Goal: Task Accomplishment & Management: Use online tool/utility

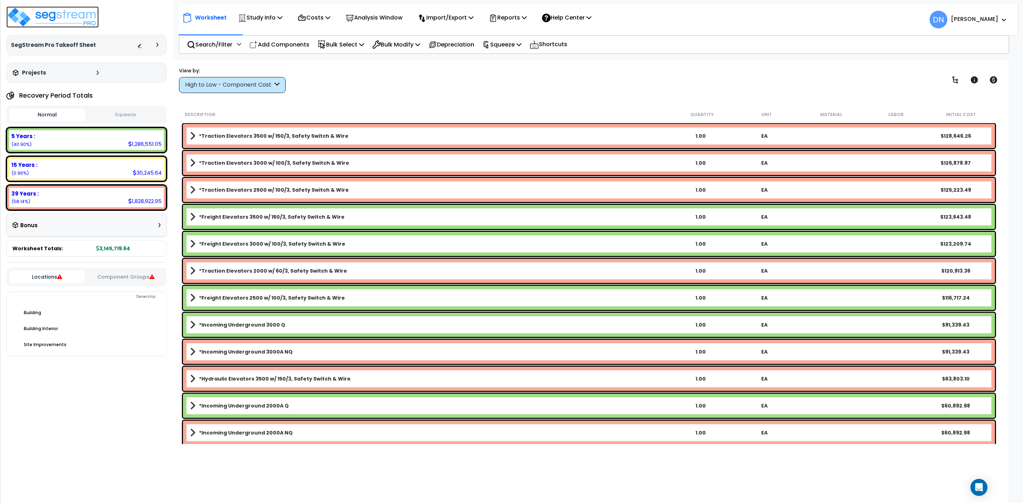
click at [70, 17] on img at bounding box center [52, 16] width 92 height 21
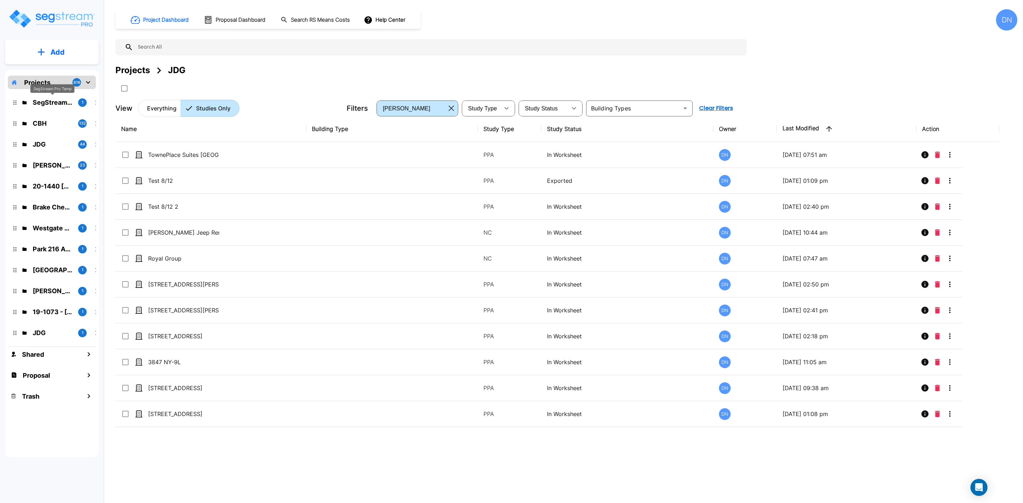
drag, startPoint x: 57, startPoint y: 102, endPoint x: 227, endPoint y: 118, distance: 170.9
click at [57, 102] on p "SegStream Pro Temp" at bounding box center [53, 103] width 40 height 10
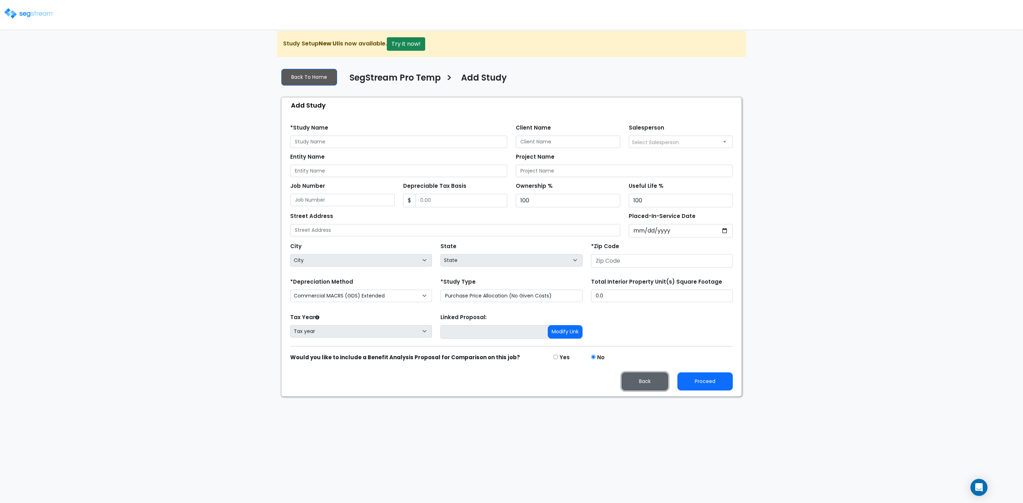
click at [642, 384] on button "Back" at bounding box center [645, 382] width 47 height 18
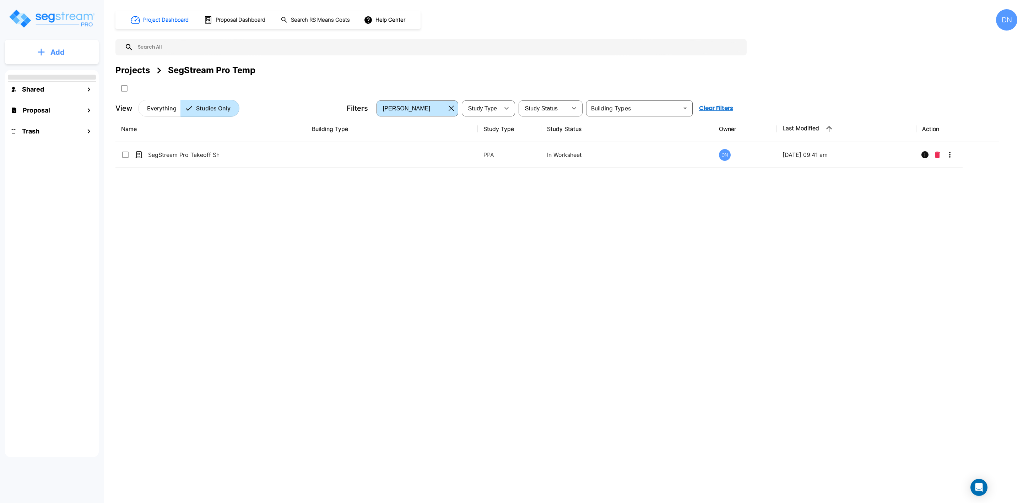
click at [58, 54] on p "Add" at bounding box center [57, 52] width 14 height 11
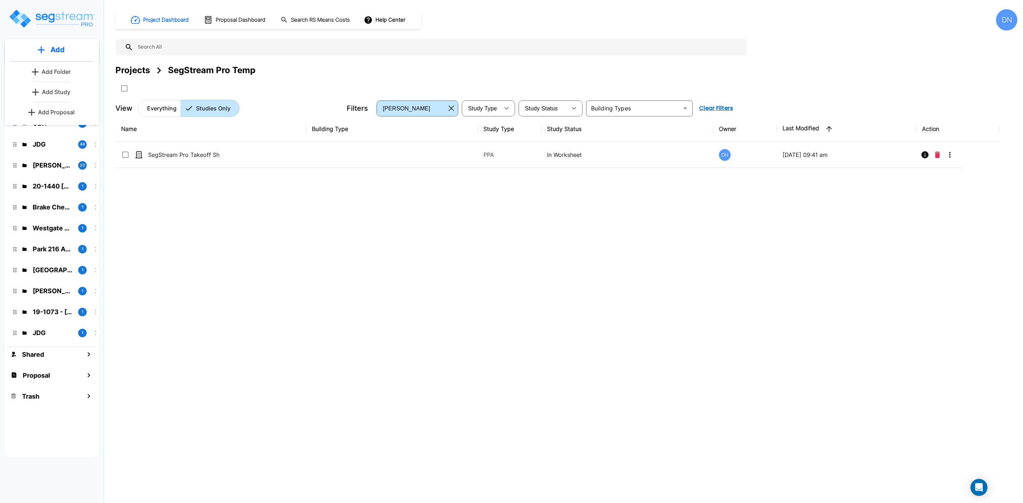
click at [52, 74] on p "Add Folder" at bounding box center [56, 71] width 29 height 9
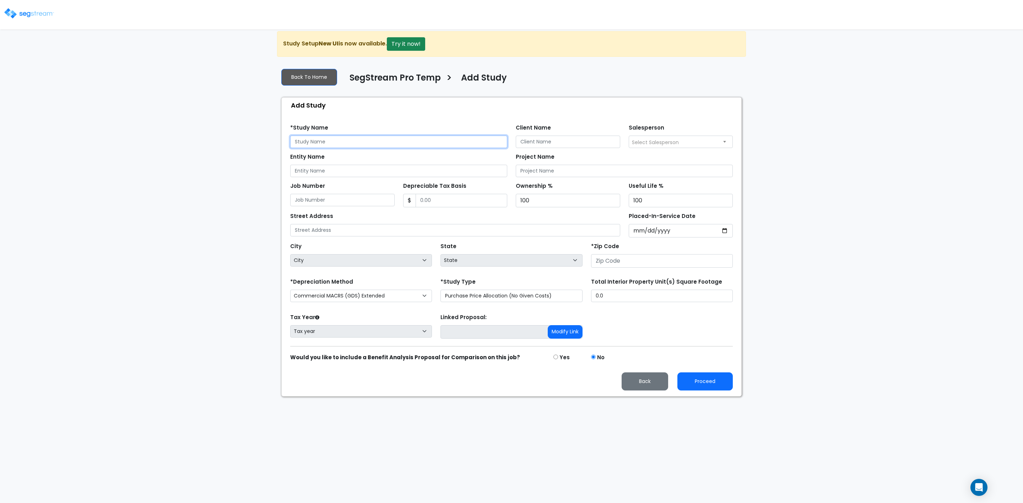
click at [336, 142] on input "text" at bounding box center [398, 142] width 217 height 12
click at [647, 384] on button "Back" at bounding box center [645, 382] width 47 height 18
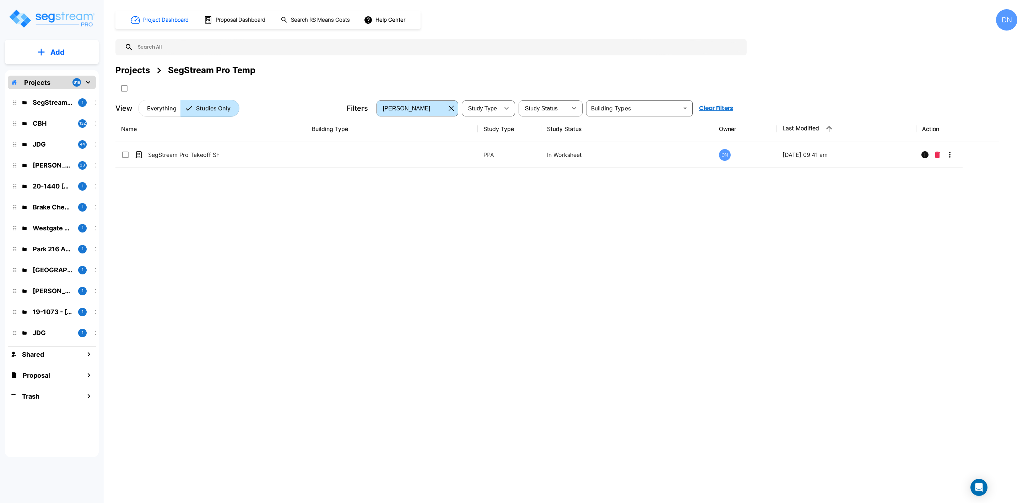
click at [324, 259] on div "Name Building Type Study Type Study Status Owner Last Modified Action SegStream…" at bounding box center [557, 272] width 884 height 312
drag, startPoint x: 316, startPoint y: 256, endPoint x: 258, endPoint y: 269, distance: 58.9
click at [258, 269] on div "Name Building Type Study Type Study Status Owner Last Modified Action SegStream…" at bounding box center [557, 272] width 884 height 312
click at [44, 52] on icon "mailbox folders" at bounding box center [41, 52] width 7 height 7
click at [205, 278] on div "Name Building Type Study Type Study Status Owner Last Modified Action SegStream…" at bounding box center [557, 272] width 884 height 312
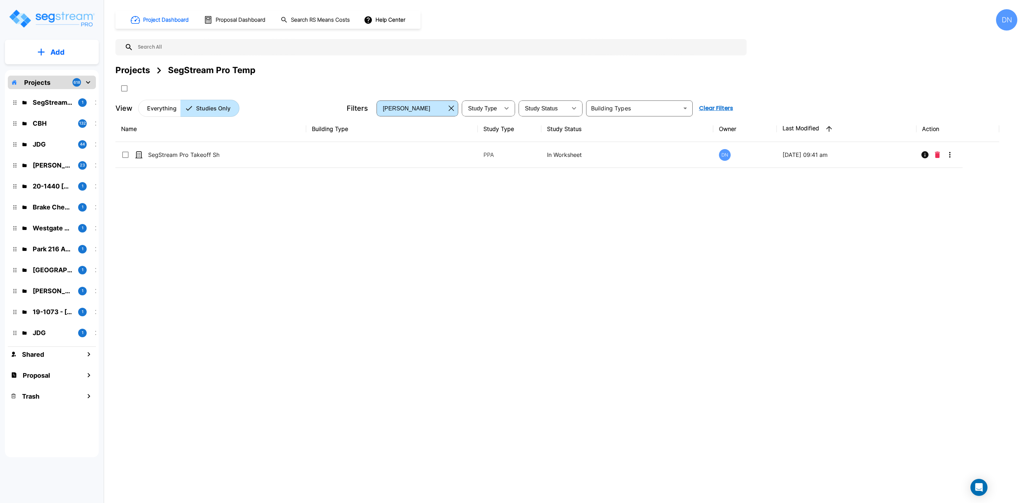
click at [13, 103] on div "SegStream Pro Temp 1" at bounding box center [57, 102] width 93 height 15
click at [31, 102] on div "SegStream Pro Temp 1" at bounding box center [56, 103] width 87 height 10
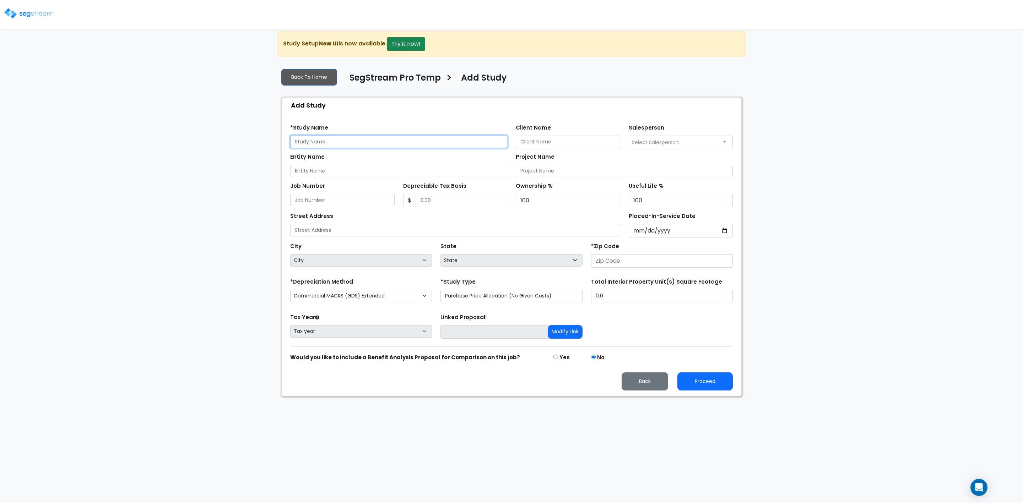
click at [337, 144] on input "text" at bounding box center [398, 142] width 217 height 12
type input "Test 10/7"
click at [656, 264] on input "number" at bounding box center [662, 260] width 142 height 13
type input "30"
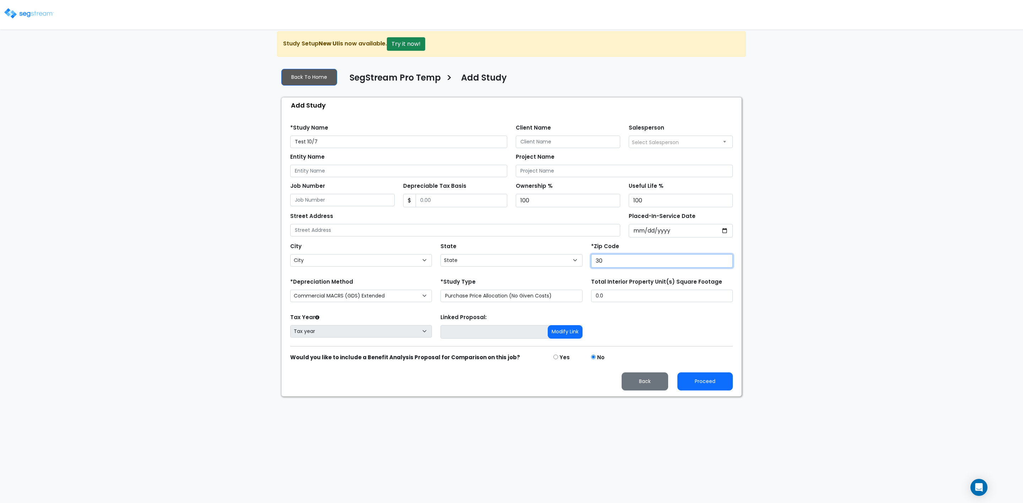
select select "GA"
type input "30157"
click at [874, 237] on div "We are Building your Study. So please grab a coffee and let us do the heavy lif…" at bounding box center [511, 214] width 1023 height 366
click at [715, 384] on button "Proceed" at bounding box center [704, 382] width 55 height 18
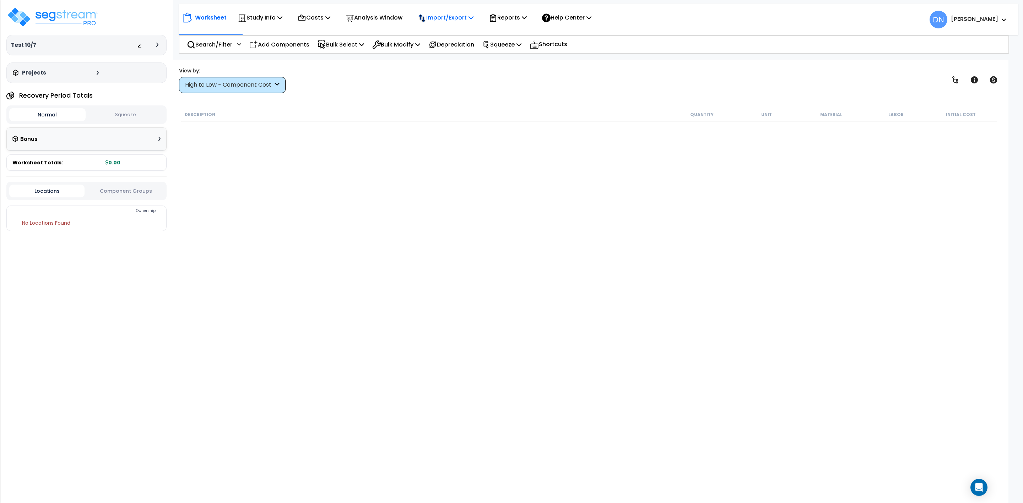
click at [459, 17] on p "Import/Export" at bounding box center [446, 18] width 56 height 10
click at [447, 61] on link "Import RS Means Items" at bounding box center [449, 62] width 70 height 14
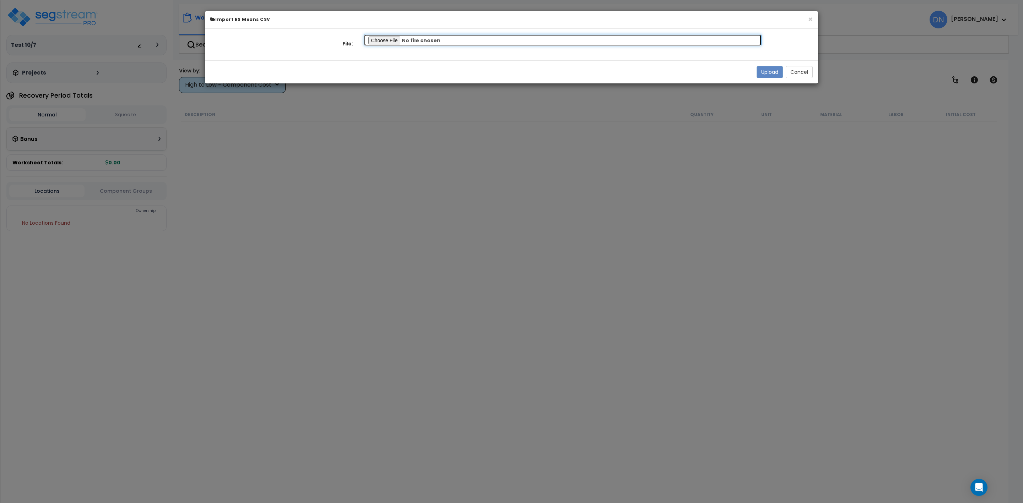
click at [393, 38] on input "file" at bounding box center [563, 40] width 398 height 12
type input "C:\fakepath\New Note Sheet For Pro 2.csv"
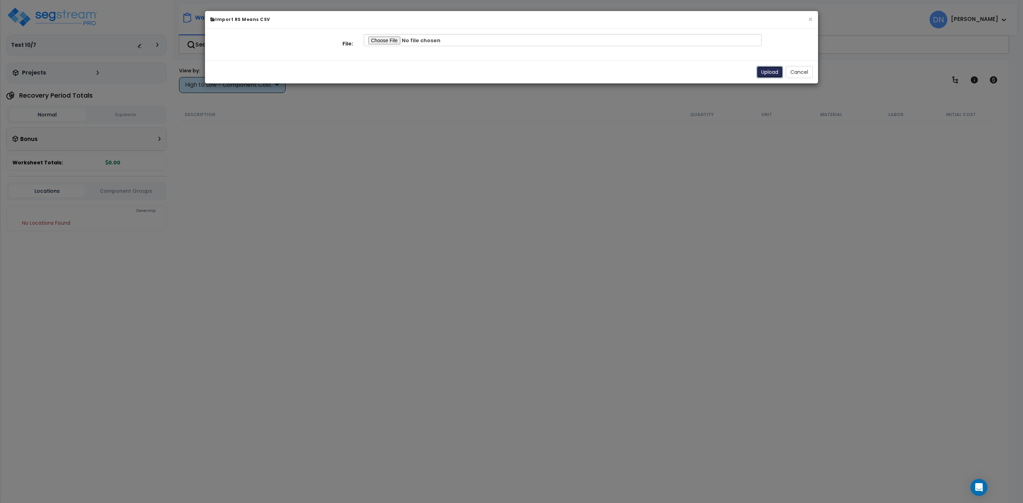
click at [774, 72] on button "Upload" at bounding box center [770, 72] width 26 height 12
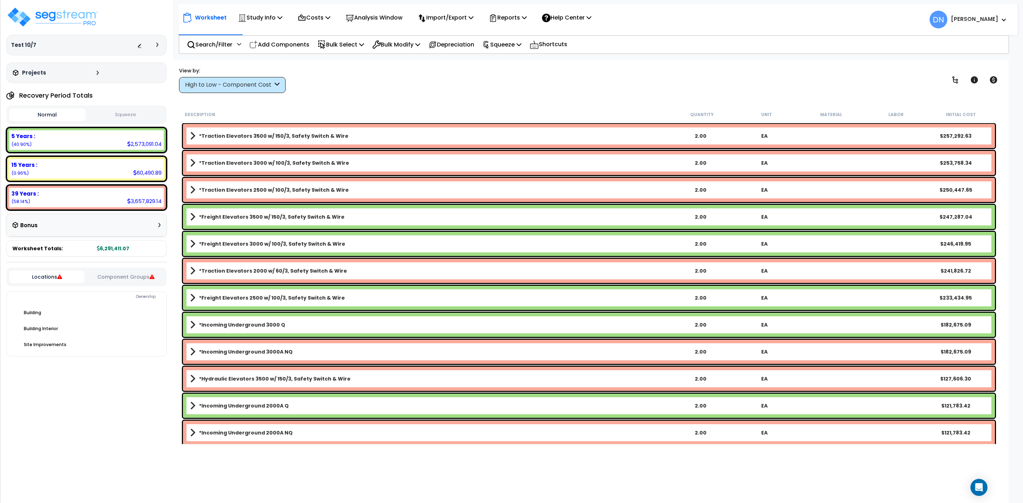
click at [239, 137] on b "*Traction Elevators 3500 w/ 150/3, Safety Switch & Wire" at bounding box center [274, 135] width 150 height 7
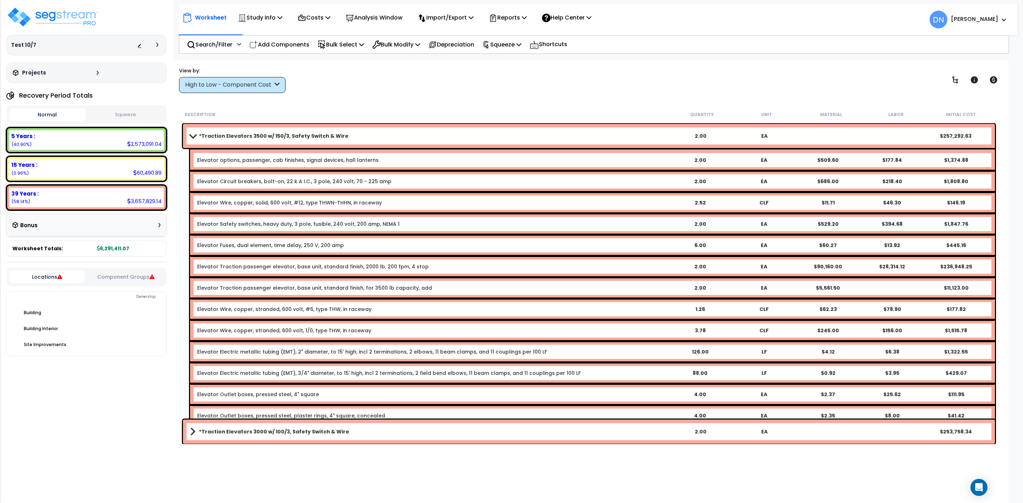
click at [239, 137] on b "*Traction Elevators 3500 w/ 150/3, Safety Switch & Wire" at bounding box center [274, 135] width 150 height 7
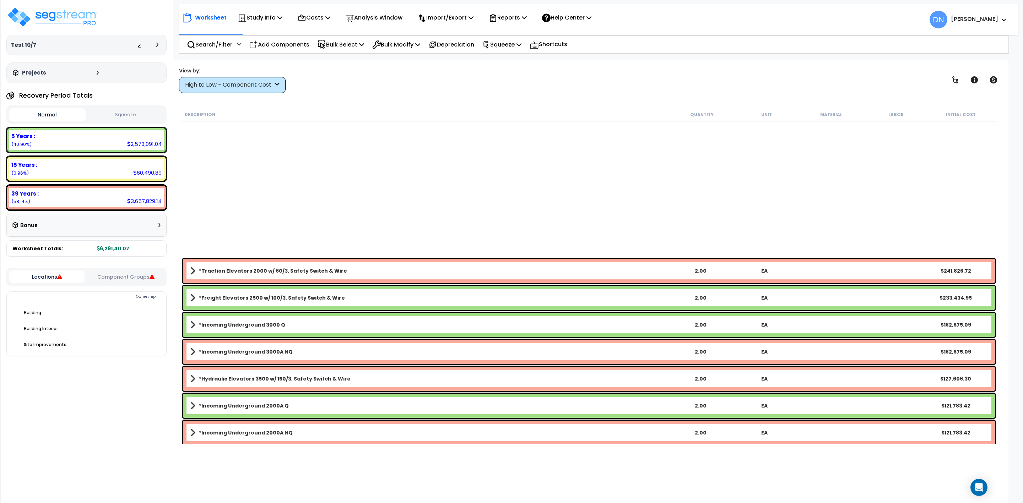
scroll to position [283, 0]
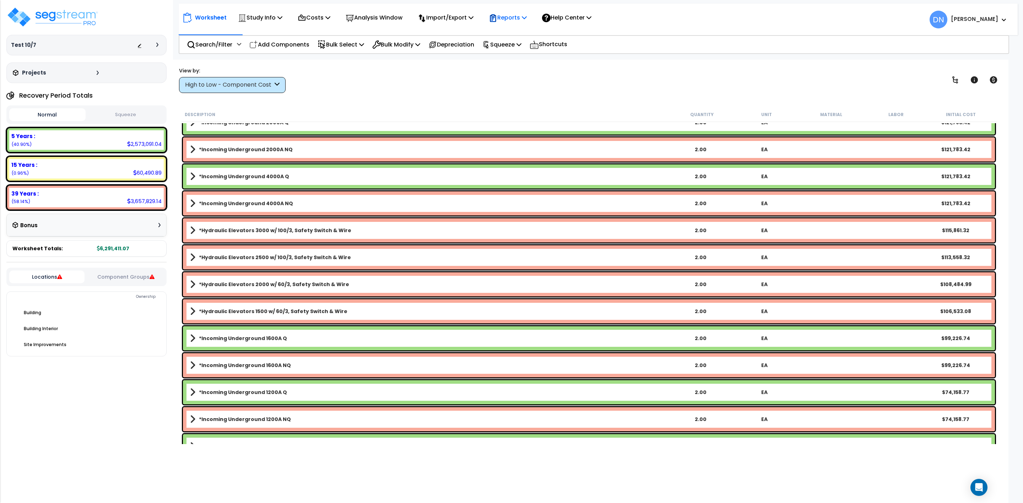
click at [523, 22] on p "Reports" at bounding box center [508, 18] width 38 height 10
click at [523, 32] on link "Get Report" at bounding box center [520, 34] width 70 height 14
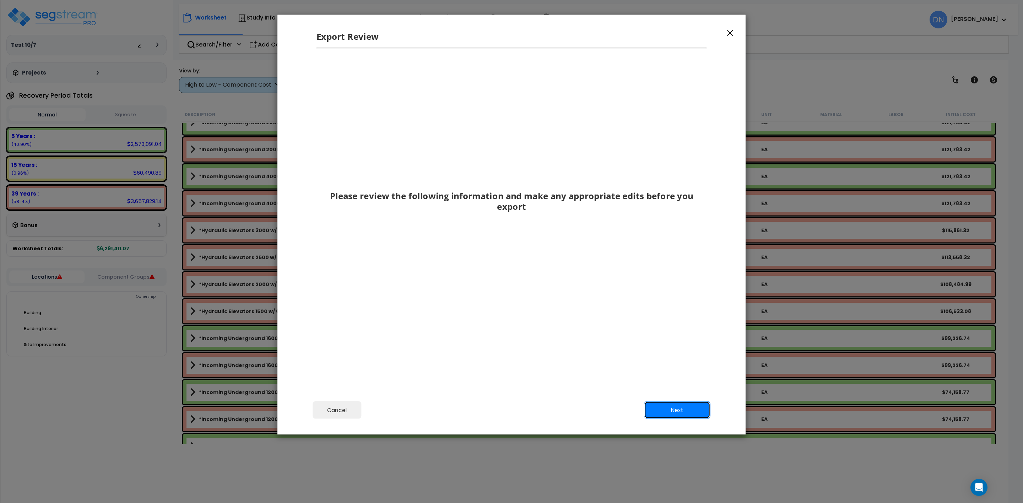
click at [683, 413] on button "Next" at bounding box center [677, 410] width 66 height 18
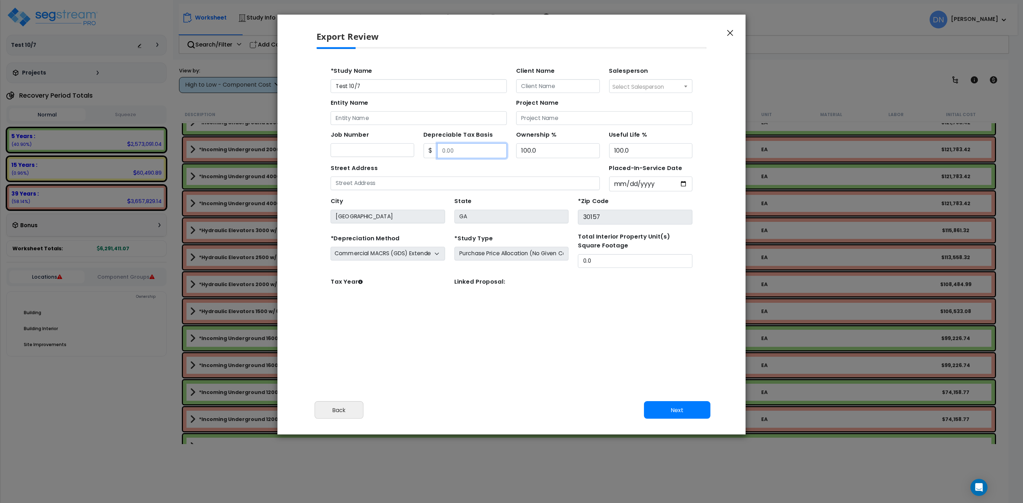
click at [455, 146] on input "Depreciable Tax Basis" at bounding box center [458, 141] width 64 height 13
drag, startPoint x: 459, startPoint y: 140, endPoint x: 399, endPoint y: 140, distance: 59.7
click at [399, 140] on div "Job Number Depreciable Tax Basis $ 6,500,000 Ownership %" at bounding box center [493, 134] width 337 height 30
type input "12,000,000"
click at [684, 409] on button "Next" at bounding box center [677, 410] width 66 height 18
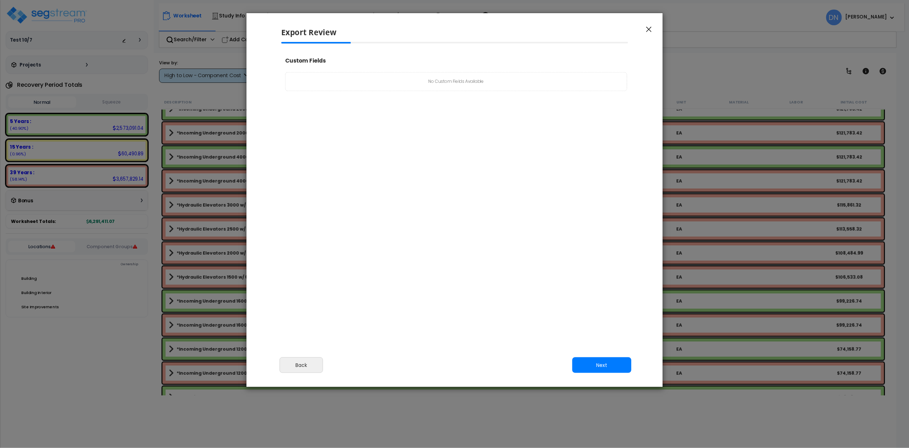
scroll to position [290, 18]
click at [675, 407] on button "Next" at bounding box center [677, 410] width 66 height 18
click at [679, 412] on button "Next" at bounding box center [677, 410] width 66 height 18
click at [411, 80] on button "Complete Final Report (PDF)" at bounding box center [404, 78] width 176 height 12
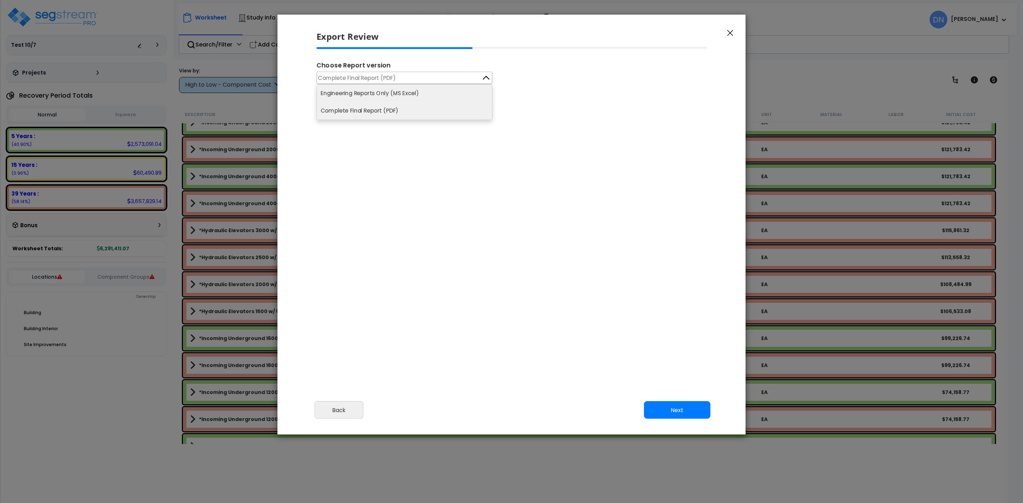
click at [382, 96] on li "Engineering Reports Only (MS Excel)" at bounding box center [404, 93] width 175 height 17
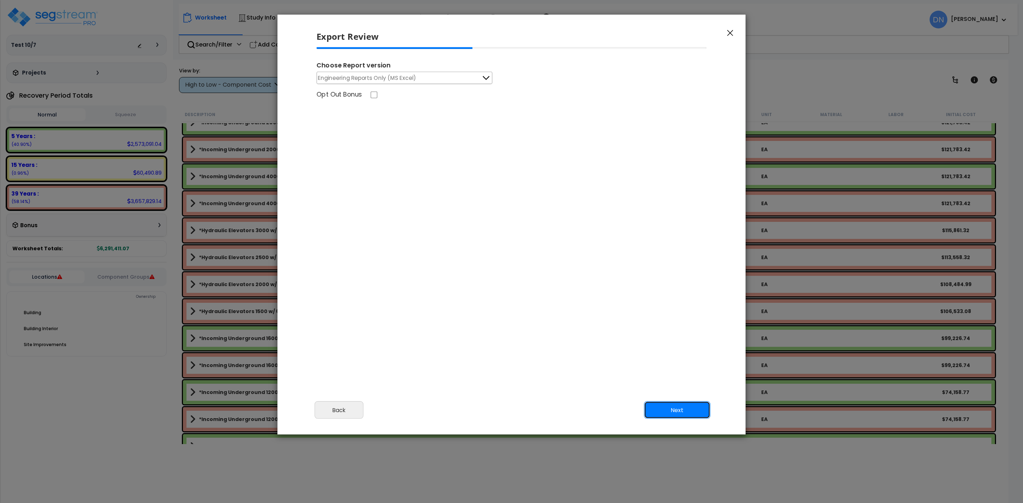
click at [676, 409] on button "Next" at bounding box center [677, 410] width 66 height 18
click at [682, 408] on button "Next" at bounding box center [677, 410] width 66 height 18
click at [672, 409] on button "Next" at bounding box center [677, 410] width 66 height 18
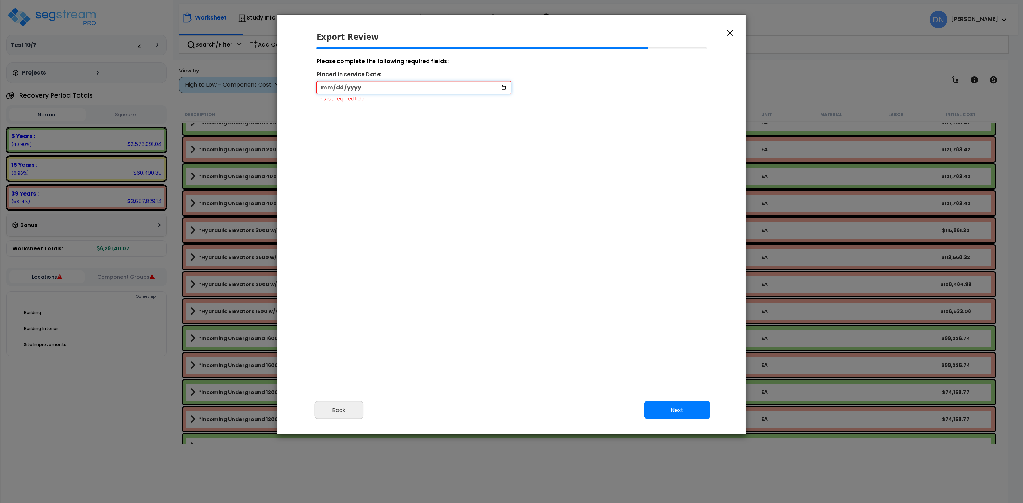
click at [424, 90] on input "date" at bounding box center [413, 87] width 195 height 13
click at [676, 406] on button "Next" at bounding box center [677, 410] width 66 height 18
drag, startPoint x: 362, startPoint y: 83, endPoint x: 367, endPoint y: 86, distance: 4.9
click at [364, 85] on input "date" at bounding box center [413, 87] width 195 height 13
type input "2025-08-31"
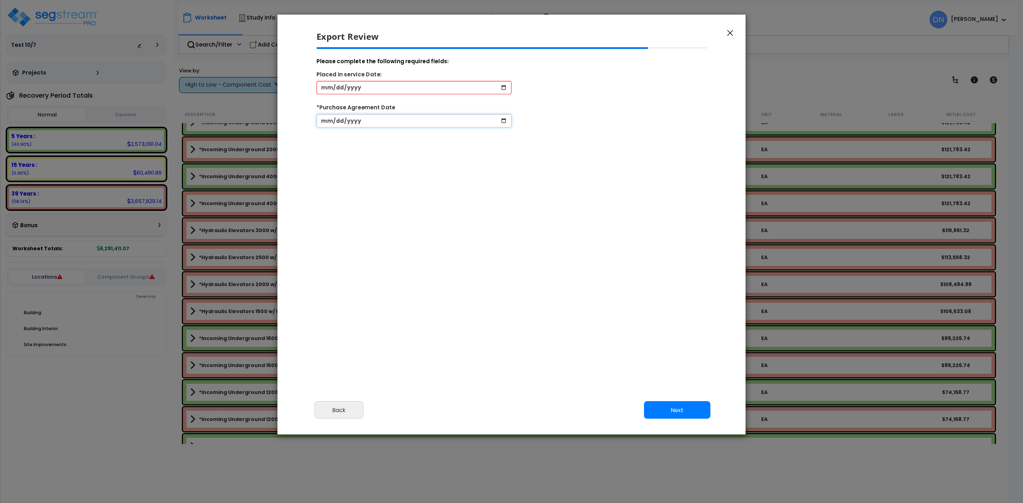
click at [396, 123] on input "date" at bounding box center [413, 120] width 195 height 13
type input "2025-06-30"
click at [687, 411] on button "Next" at bounding box center [677, 410] width 66 height 18
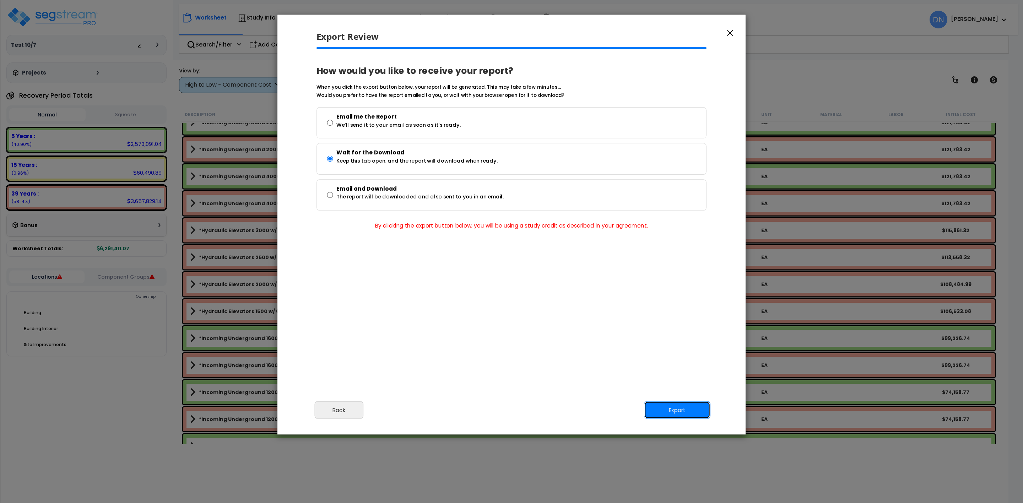
click at [678, 418] on button "Export" at bounding box center [677, 410] width 66 height 18
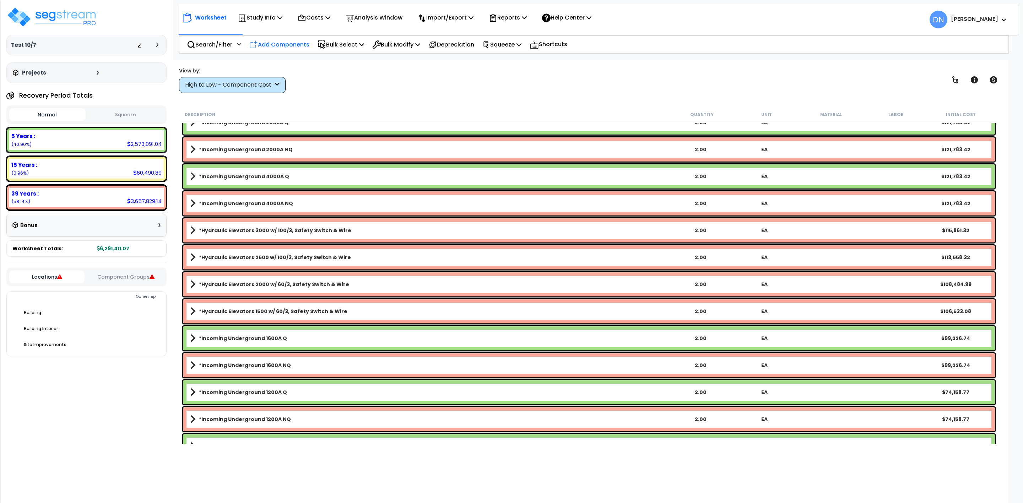
click at [292, 49] on div "Add Components" at bounding box center [279, 44] width 68 height 17
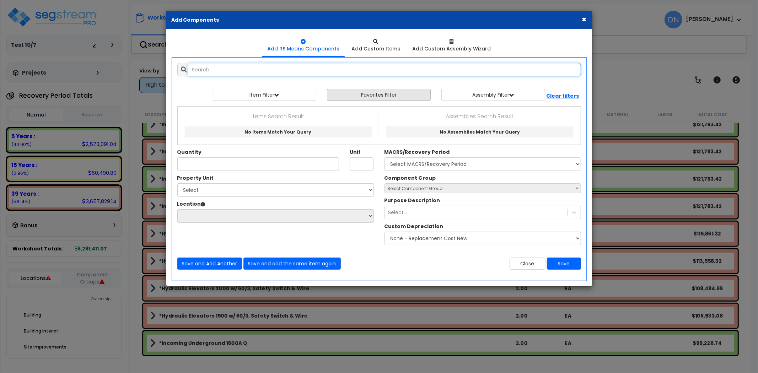
scroll to position [283, 0]
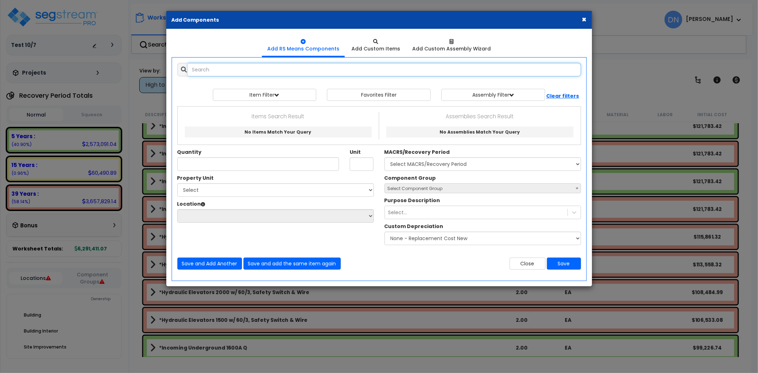
click at [205, 70] on input "text" at bounding box center [384, 69] width 393 height 13
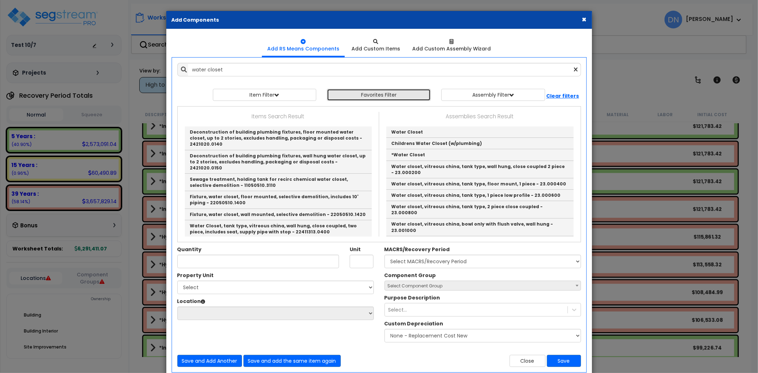
click at [403, 97] on button "Favorites Filter" at bounding box center [379, 95] width 104 height 12
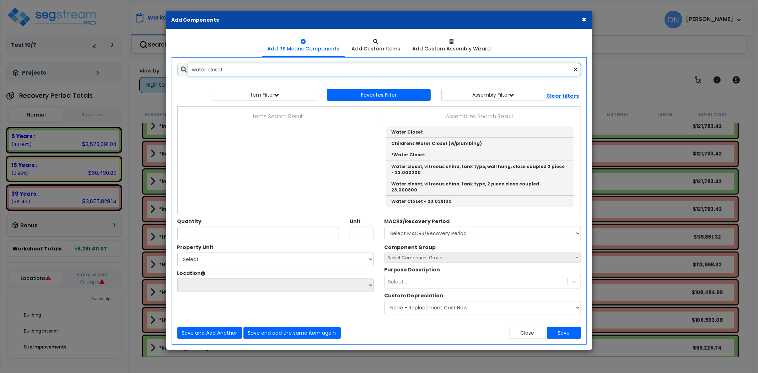
click at [238, 66] on input "water closet" at bounding box center [384, 69] width 393 height 13
drag, startPoint x: 247, startPoint y: 68, endPoint x: 186, endPoint y: 67, distance: 60.8
click at [186, 67] on div "water closet" at bounding box center [379, 69] width 404 height 13
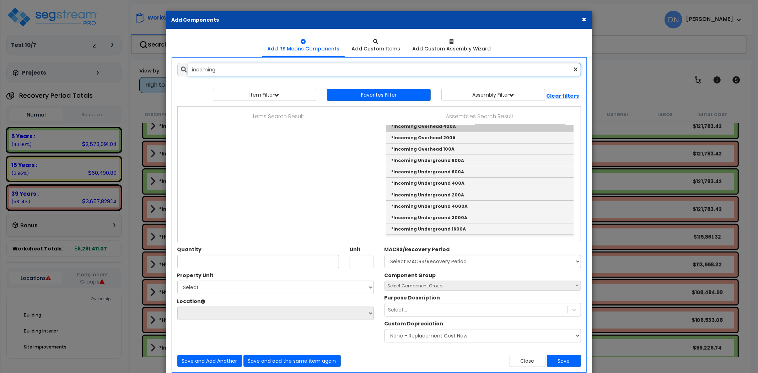
scroll to position [52, 0]
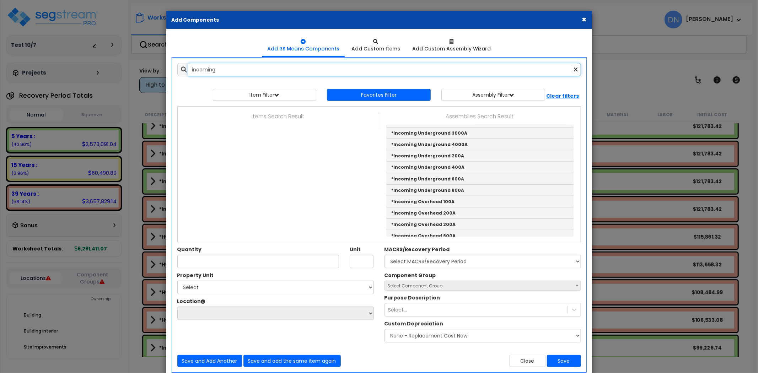
click at [226, 70] on input "incoming" at bounding box center [384, 69] width 393 height 13
drag, startPoint x: 234, startPoint y: 71, endPoint x: 182, endPoint y: 66, distance: 52.8
click at [182, 66] on div "incoming" at bounding box center [379, 69] width 404 height 13
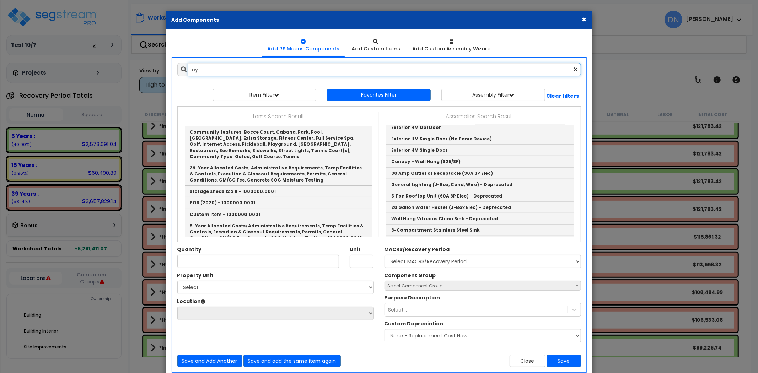
scroll to position [0, 0]
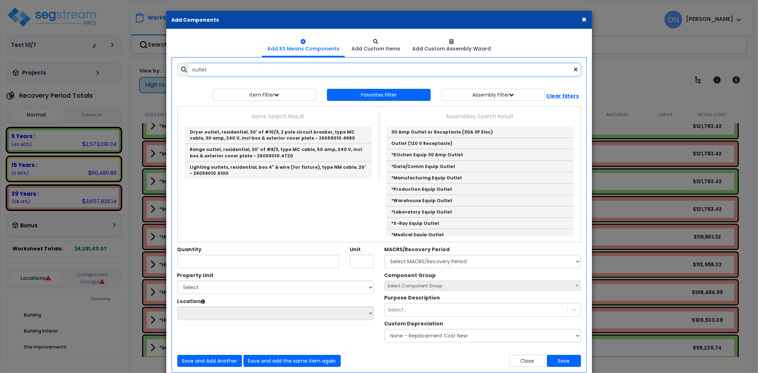
drag, startPoint x: 245, startPoint y: 68, endPoint x: 151, endPoint y: 69, distance: 94.5
click at [151, 69] on div "× Add Components Add RS Means Components Add Custom Items Add Items" at bounding box center [379, 186] width 758 height 373
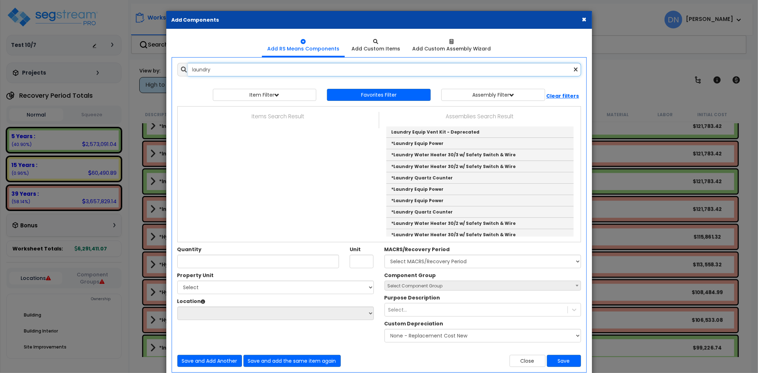
click at [235, 73] on input "laundry" at bounding box center [384, 69] width 393 height 13
drag, startPoint x: 242, startPoint y: 71, endPoint x: 161, endPoint y: 70, distance: 81.0
click at [161, 70] on div "× Add Components Add RS Means Components Add Custom Items Add Items" at bounding box center [379, 186] width 758 height 373
paste input "*Laundry Equip Wash Box, Vent Kit & Power"
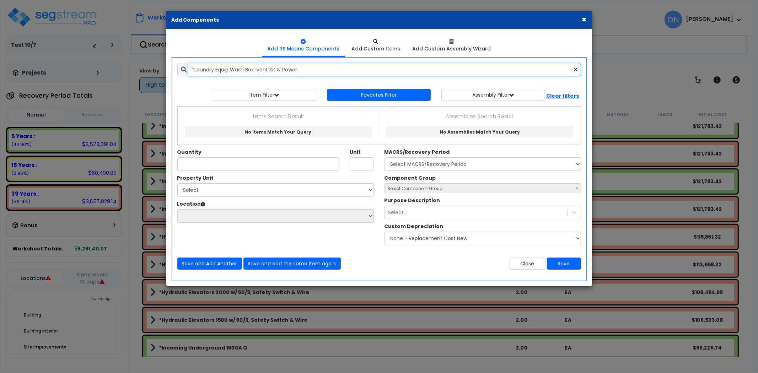
drag, startPoint x: 320, startPoint y: 72, endPoint x: 171, endPoint y: 72, distance: 149.2
click at [171, 71] on div "Add Items Add Assemblies Both Favorites Item/Assembly Select Unit" at bounding box center [379, 166] width 425 height 217
paste input "Walk-In Cooler 8x8 W/30/2 Disc & 2 J-boxes"
type input "*Walk-In Cooler 8x8 W/30/2 Disc & 2 J-boxes"
click at [583, 20] on button "×" at bounding box center [584, 19] width 5 height 7
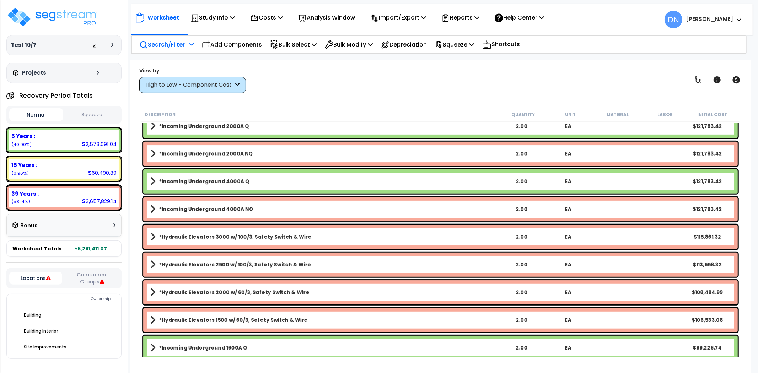
click at [175, 46] on p "Search/Filter" at bounding box center [161, 45] width 45 height 10
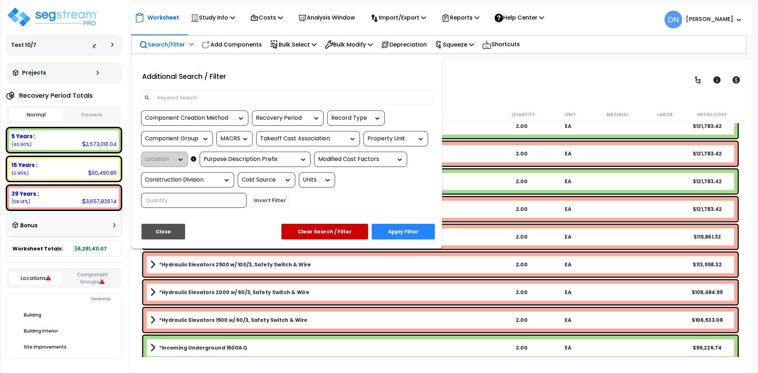
click at [244, 101] on input at bounding box center [291, 97] width 276 height 11
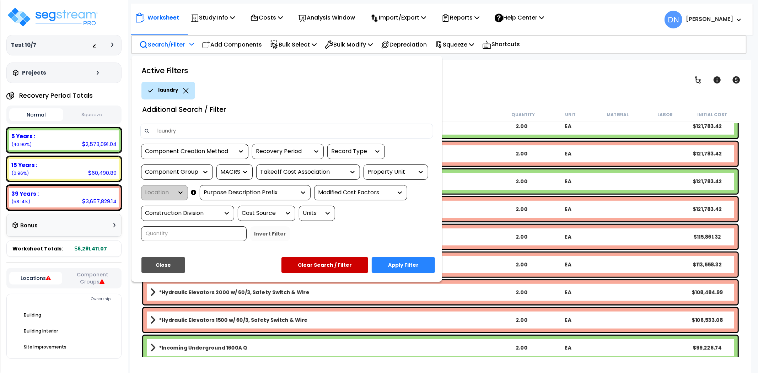
type input "laundry"
click at [401, 263] on button "Apply Filter" at bounding box center [403, 265] width 63 height 16
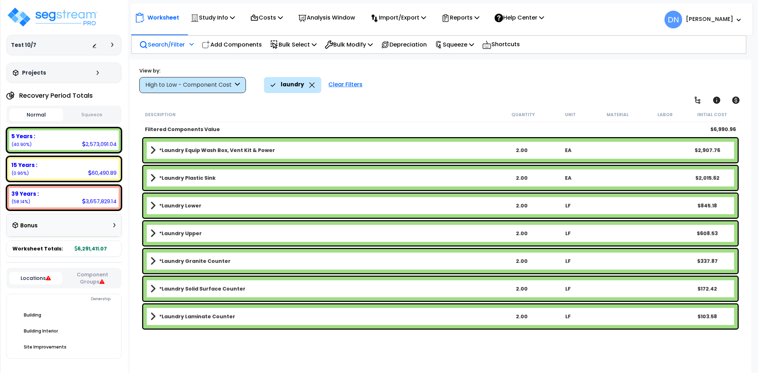
click at [293, 148] on link "*Laundry Equip Wash Box, Vent Kit & Power" at bounding box center [324, 150] width 348 height 10
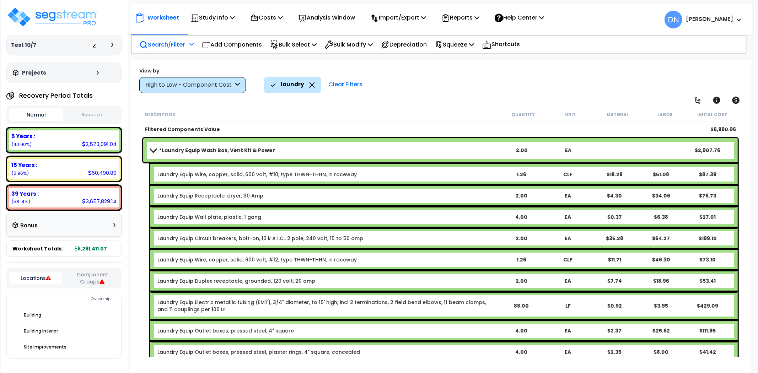
click at [159, 153] on b "*Laundry Equip Wash Box, Vent Kit & Power" at bounding box center [217, 150] width 116 height 7
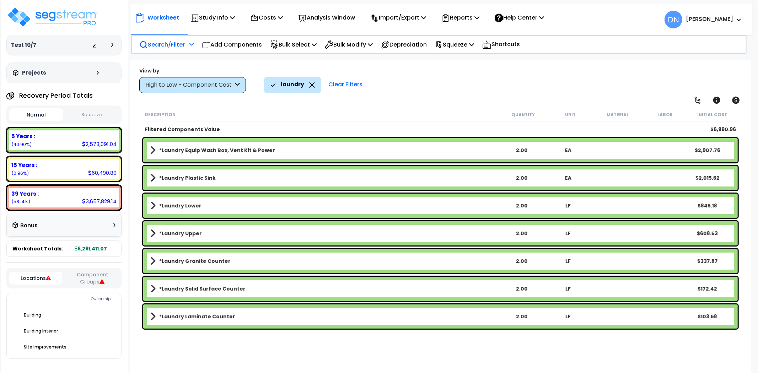
click at [226, 45] on p "Add Components" at bounding box center [232, 45] width 60 height 10
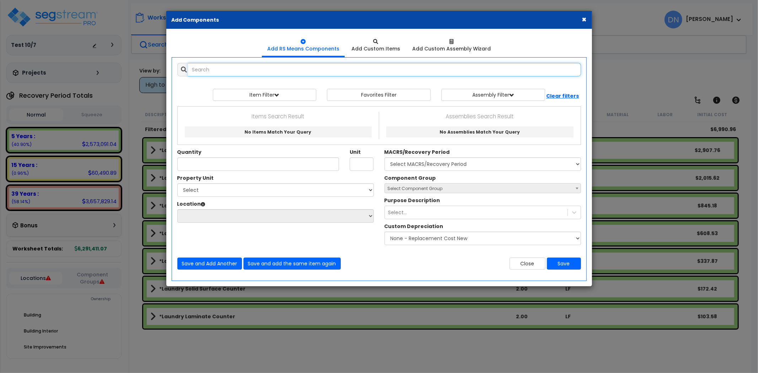
click at [237, 68] on input "text" at bounding box center [384, 69] width 393 height 13
paste input "*Walk-In Cooler 8x12 w/60/3 Disc & 2 J-Boxes"
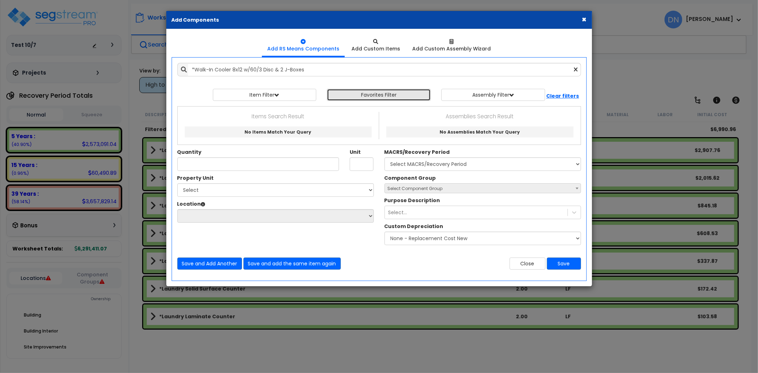
click at [424, 93] on button "Favorites Filter" at bounding box center [379, 95] width 104 height 12
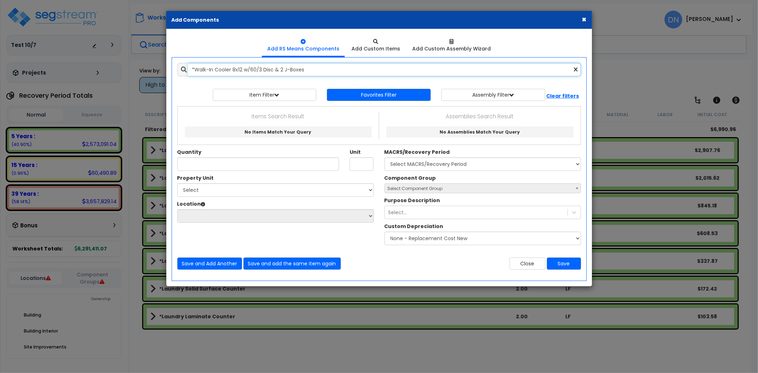
drag, startPoint x: 292, startPoint y: 66, endPoint x: 152, endPoint y: 71, distance: 140.8
click at [152, 71] on div "× Add Components Add RS Means Components Add Custom Items Add Items" at bounding box center [379, 186] width 758 height 373
paste input "6x7 W/W"
drag, startPoint x: 256, startPoint y: 68, endPoint x: 131, endPoint y: 59, distance: 124.6
click at [131, 59] on div "× Add Components Add RS Means Components Add Custom Items Add Items" at bounding box center [379, 186] width 758 height 373
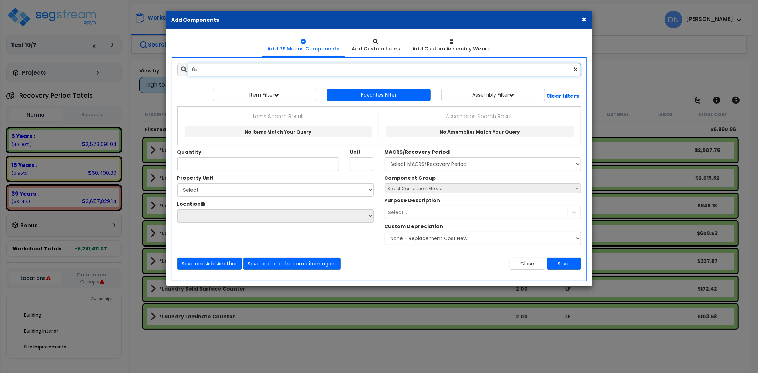
type input "6x7"
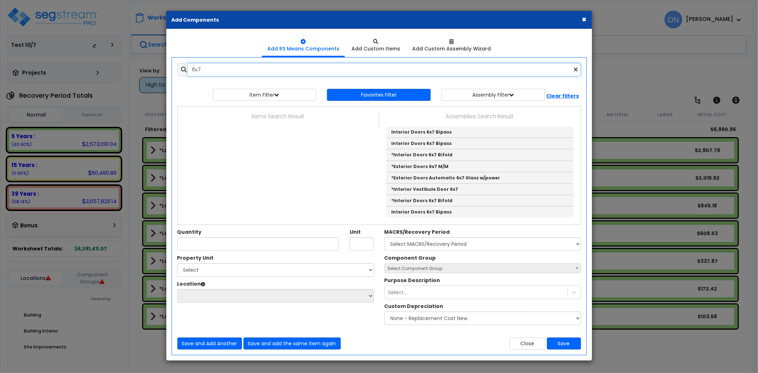
drag, startPoint x: 207, startPoint y: 69, endPoint x: 178, endPoint y: 69, distance: 29.1
click at [178, 69] on div "6x7" at bounding box center [379, 69] width 404 height 13
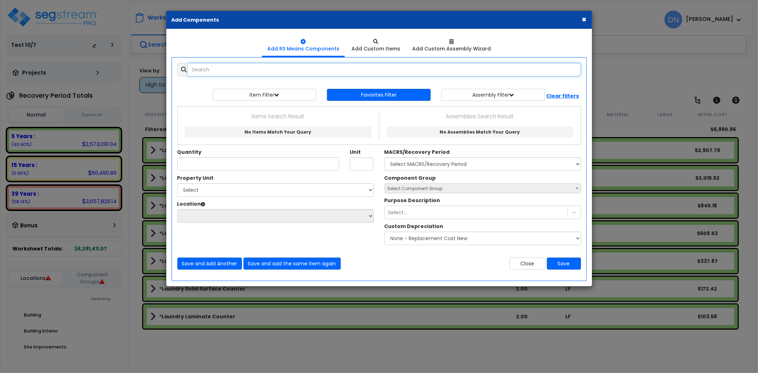
click at [219, 68] on input "text" at bounding box center [384, 69] width 393 height 13
paste input "*Roof Drain 4""
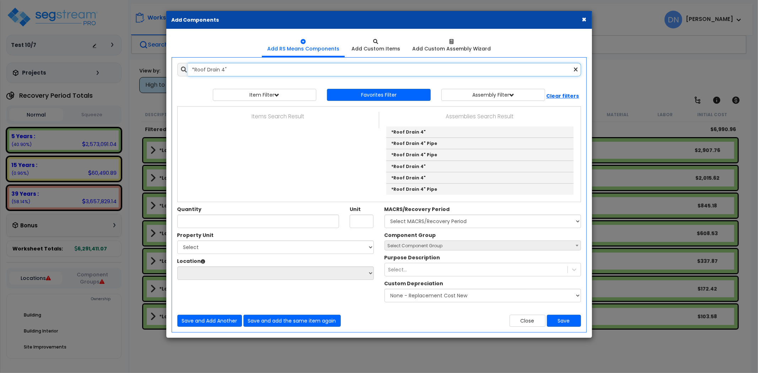
drag, startPoint x: 243, startPoint y: 67, endPoint x: 175, endPoint y: 69, distance: 67.5
click at [175, 69] on div "*Roof Drain 4"" at bounding box center [379, 69] width 414 height 13
paste input "Slab on Grade 4" w/ Grading"
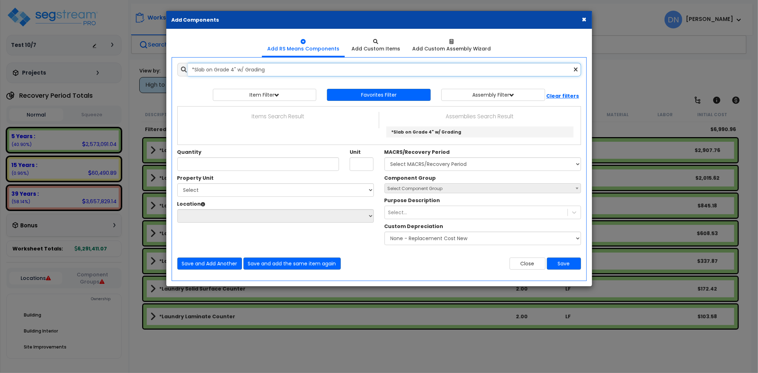
click at [253, 72] on input "*Slab on Grade 4" w/ Grading" at bounding box center [384, 69] width 393 height 13
drag, startPoint x: 289, startPoint y: 70, endPoint x: 183, endPoint y: 72, distance: 105.9
click at [183, 72] on div "*Slab on Grade 4" w/ Grading" at bounding box center [379, 69] width 404 height 13
paste input "6" W"
drag, startPoint x: 280, startPoint y: 74, endPoint x: 155, endPoint y: 73, distance: 125.4
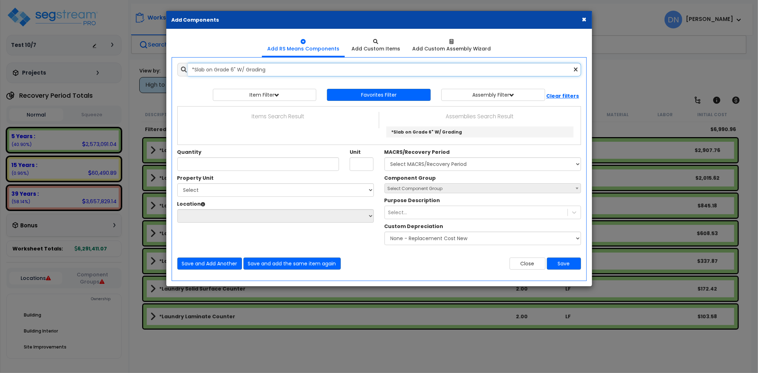
click at [155, 73] on div "× Add Components Add RS Means Components Add Custom Items Add Items" at bounding box center [379, 186] width 758 height 373
paste input "trip Footings 0-100,000sf"
click at [271, 73] on input "*Strip Footings 0-100,000sf" at bounding box center [384, 69] width 393 height 13
drag, startPoint x: 277, startPoint y: 70, endPoint x: 134, endPoint y: 68, distance: 143.5
click at [134, 68] on div "× Add Components Add RS Means Components Add Custom Items Add Items" at bounding box center [379, 186] width 758 height 373
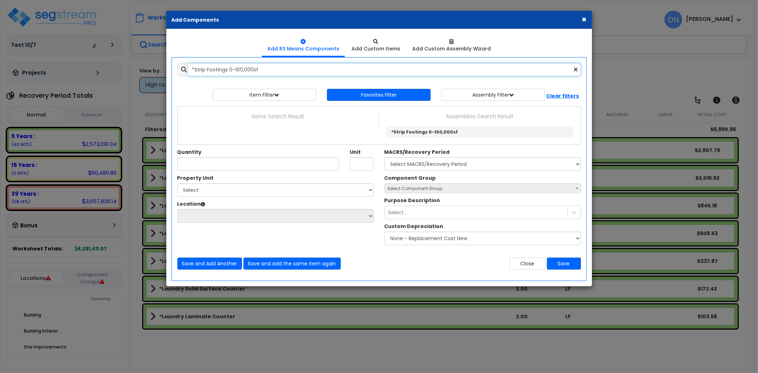
paste input "101,000sf +"
drag, startPoint x: 256, startPoint y: 72, endPoint x: 279, endPoint y: 69, distance: 22.9
click at [256, 72] on input "*Strip Footings 101,000sf +" at bounding box center [384, 69] width 393 height 13
drag, startPoint x: 236, startPoint y: 69, endPoint x: 187, endPoint y: 71, distance: 48.7
click at [188, 71] on input "*Strip Footings 101,000sf +" at bounding box center [384, 69] width 393 height 13
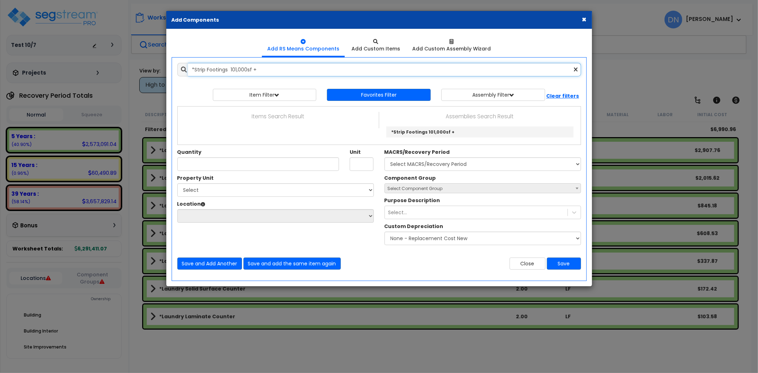
paste input "pread Footings 0-100,000sf"
drag, startPoint x: 274, startPoint y: 71, endPoint x: 180, endPoint y: 75, distance: 93.8
click at [180, 75] on div "*Spread Footings 0-100,000sf" at bounding box center [379, 69] width 404 height 13
paste input "Exterior Walls Curtain Wall"
drag, startPoint x: 268, startPoint y: 66, endPoint x: 153, endPoint y: 72, distance: 114.9
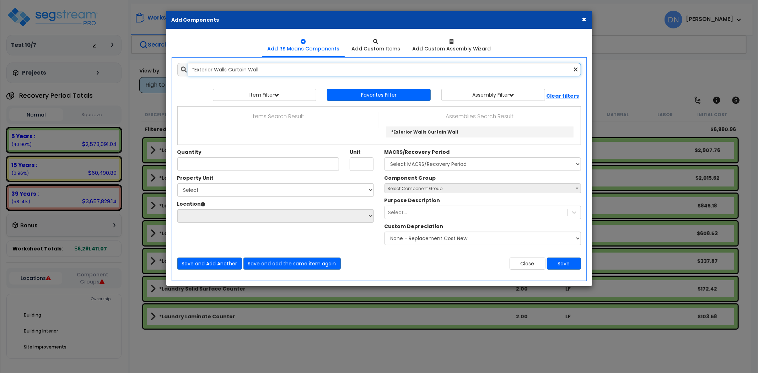
click at [153, 72] on div "× Add Components Add RS Means Components Add Custom Items Add Items" at bounding box center [379, 186] width 758 height 373
paste input "Wood Siding over Wood (2x price of wood siding)"
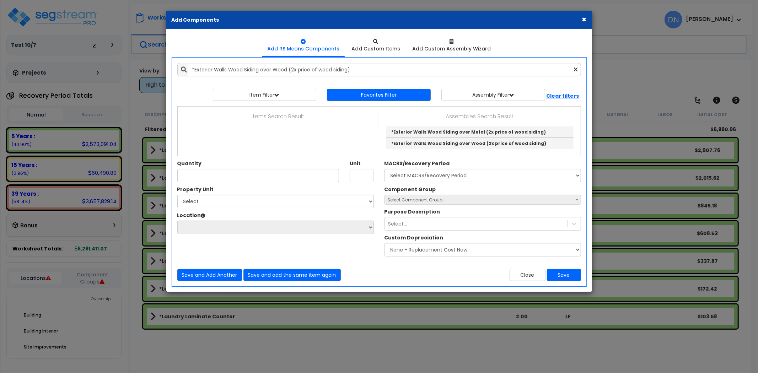
click at [304, 58] on div "Add Items Add Assemblies Both View/Modify Assembly" at bounding box center [379, 172] width 414 height 229
click at [368, 71] on input "*Exterior Walls Wood Siding over Wood (2x price of wood siding)" at bounding box center [384, 69] width 393 height 13
drag, startPoint x: 385, startPoint y: 70, endPoint x: 184, endPoint y: 67, distance: 201.4
click at [184, 67] on div "*Exterior Walls Wood Siding over Wood (2x price of wood siding)" at bounding box center [379, 69] width 404 height 13
paste input "Doors Automatic 6x7 Glass w/power"
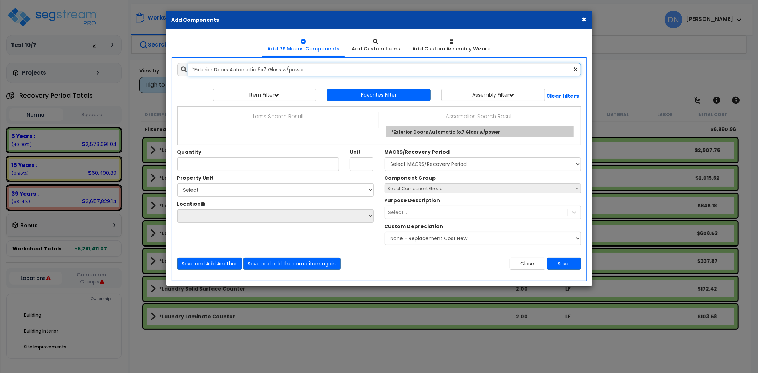
type input "*Exterior Doors Automatic 6x7 Glass w/power"
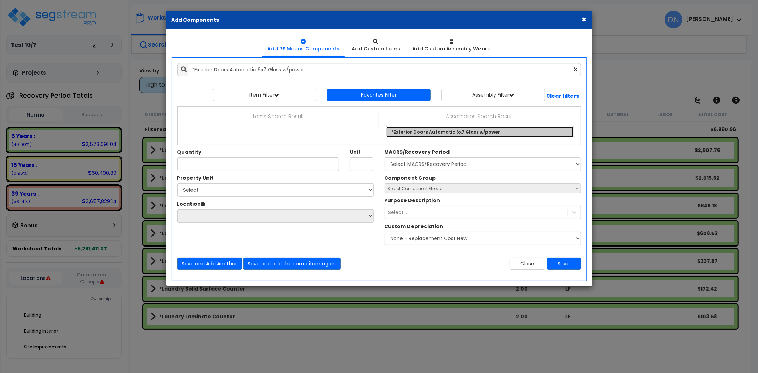
click at [439, 135] on link "*Exterior Doors Automatic 6x7 Glass w/power" at bounding box center [479, 131] width 187 height 11
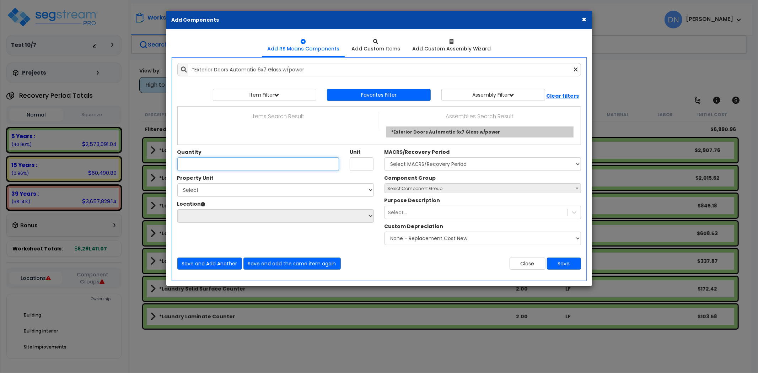
checkbox input "true"
type input "EA"
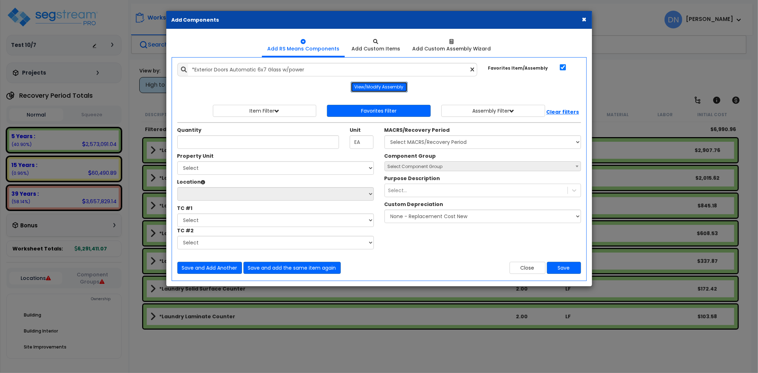
click at [385, 87] on button "View/Modify Assembly" at bounding box center [379, 87] width 57 height 11
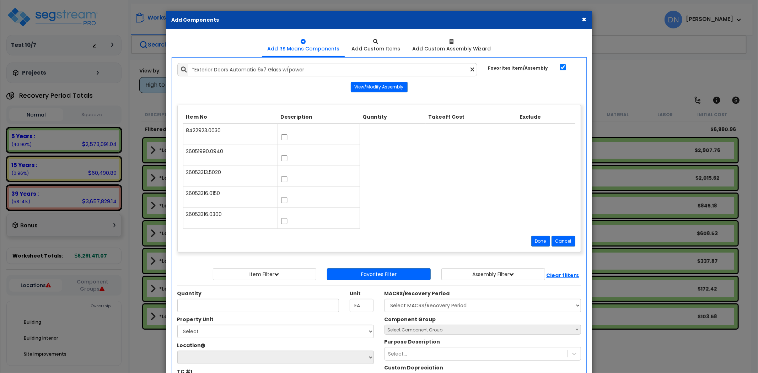
click at [583, 19] on button "×" at bounding box center [584, 19] width 5 height 7
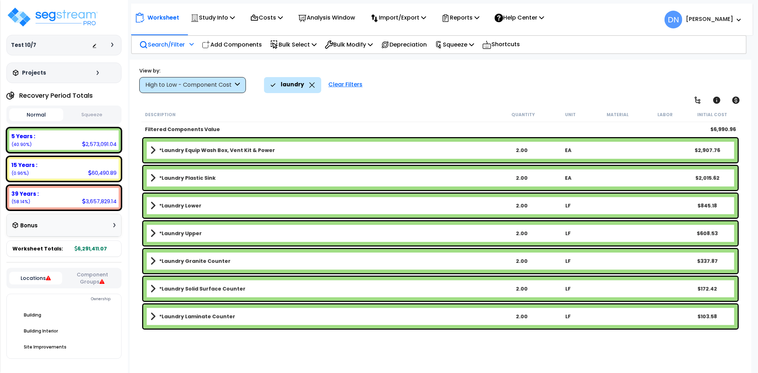
click at [312, 83] on icon at bounding box center [312, 84] width 6 height 5
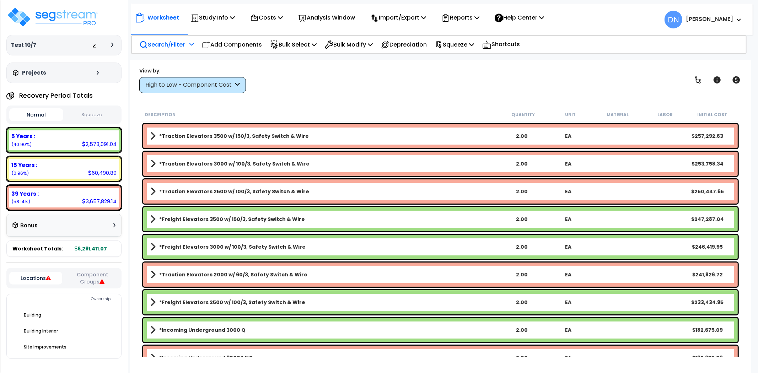
click at [162, 43] on p "Search/Filter" at bounding box center [161, 45] width 45 height 10
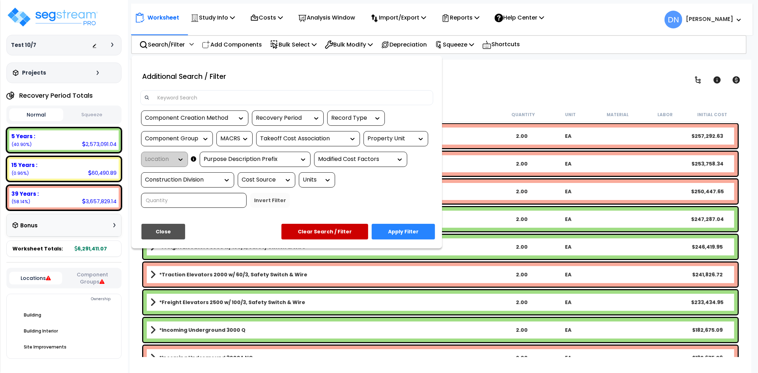
click at [211, 95] on input at bounding box center [291, 97] width 276 height 11
paste input "*Exterior Doors Automatic 6x7 Glass w/power"
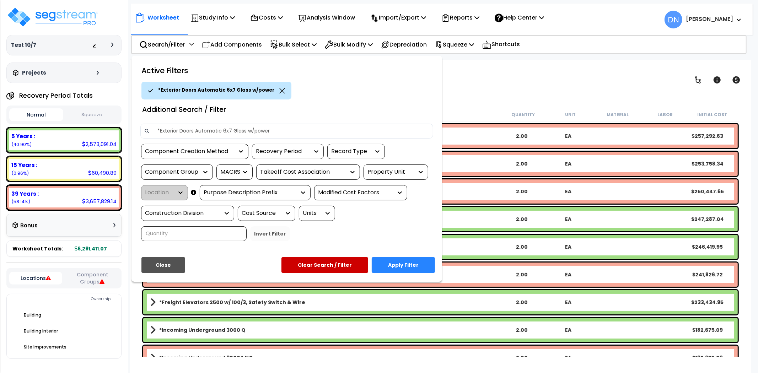
type input "*Exterior Doors Automatic 6x7 Glass w/power"
click at [399, 266] on button "Apply Filter" at bounding box center [403, 265] width 63 height 16
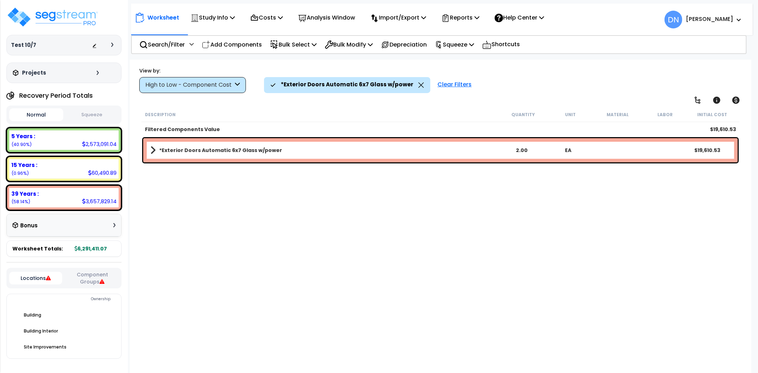
click at [239, 149] on b "*Exterior Doors Automatic 6x7 Glass w/power" at bounding box center [220, 150] width 123 height 7
click at [153, 151] on span at bounding box center [153, 149] width 10 height 5
click at [153, 151] on span at bounding box center [152, 150] width 5 height 10
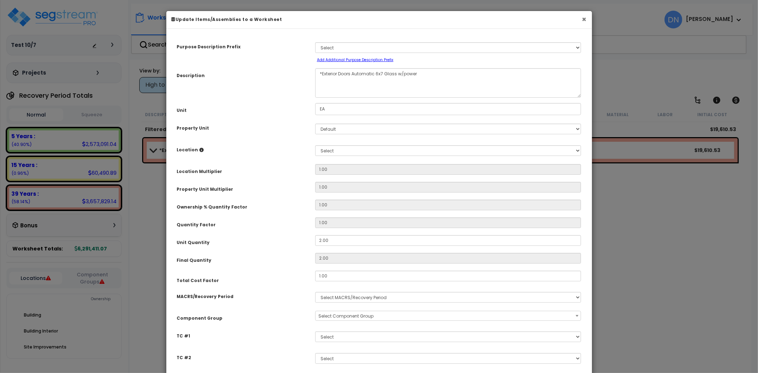
click at [583, 20] on button "×" at bounding box center [584, 19] width 5 height 7
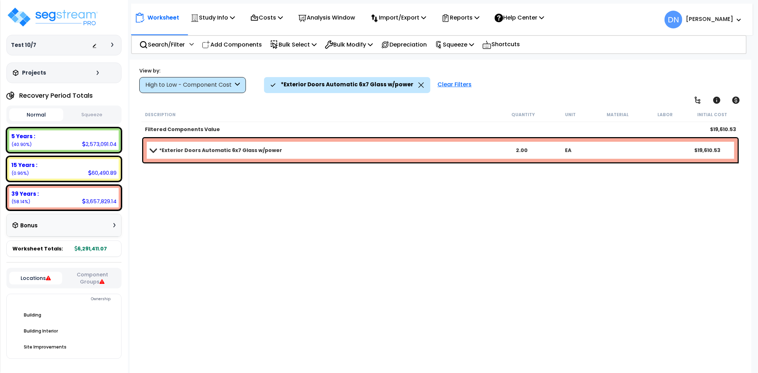
click at [458, 236] on div "Description Quantity Unit Material Labor Initial Cost Filtered Components Value…" at bounding box center [440, 232] width 600 height 250
click at [154, 151] on span at bounding box center [153, 149] width 10 height 5
drag, startPoint x: 356, startPoint y: 249, endPoint x: 363, endPoint y: 247, distance: 6.6
click at [356, 249] on div "Description Quantity Unit Material Labor Initial Cost Filtered Components Value…" at bounding box center [440, 232] width 600 height 250
click at [418, 87] on icon at bounding box center [421, 84] width 6 height 5
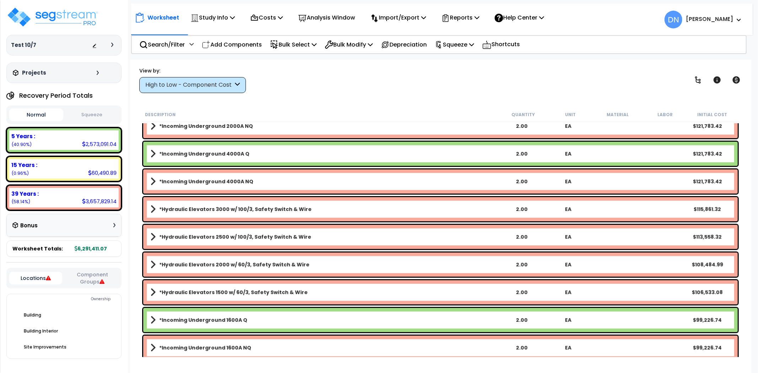
scroll to position [315, 0]
drag, startPoint x: 341, startPoint y: 108, endPoint x: 292, endPoint y: 86, distance: 53.4
click at [338, 105] on div "Worksheet Study Info Study Setup Add Property Unit Template study Clone study DN" at bounding box center [440, 246] width 621 height 373
click at [196, 40] on div "Search/Filter Additional Search / Filter" at bounding box center [166, 44] width 62 height 17
click at [191, 44] on icon at bounding box center [191, 44] width 4 height 5
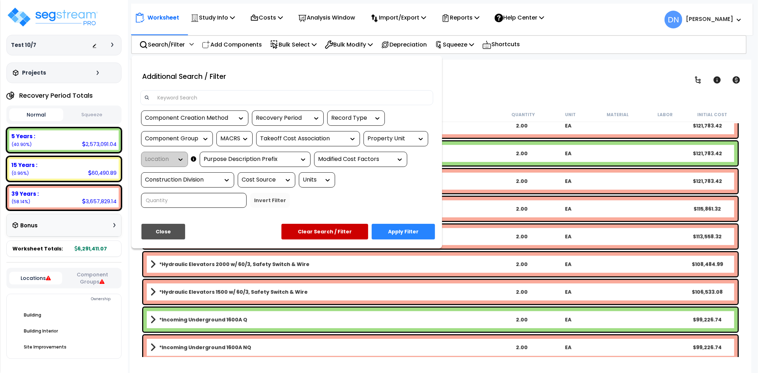
click at [189, 97] on input at bounding box center [291, 97] width 276 height 11
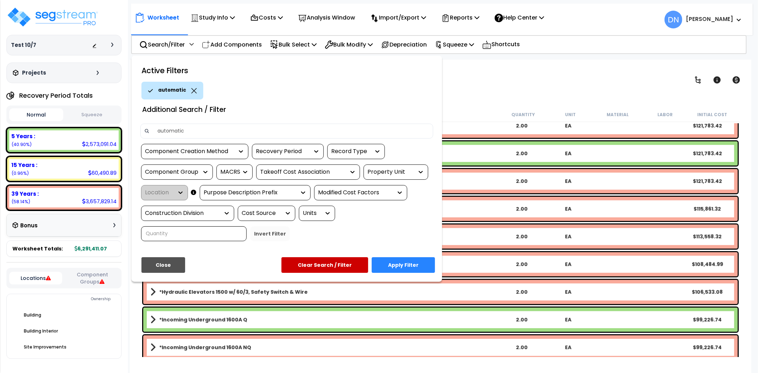
type input "automatic"
click at [392, 259] on button "Apply Filter" at bounding box center [403, 265] width 63 height 16
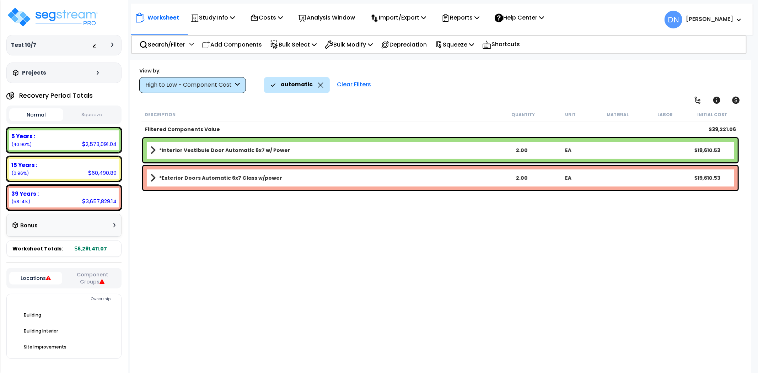
scroll to position [0, 0]
click at [154, 151] on span at bounding box center [152, 150] width 5 height 10
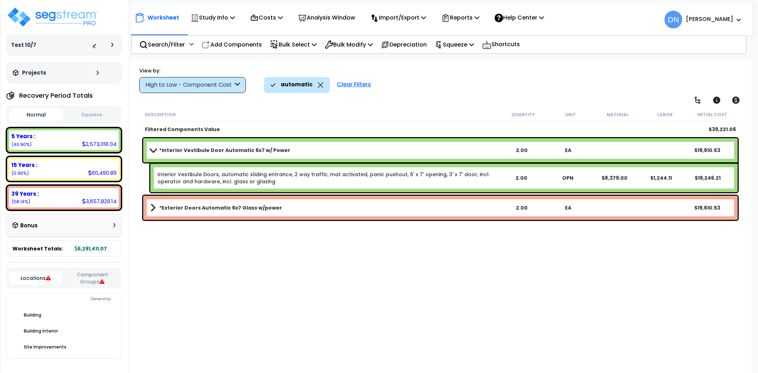
click at [154, 151] on span at bounding box center [153, 149] width 10 height 5
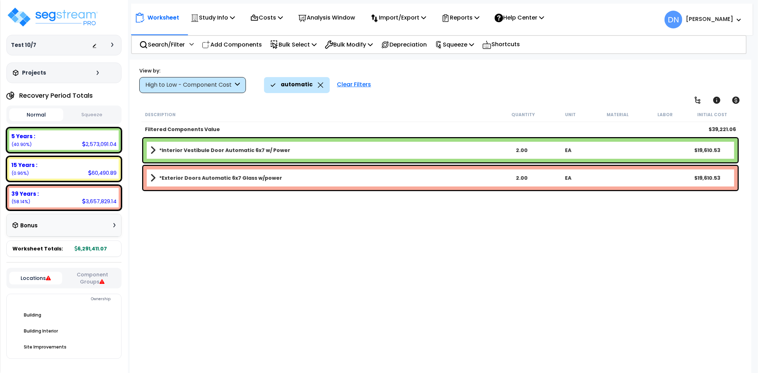
click at [155, 176] on span at bounding box center [152, 178] width 5 height 10
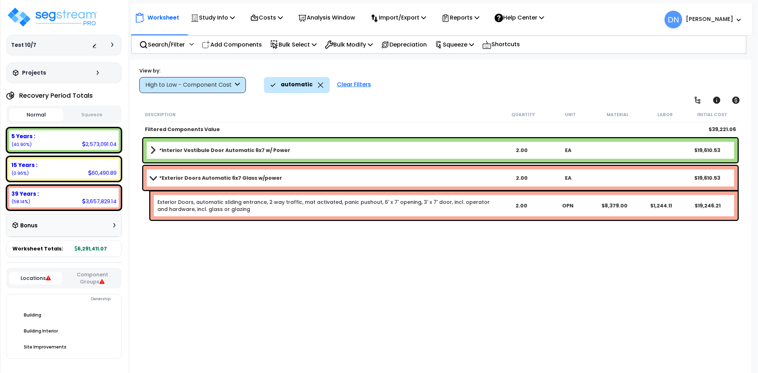
click at [160, 182] on link "*Exterior Doors Automatic 6x7 Glass w/power" at bounding box center [324, 178] width 348 height 10
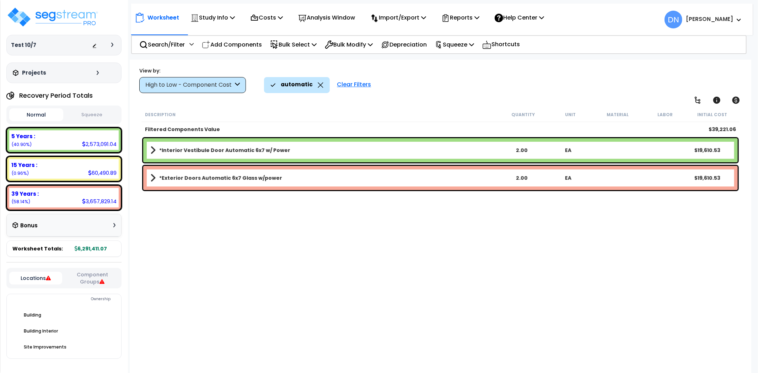
click at [164, 154] on link "*Interior Vestibule Door Automatic 6x7 w/ Power" at bounding box center [324, 150] width 348 height 10
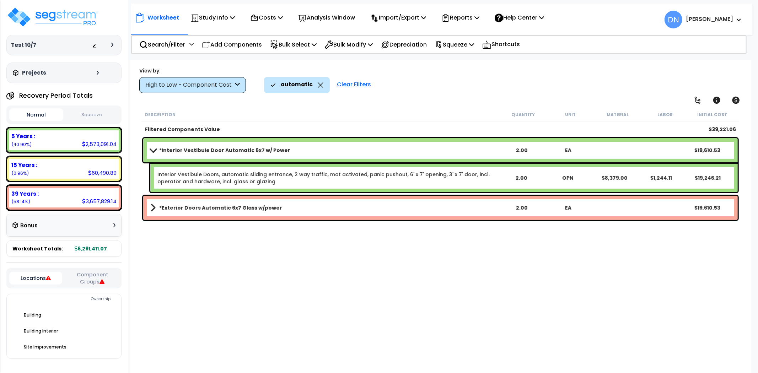
click at [164, 154] on link "*Interior Vestibule Door Automatic 6x7 w/ Power" at bounding box center [324, 150] width 348 height 10
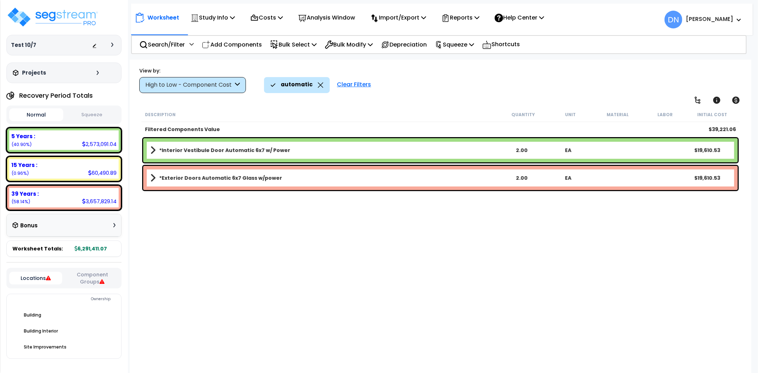
click at [155, 152] on span at bounding box center [152, 150] width 5 height 10
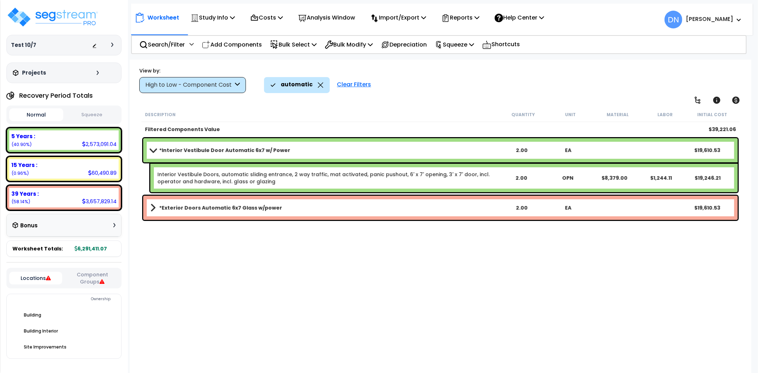
click at [335, 272] on div "Description Quantity Unit Material Labor Initial Cost Filtered Components Value…" at bounding box center [440, 232] width 600 height 250
click at [162, 153] on b "*Interior Vestibule Door Automatic 6x7 w/ Power" at bounding box center [224, 150] width 131 height 7
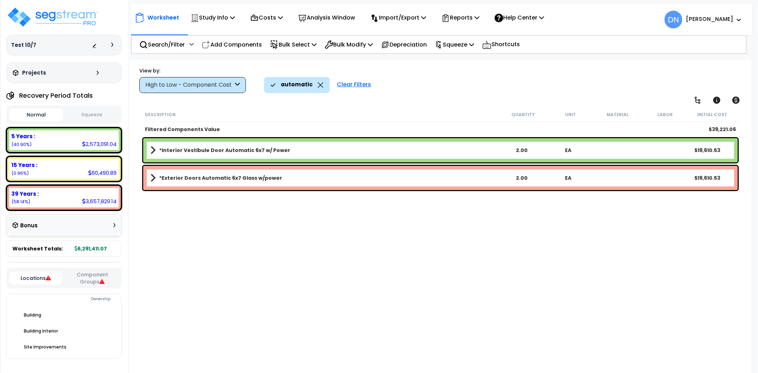
click at [201, 180] on b "*Exterior Doors Automatic 6x7 Glass w/power" at bounding box center [220, 177] width 123 height 7
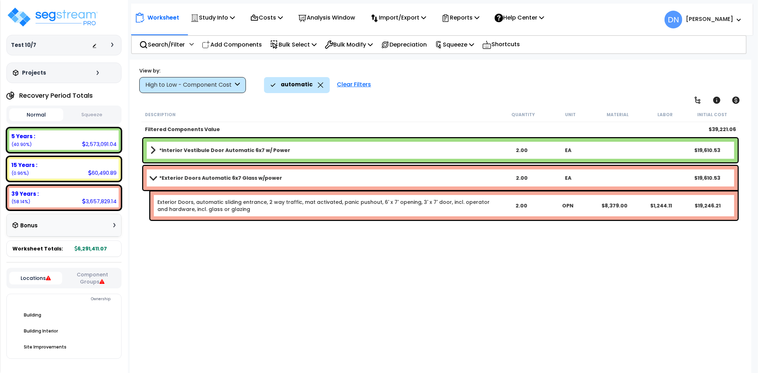
click at [201, 180] on b "*Exterior Doors Automatic 6x7 Glass w/power" at bounding box center [220, 177] width 123 height 7
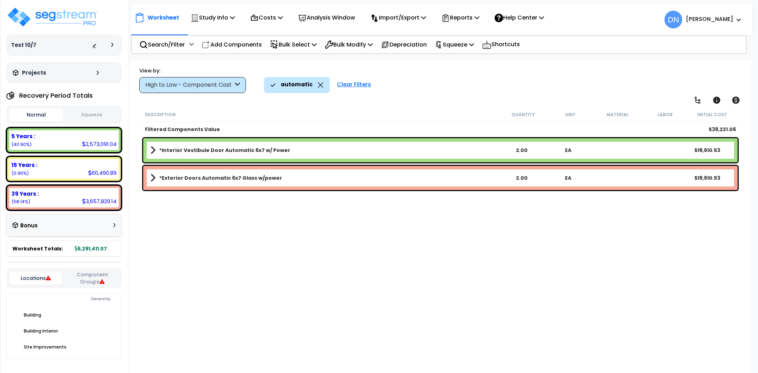
click at [320, 87] on icon at bounding box center [321, 84] width 6 height 5
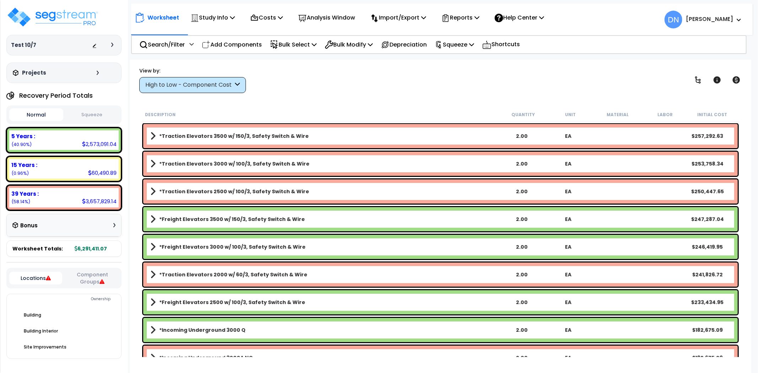
drag, startPoint x: 240, startPoint y: 47, endPoint x: 271, endPoint y: 96, distance: 57.8
click at [240, 47] on p "Add Components" at bounding box center [232, 45] width 60 height 10
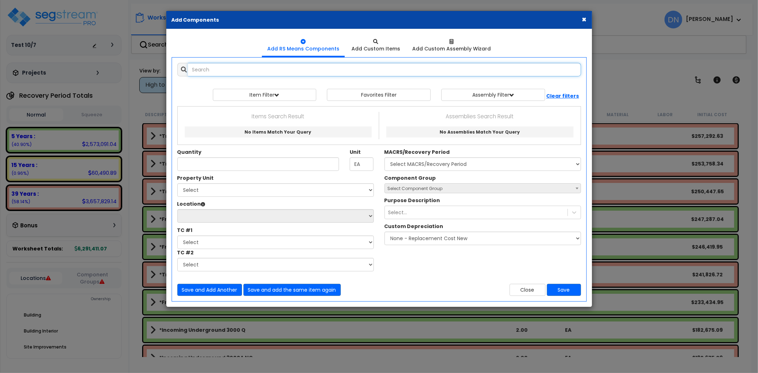
click at [212, 66] on input "text" at bounding box center [384, 69] width 393 height 13
paste input "*Pass Thru Window Wood 3x3"
click at [194, 91] on div "Item Filter Select 0. Custom Item 1. General Requirements 3. Concrete" at bounding box center [379, 95] width 414 height 12
click at [379, 102] on div "Add Items Add Assemblies Both 10432750 Select 0" at bounding box center [379, 180] width 414 height 244
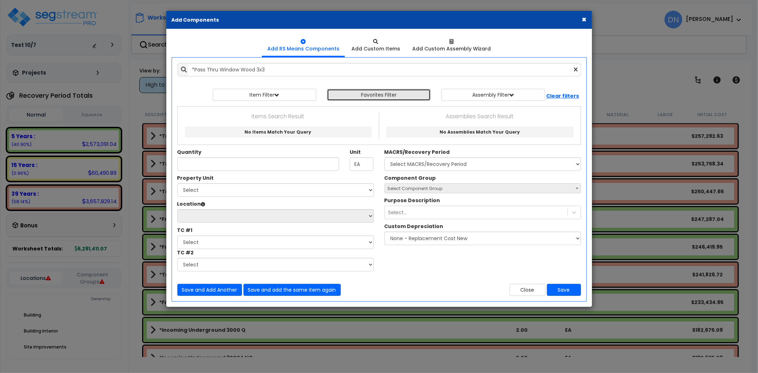
click at [381, 95] on button "Favorites Filter" at bounding box center [379, 95] width 104 height 12
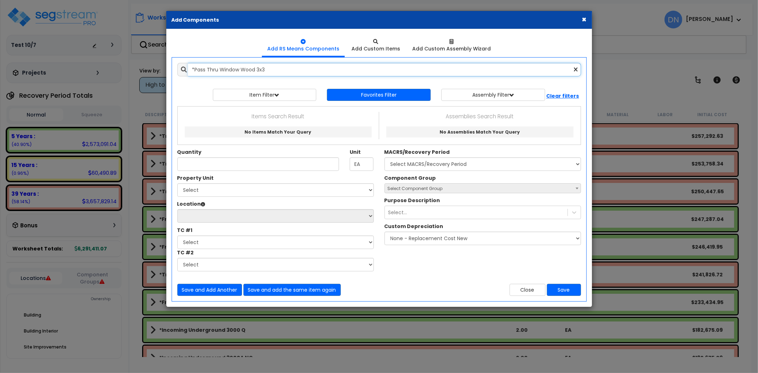
click at [285, 66] on input "*Pass Thru Window Wood 3x3" at bounding box center [384, 69] width 393 height 13
click at [193, 66] on input "*Pass Thru Window Wood 3x3" at bounding box center [384, 69] width 393 height 13
drag, startPoint x: 268, startPoint y: 73, endPoint x: 275, endPoint y: 73, distance: 6.4
click at [268, 73] on input "*Pass Thru Window Wood 3x3" at bounding box center [384, 69] width 393 height 13
drag, startPoint x: 283, startPoint y: 72, endPoint x: 168, endPoint y: 72, distance: 115.8
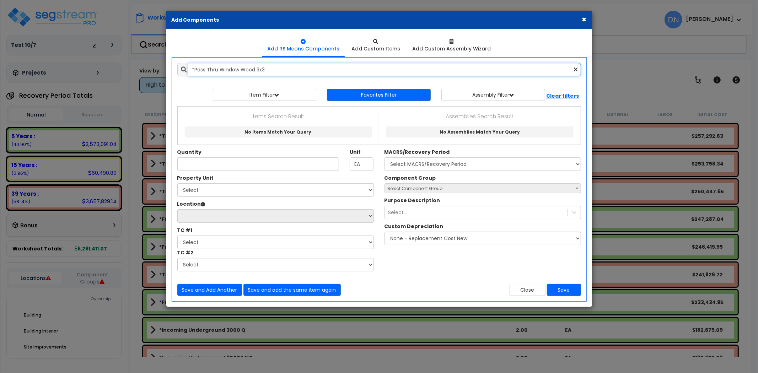
click at [168, 72] on div "Add Items Add Assemblies Both *Pass Thru Window Wood 3x3 10432750" at bounding box center [379, 180] width 425 height 244
drag, startPoint x: 265, startPoint y: 71, endPoint x: 276, endPoint y: 70, distance: 10.8
click at [266, 71] on input "*Pass Thru Window Wood 3x3" at bounding box center [384, 69] width 393 height 13
click at [283, 69] on input "*Pass Thru Window Wood 3x3" at bounding box center [384, 69] width 393 height 13
drag, startPoint x: 247, startPoint y: 69, endPoint x: 221, endPoint y: 68, distance: 25.6
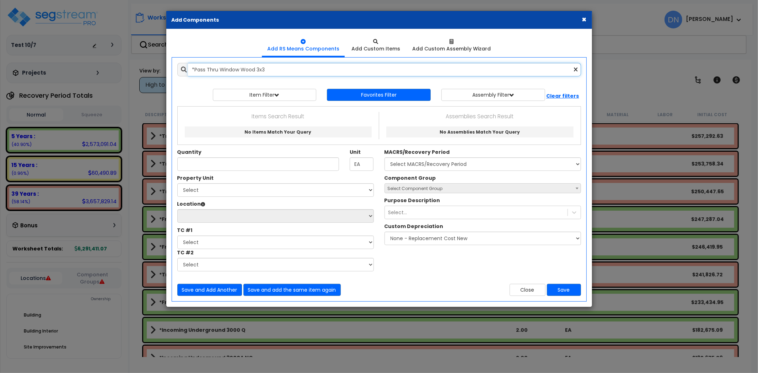
click at [221, 68] on input "*Pass Thru Window Wood 3x3" at bounding box center [384, 69] width 393 height 13
type input "*"
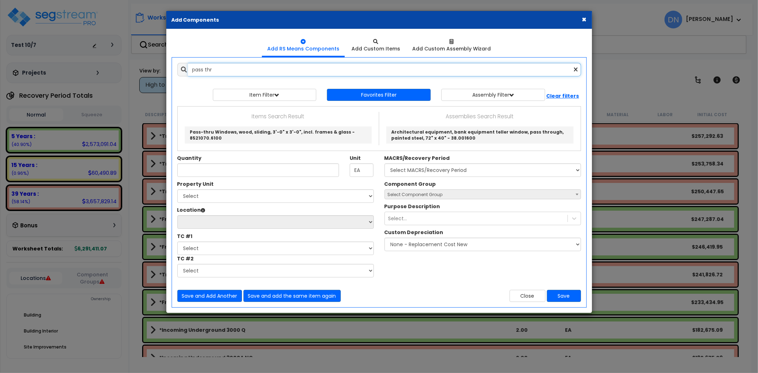
click at [249, 72] on input "pass thr" at bounding box center [384, 69] width 393 height 13
drag, startPoint x: 250, startPoint y: 70, endPoint x: 171, endPoint y: 71, distance: 79.2
click at [171, 71] on div "Add Items Add Assemblies Both pass thr 10432750 View/Modify Assembly" at bounding box center [379, 183] width 425 height 250
paste input "*Floor Construction Wood"
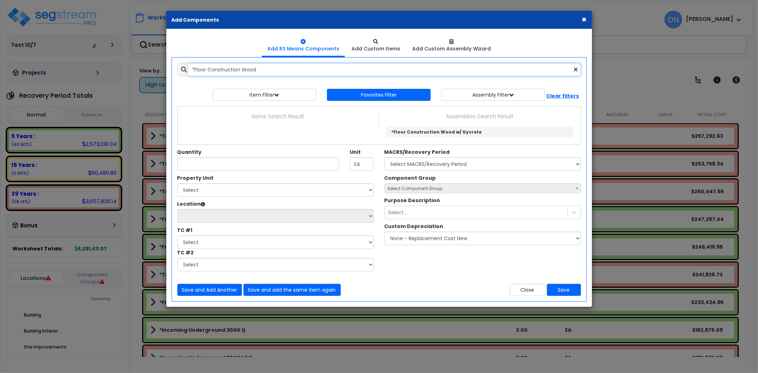
click at [269, 70] on input "*Floor Construction Wood" at bounding box center [384, 69] width 393 height 13
drag, startPoint x: 270, startPoint y: 68, endPoint x: 163, endPoint y: 68, distance: 106.9
click at [163, 68] on div "× Add Components Add RS Means Components Add Custom Items Add Items" at bounding box center [379, 186] width 758 height 373
paste input "Basement Excavation On Site"
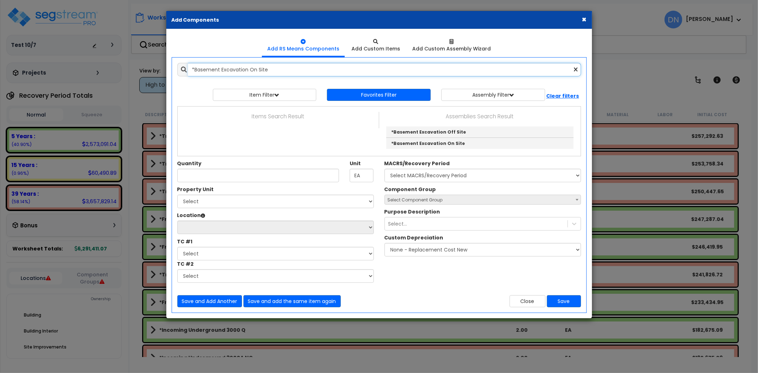
drag, startPoint x: 294, startPoint y: 64, endPoint x: 143, endPoint y: 63, distance: 150.6
click at [143, 63] on div "× Add Components Add RS Means Components Add Custom Items Add Items" at bounding box center [379, 186] width 758 height 373
paste input "Walls CIP"
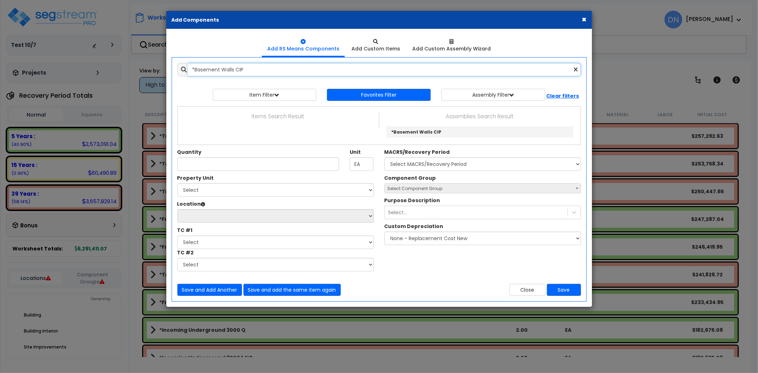
drag, startPoint x: 288, startPoint y: 70, endPoint x: 166, endPoint y: 70, distance: 122.2
click at [167, 70] on div "Add Items Add Assemblies Both *Basement Walls CIP 10432750 Select" at bounding box center [379, 180] width 425 height 244
paste input "MU"
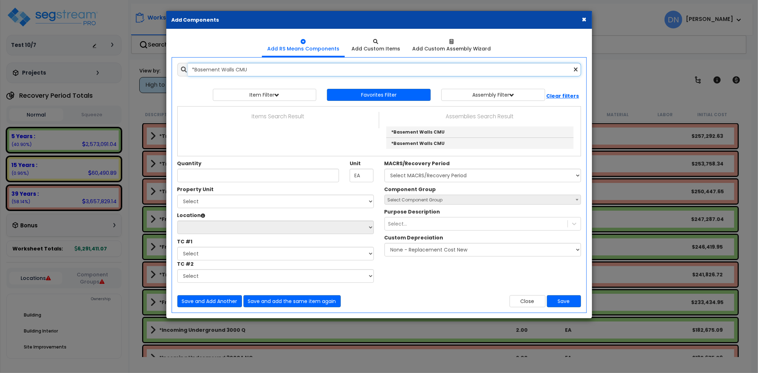
click at [246, 69] on input "*Basement Walls CMU" at bounding box center [384, 69] width 393 height 13
drag, startPoint x: 250, startPoint y: 70, endPoint x: 182, endPoint y: 72, distance: 68.9
click at [182, 72] on div "U*Basement Walls CM" at bounding box center [379, 69] width 404 height 13
paste input "*Floor Construction Wood"
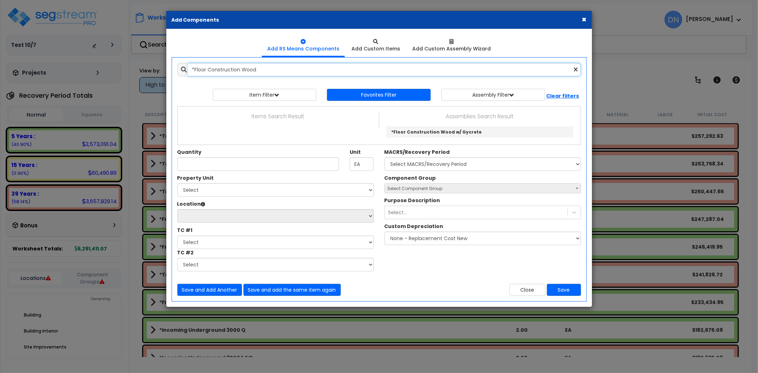
drag, startPoint x: 261, startPoint y: 74, endPoint x: 269, endPoint y: 71, distance: 8.3
click at [261, 74] on input "*Floor Construction Wood" at bounding box center [384, 69] width 393 height 13
drag, startPoint x: 278, startPoint y: 69, endPoint x: 167, endPoint y: 69, distance: 111.5
click at [167, 69] on div "Add Items Add Assemblies Both *Floor Construction Wood 10432750 0" at bounding box center [379, 180] width 425 height 244
paste input "Concrete"
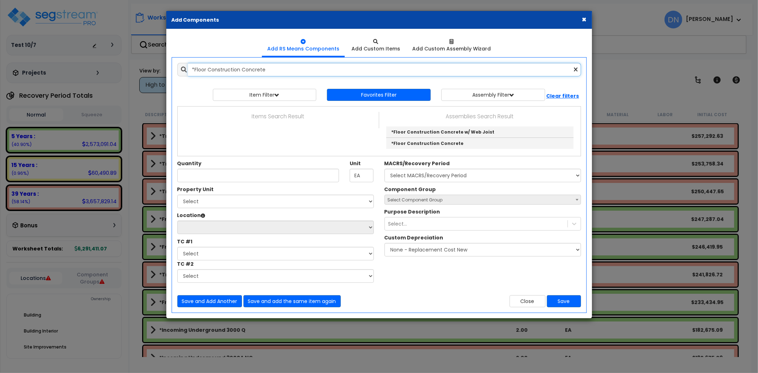
click at [274, 69] on input "*Floor Construction Concrete" at bounding box center [384, 69] width 393 height 13
drag, startPoint x: 215, startPoint y: 71, endPoint x: 168, endPoint y: 72, distance: 47.3
click at [168, 72] on div "Add Items Add Assemblies Both *Floor Construction Concrete 10432750" at bounding box center [379, 185] width 425 height 255
paste input "Roof Construction TPO Metal Deck"
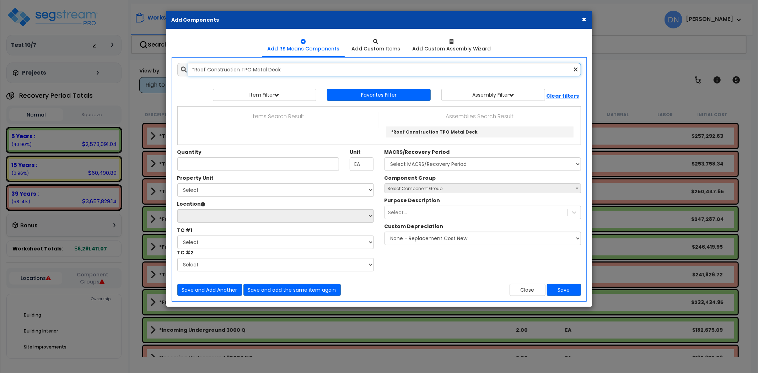
click at [256, 67] on input "*Roof Construction TPO Metal Deck" at bounding box center [384, 69] width 393 height 13
drag, startPoint x: 312, startPoint y: 68, endPoint x: 161, endPoint y: 69, distance: 150.6
click at [161, 69] on div "× Add Components Add RS Means Components Add Custom Items Add Items" at bounding box center [379, 186] width 758 height 373
paste input "EPDM"
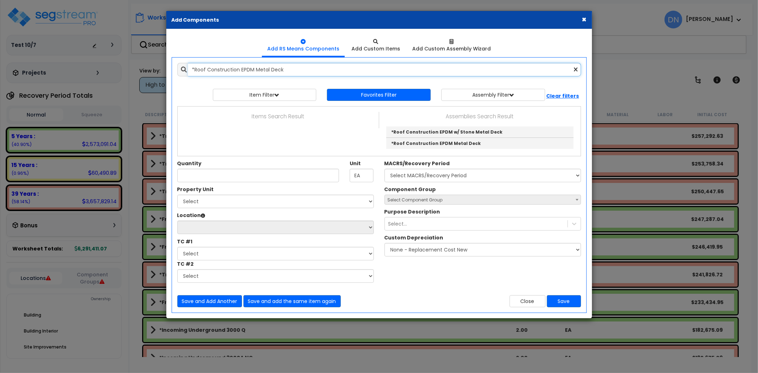
click at [328, 67] on input "*Roof Construction EPDM Metal Deck" at bounding box center [384, 69] width 393 height 13
drag, startPoint x: 338, startPoint y: 67, endPoint x: 144, endPoint y: 68, distance: 193.6
click at [144, 68] on div "× Add Components Add RS Means Components Add Custom Items Add Items" at bounding box center [379, 186] width 758 height 373
paste input "Wood Pitched Standing Seam"
click at [315, 70] on input "*Roof Construction Wood Pitched Standing Seam" at bounding box center [384, 69] width 393 height 13
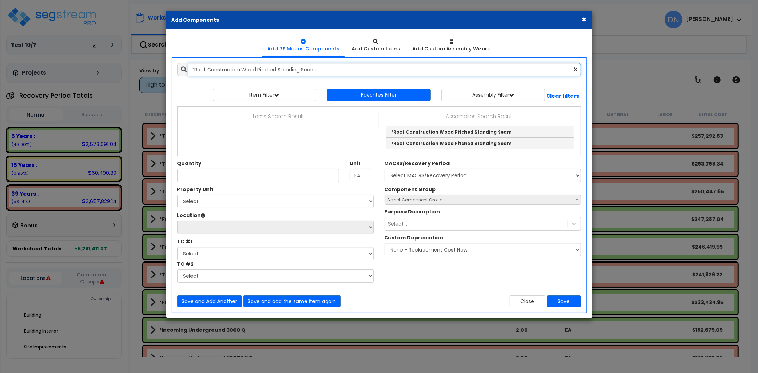
drag, startPoint x: 343, startPoint y: 67, endPoint x: 173, endPoint y: 64, distance: 170.2
click at [173, 64] on div "*Roof Construction Wood Pitched Standing Seam 10432750" at bounding box center [379, 69] width 414 height 13
paste input "Pitched Asphalt Shingles"
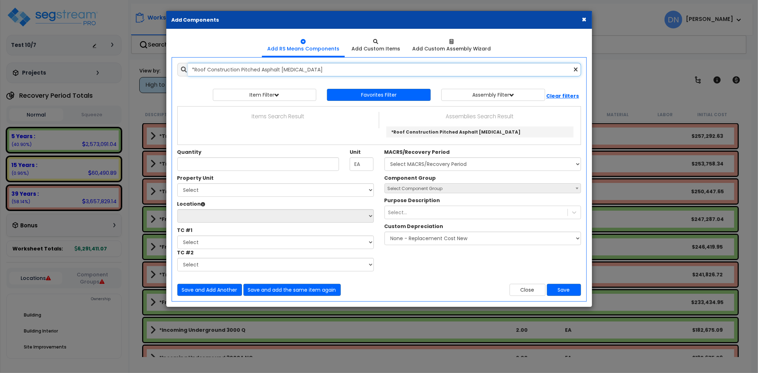
click at [315, 67] on input "*Roof Construction Pitched Asphalt Shingles" at bounding box center [384, 69] width 393 height 13
drag, startPoint x: 341, startPoint y: 67, endPoint x: 173, endPoint y: 72, distance: 168.4
click at [173, 72] on div "*Roof Construction Pitched Asphalt Shingles 10432750" at bounding box center [379, 69] width 414 height 13
paste input "Exterior Walls CMU w/ Paint"
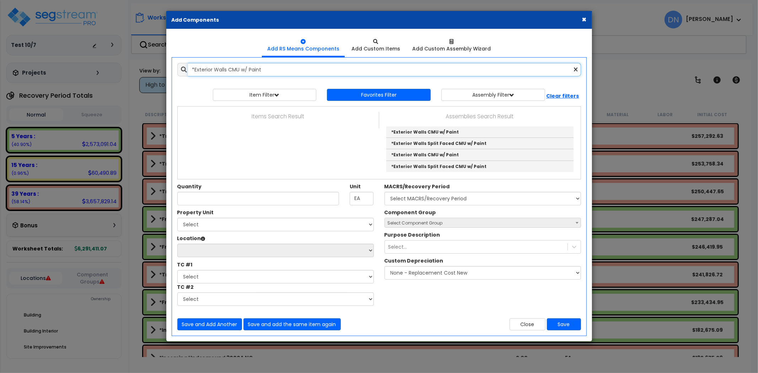
drag, startPoint x: 259, startPoint y: 70, endPoint x: 265, endPoint y: 69, distance: 5.7
click at [259, 70] on input "*Exterior Walls CMU w/ Paint" at bounding box center [384, 69] width 393 height 13
drag, startPoint x: 304, startPoint y: 67, endPoint x: 141, endPoint y: 67, distance: 163.0
click at [141, 67] on div "× Add Components Add RS Means Components Add Custom Items Add Items" at bounding box center [379, 186] width 758 height 373
paste input "Split Faced"
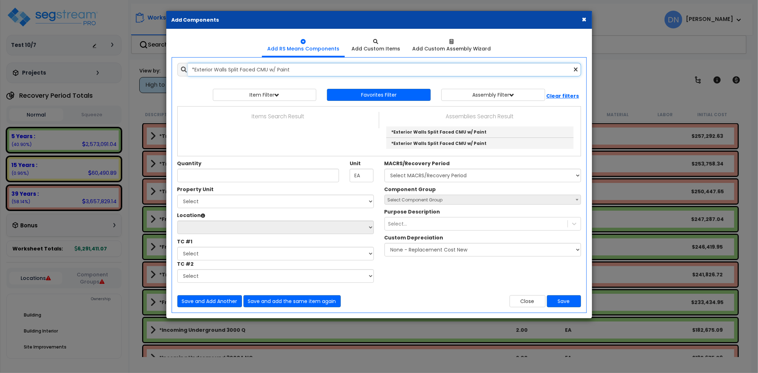
click at [282, 66] on input "*Exterior Walls Split Faced CMU w/ Paint" at bounding box center [384, 69] width 393 height 13
drag, startPoint x: 318, startPoint y: 67, endPoint x: 159, endPoint y: 70, distance: 158.4
click at [159, 70] on div "× Add Components Add RS Means Components Add Custom Items Add Items" at bounding box center [379, 186] width 758 height 373
paste input "Brick over CMU"
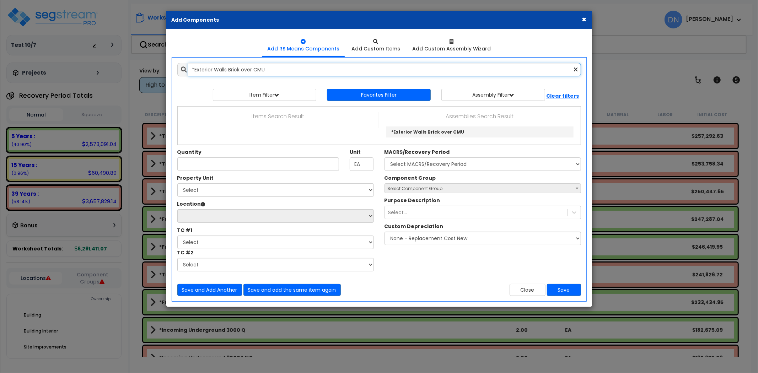
click at [290, 68] on input "*Exterior Walls Brick over CMU" at bounding box center [384, 69] width 393 height 13
drag, startPoint x: 195, startPoint y: 71, endPoint x: 162, endPoint y: 72, distance: 33.0
click at [162, 72] on div "× Add Components Add RS Means Components Add Custom Items Add Items" at bounding box center [379, 186] width 758 height 373
paste input "Wood"
drag, startPoint x: 287, startPoint y: 66, endPoint x: 304, endPoint y: 67, distance: 17.1
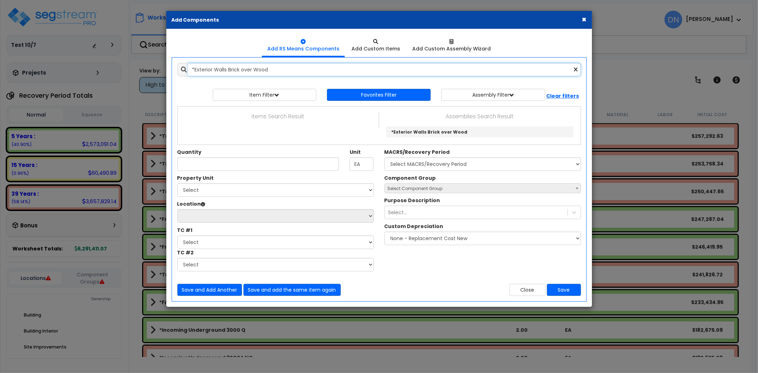
click at [287, 66] on input "*Exterior Walls Brick over Wood" at bounding box center [384, 69] width 393 height 13
drag, startPoint x: 314, startPoint y: 68, endPoint x: 139, endPoint y: 69, distance: 174.8
click at [139, 69] on div "× Add Components Add RS Means Components Add Custom Items Add Items" at bounding box center [379, 186] width 758 height 373
paste input "Metal"
click at [307, 63] on input "*Exterior Walls Brick over Metal" at bounding box center [384, 69] width 393 height 13
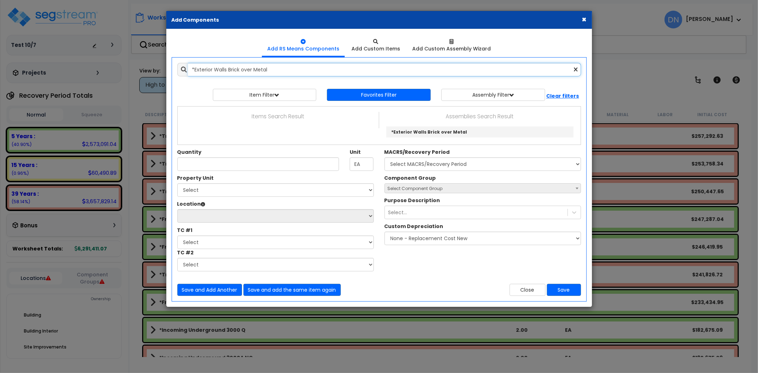
drag, startPoint x: 301, startPoint y: 75, endPoint x: 130, endPoint y: 68, distance: 171.3
click at [130, 68] on div "× Add Components Add RS Means Components Add Custom Items Add Items" at bounding box center [379, 186] width 758 height 373
paste input "Stucco over CMU"
click at [276, 70] on input "*Exterior Walls Stucco over CMU" at bounding box center [384, 69] width 393 height 13
drag, startPoint x: 293, startPoint y: 70, endPoint x: 174, endPoint y: 70, distance: 118.6
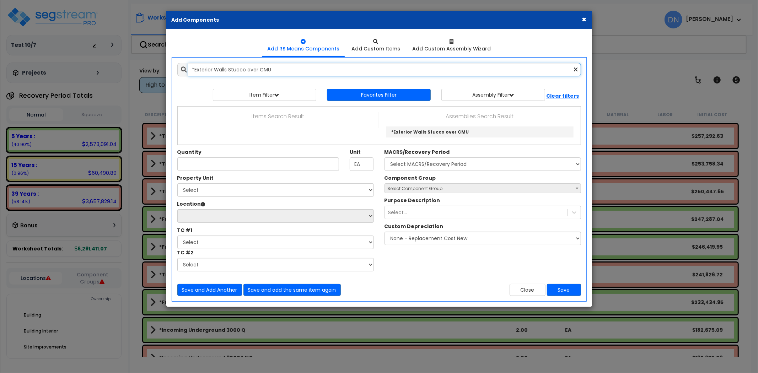
click at [174, 70] on div "*Exterior Walls Stucco over CMU 10432750" at bounding box center [379, 69] width 414 height 13
paste input "Wood"
click at [274, 68] on input "*Exterior Walls Stucco over Wood" at bounding box center [384, 69] width 393 height 13
drag, startPoint x: 300, startPoint y: 69, endPoint x: 132, endPoint y: 67, distance: 168.0
click at [132, 67] on div "× Add Components Add RS Means Components Add Custom Items Add Items" at bounding box center [379, 186] width 758 height 373
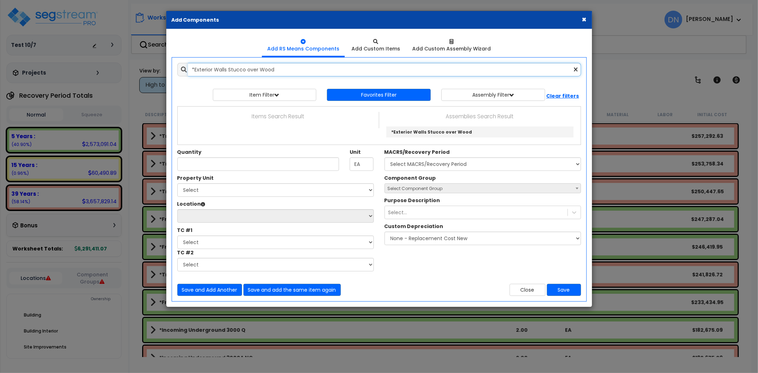
paste input "Metal"
drag, startPoint x: 290, startPoint y: 71, endPoint x: 294, endPoint y: 70, distance: 3.7
click at [290, 71] on input "*Exterior Walls Stucco over Metal" at bounding box center [384, 69] width 393 height 13
drag, startPoint x: 317, startPoint y: 70, endPoint x: 179, endPoint y: 75, distance: 137.6
click at [180, 75] on div "*Exterior Walls Stucco over Metal" at bounding box center [379, 69] width 404 height 13
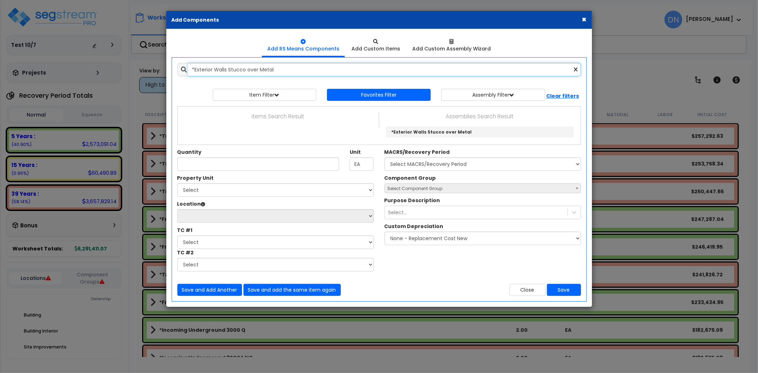
paste input "EIFS over CMU"
drag, startPoint x: 321, startPoint y: 63, endPoint x: 143, endPoint y: 63, distance: 178.0
click at [143, 63] on div "× Add Components Add RS Means Components Add Custom Items Add Items" at bounding box center [379, 186] width 758 height 373
paste input "Wood"
drag, startPoint x: 277, startPoint y: 68, endPoint x: 287, endPoint y: 68, distance: 9.6
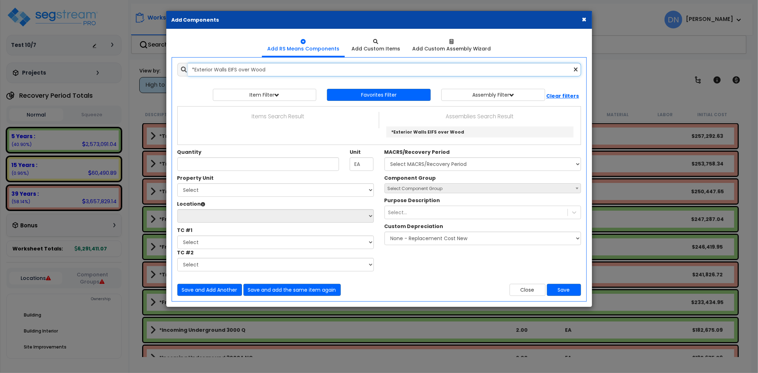
click at [277, 68] on input "*Exterior Walls EIFS over Wood" at bounding box center [384, 69] width 393 height 13
drag, startPoint x: 134, startPoint y: 63, endPoint x: 108, endPoint y: 63, distance: 25.2
click at [108, 63] on div "× Add Components Add RS Means Components Add Custom Items Add Items" at bounding box center [379, 186] width 758 height 373
paste input "Metal"
click at [263, 67] on input "*Exterior Walls EIFS over Metal" at bounding box center [384, 69] width 393 height 13
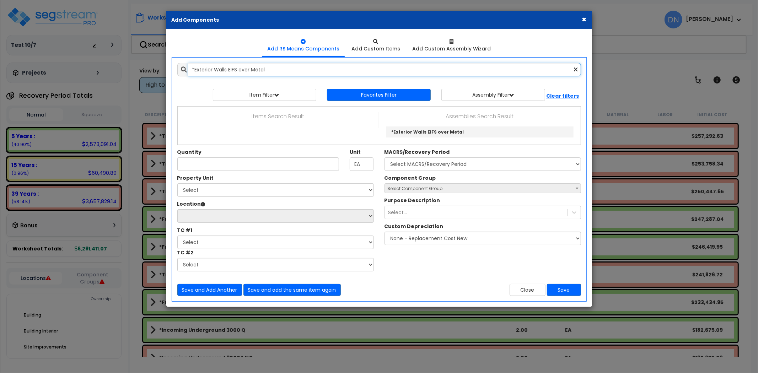
drag, startPoint x: 173, startPoint y: 75, endPoint x: 139, endPoint y: 77, distance: 34.5
click at [137, 76] on div "× Add Components Add RS Means Components Add Custom Items Add Items" at bounding box center [379, 186] width 758 height 373
paste input "Curtain Wal"
click at [269, 72] on input "*Exterior Walls Curtain Wall" at bounding box center [384, 69] width 393 height 13
drag, startPoint x: 297, startPoint y: 69, endPoint x: 146, endPoint y: 73, distance: 151.0
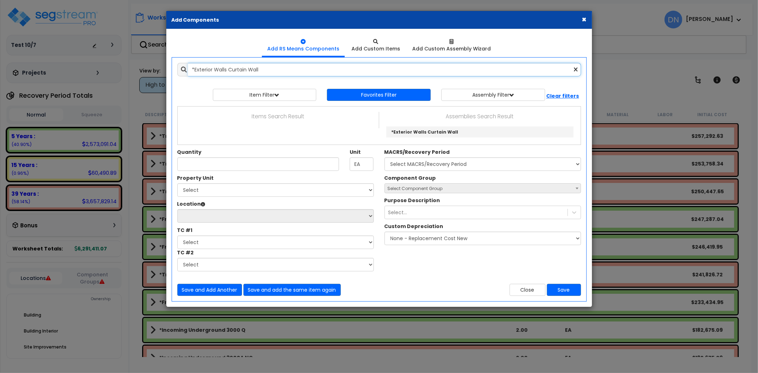
click at [146, 73] on div "× Add Components Add RS Means Components Add Custom Items Add Items" at bounding box center [379, 186] width 758 height 373
paste input "Window"
click at [261, 70] on input "*Exterior Walls Window Wall" at bounding box center [384, 69] width 393 height 13
drag, startPoint x: 299, startPoint y: 69, endPoint x: 140, endPoint y: 77, distance: 159.0
click at [140, 77] on div "× Add Components Add RS Means Components Add Custom Items Add Items" at bounding box center [379, 186] width 758 height 373
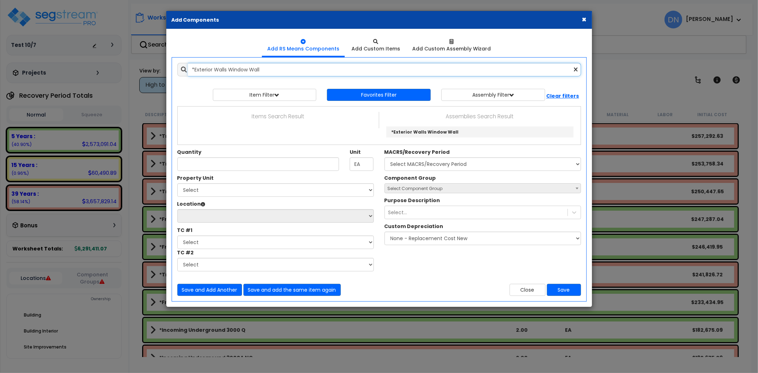
paste input "Tilt-Up Concrete"
click at [285, 69] on input "*Exterior Walls Tilt-Up Concrete Wall" at bounding box center [384, 69] width 393 height 13
drag, startPoint x: 234, startPoint y: 67, endPoint x: 177, endPoint y: 68, distance: 56.8
click at [177, 68] on div "*Exterior Walls Tilt-Up Concrete Wall" at bounding box center [379, 69] width 404 height 13
click at [308, 63] on input "*Exterior Walls Tilt-Up Concrete Wall" at bounding box center [384, 69] width 393 height 13
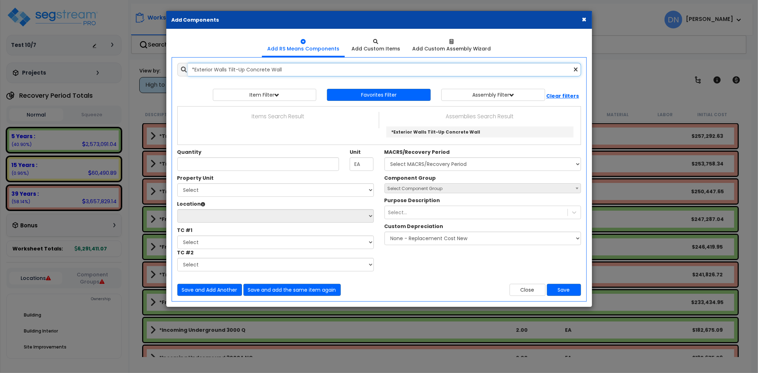
drag, startPoint x: 313, startPoint y: 68, endPoint x: 126, endPoint y: 72, distance: 186.9
click at [126, 72] on div "× Add Components Add RS Means Components Add Custom Items Add Items" at bounding box center [379, 186] width 758 height 373
paste input "Stone Veneer over CMU"
click at [291, 72] on input "*Exterior Walls Stone Veneer over CMU" at bounding box center [384, 69] width 393 height 13
drag, startPoint x: 164, startPoint y: 70, endPoint x: 134, endPoint y: 70, distance: 29.8
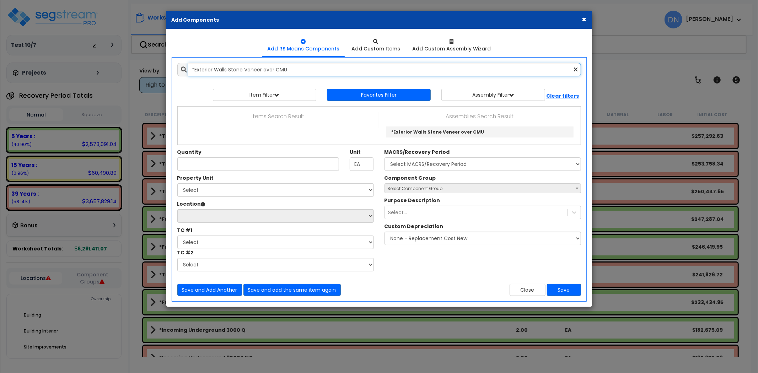
click at [134, 70] on div "× Add Components Add RS Means Components Add Custom Items Add Items" at bounding box center [379, 186] width 758 height 373
paste input "Wood"
drag, startPoint x: 311, startPoint y: 72, endPoint x: 263, endPoint y: 71, distance: 48.0
click at [263, 71] on input "*Exterior Walls Stone Veneer over Wood" at bounding box center [384, 69] width 393 height 13
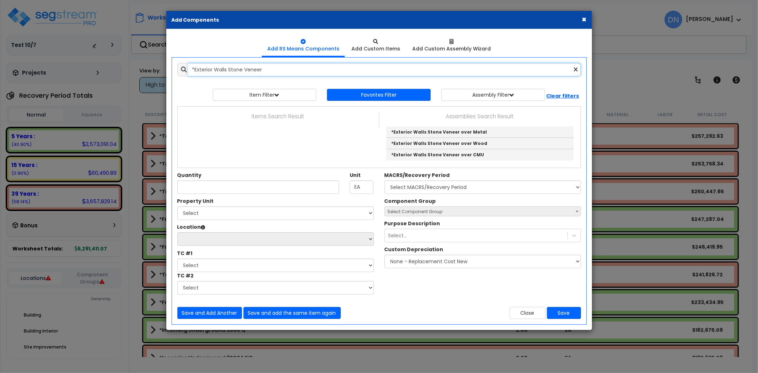
click at [271, 68] on input "*Exterior Walls Stone Veneer" at bounding box center [384, 69] width 393 height 13
drag, startPoint x: 265, startPoint y: 70, endPoint x: 159, endPoint y: 70, distance: 106.2
click at [158, 70] on div "× Add Components Add RS Means Components Add Custom Items Add Items" at bounding box center [379, 186] width 758 height 373
paste input "Wood Siding over Wood (2x price of wood siding)"
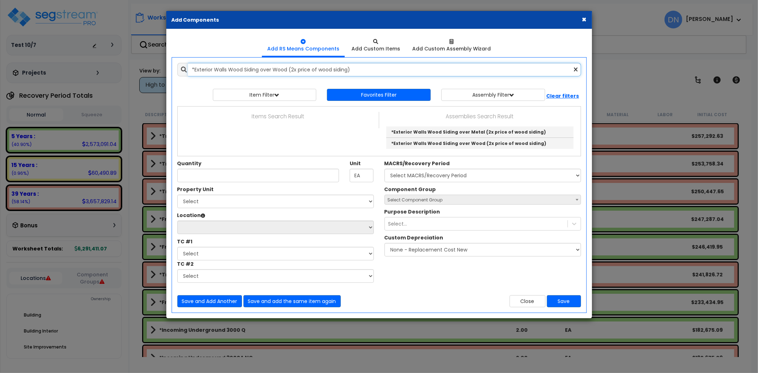
click at [386, 65] on input "*Exterior Walls Wood Siding over Wood (2x price of wood siding)" at bounding box center [384, 69] width 393 height 13
drag, startPoint x: 402, startPoint y: 69, endPoint x: 149, endPoint y: 68, distance: 252.6
click at [149, 68] on div "× Add Components Add RS Means Components Add Custom Items Add Items" at bounding box center [379, 186] width 758 height 373
paste input "Vinyl Siding over Wood"
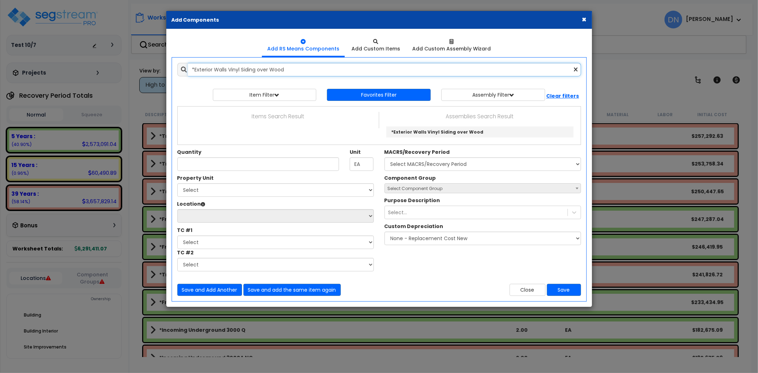
click at [312, 64] on input "*Exterior Walls Vinyl Siding over Wood" at bounding box center [384, 69] width 393 height 13
drag, startPoint x: 226, startPoint y: 69, endPoint x: 153, endPoint y: 67, distance: 72.5
click at [153, 67] on div "× Add Components Add RS Means Components Add Custom Items Add Items" at bounding box center [379, 186] width 758 height 373
click at [349, 71] on input "*Exterior Walls Vinyl Siding over Wood" at bounding box center [384, 69] width 393 height 13
drag, startPoint x: 289, startPoint y: 70, endPoint x: 168, endPoint y: 66, distance: 120.8
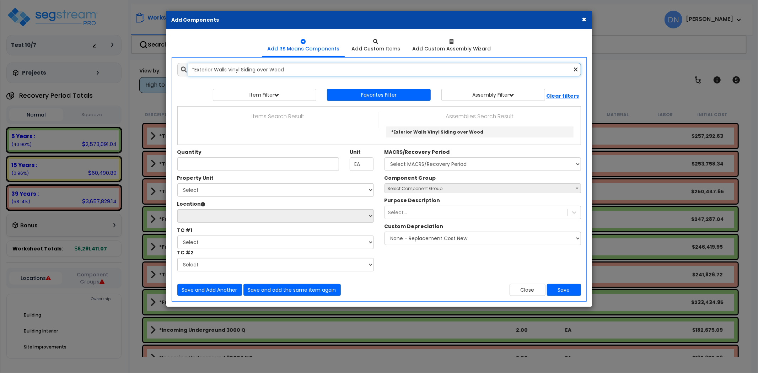
click at [168, 66] on div "Add Items Add Assemblies Both *Exterior Walls Vinyl Siding over Wood" at bounding box center [379, 180] width 425 height 244
paste input "Metal"
click at [282, 66] on input "*Exterior Walls Vinyl Siding over Metal" at bounding box center [384, 69] width 393 height 13
drag, startPoint x: 227, startPoint y: 68, endPoint x: 145, endPoint y: 63, distance: 82.9
click at [145, 63] on div "× Add Components Add RS Means Components Add Custom Items Add Items" at bounding box center [379, 186] width 758 height 373
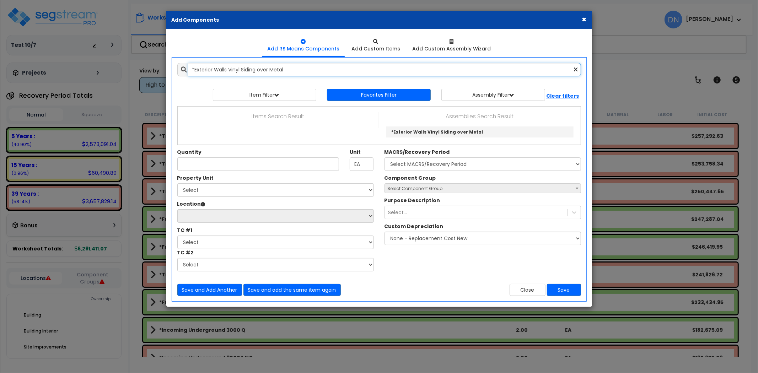
paste input "Structural Stee"
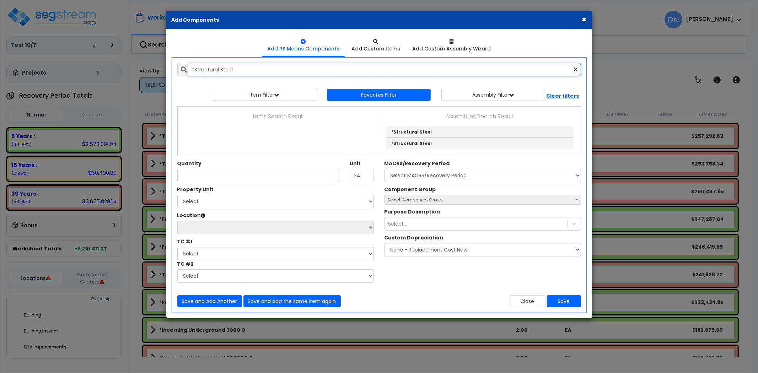
click at [250, 68] on input "*Structural Steel" at bounding box center [384, 69] width 393 height 13
drag, startPoint x: 296, startPoint y: 73, endPoint x: 142, endPoint y: 71, distance: 154.2
click at [142, 71] on div "× Add Components Add RS Means Components Add Custom Items Add Items" at bounding box center [379, 186] width 758 height 373
paste input "Exterior Windows Aluminum Picture"
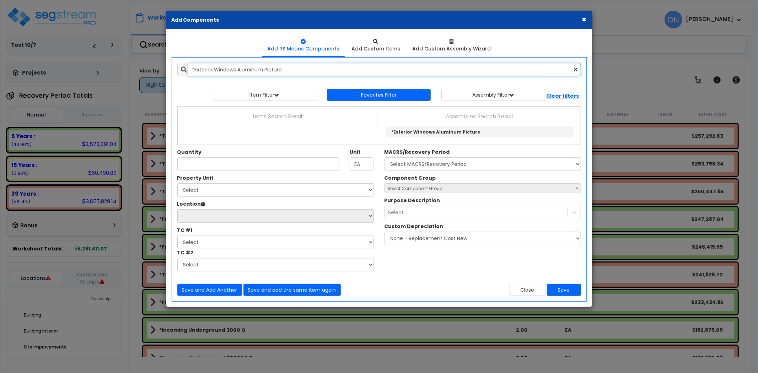
click at [293, 72] on input "*Exterior Windows Aluminum Picture" at bounding box center [384, 69] width 393 height 13
drag, startPoint x: 171, startPoint y: 65, endPoint x: 123, endPoint y: 64, distance: 48.0
click at [123, 64] on div "× Add Components Add RS Means Components Add Custom Items Add Items" at bounding box center [379, 186] width 758 height 373
paste input "Double Hung Aluminum"
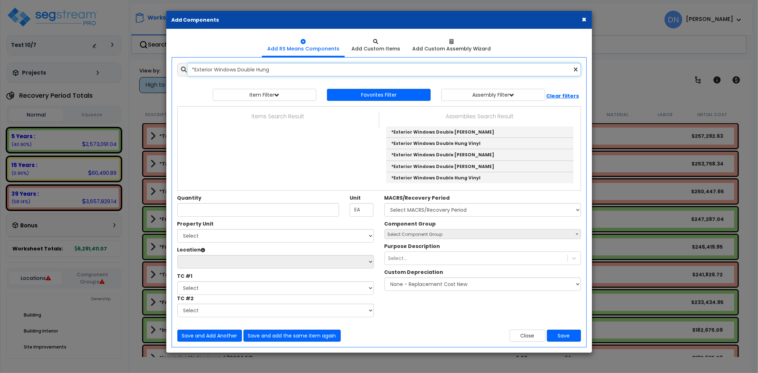
drag, startPoint x: 266, startPoint y: 68, endPoint x: 280, endPoint y: 72, distance: 14.1
click at [267, 68] on input "*Exterior Windows Double Hung" at bounding box center [384, 69] width 393 height 13
drag, startPoint x: 205, startPoint y: 69, endPoint x: 166, endPoint y: 69, distance: 38.4
click at [167, 69] on div "Add Items Add Assemblies Both *Exterior Windows Double Hung 10432750" at bounding box center [379, 202] width 425 height 289
paste input "Storefront Systems"
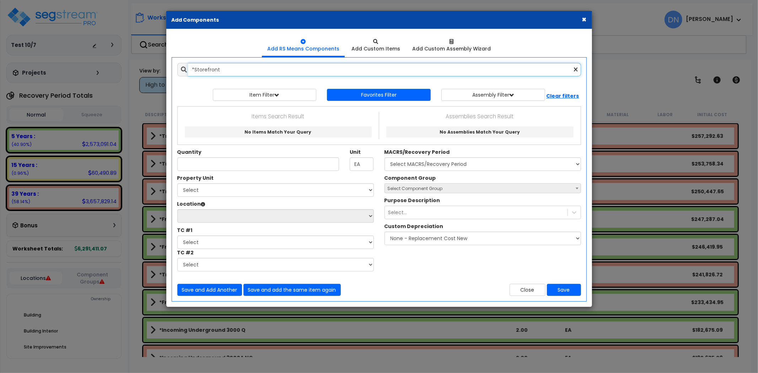
drag, startPoint x: 249, startPoint y: 75, endPoint x: 243, endPoint y: 71, distance: 6.8
click at [247, 72] on input "*Storefront" at bounding box center [384, 69] width 393 height 13
drag, startPoint x: 243, startPoint y: 71, endPoint x: 188, endPoint y: 69, distance: 54.4
click at [188, 69] on input "*Storefront" at bounding box center [384, 69] width 393 height 13
paste input "Exterior Doors 3x7 Glass"
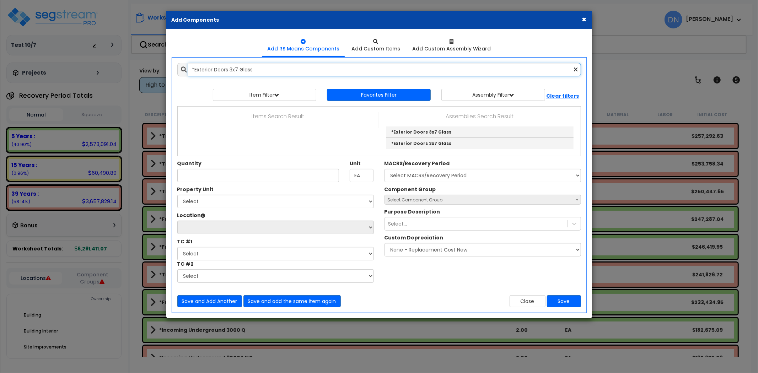
click at [272, 66] on input "*Exterior Doors 3x7 Glass" at bounding box center [384, 69] width 393 height 13
drag, startPoint x: 277, startPoint y: 70, endPoint x: 121, endPoint y: 67, distance: 156.0
click at [121, 67] on div "× Add Components Add RS Means Components Add Custom Items Add Items" at bounding box center [379, 186] width 758 height 373
paste input "W/W"
drag, startPoint x: 193, startPoint y: 69, endPoint x: 102, endPoint y: 62, distance: 90.8
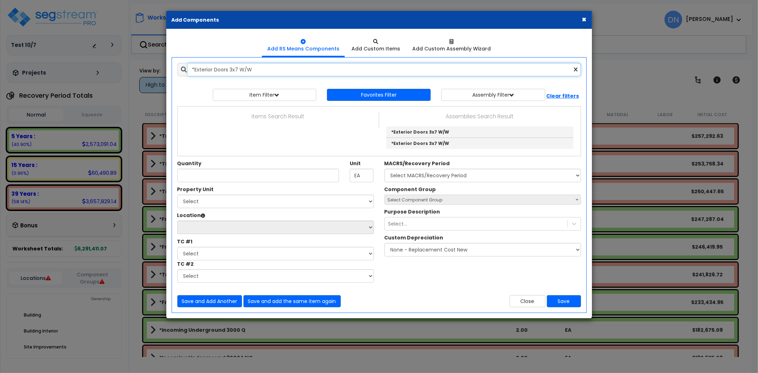
click at [103, 62] on div "× Add Components Add RS Means Components Add Custom Items Add Items" at bounding box center [379, 186] width 758 height 373
paste input "M"
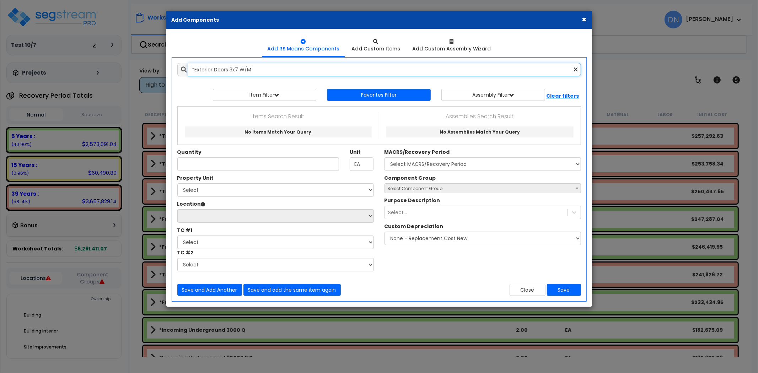
click at [272, 66] on input "*Exterior Doors 3x7 W/M" at bounding box center [384, 69] width 393 height 13
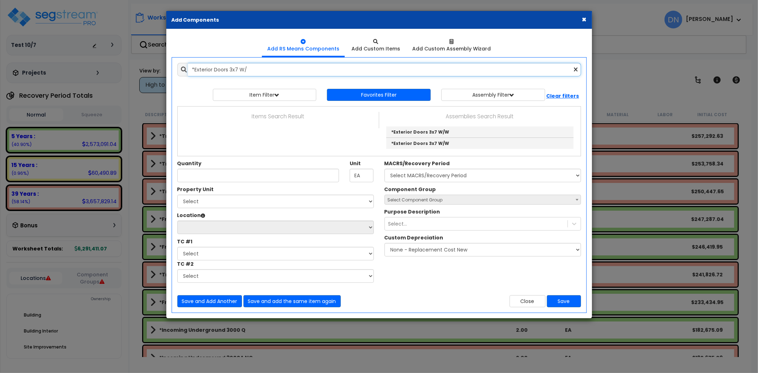
drag, startPoint x: 150, startPoint y: 55, endPoint x: 134, endPoint y: 55, distance: 15.6
click at [134, 55] on div "× Add Components Add RS Means Components Add Custom Items Add Items" at bounding box center [379, 186] width 758 height 373
paste input "M/M"
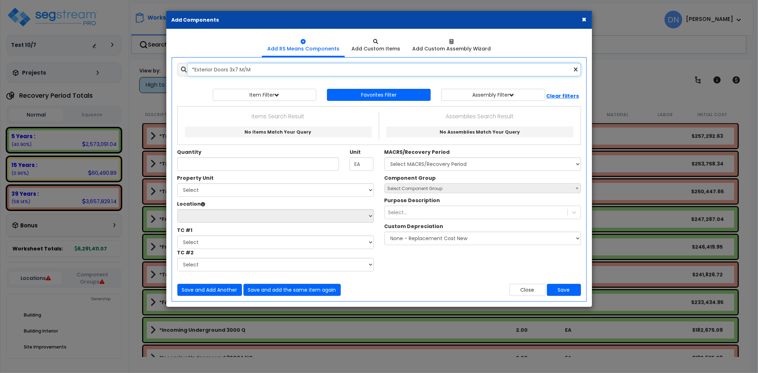
click at [235, 72] on input "*Exterior Doors 3x7 M/M" at bounding box center [384, 69] width 393 height 13
drag, startPoint x: 272, startPoint y: 69, endPoint x: 173, endPoint y: 71, distance: 99.5
click at [173, 71] on div "*Exterior Doors 3x7 M/M 10432750" at bounding box center [379, 69] width 414 height 13
paste input "6x7 Glass"
click at [270, 73] on input "*Exterior Doors 6x7 Glass" at bounding box center [384, 69] width 393 height 13
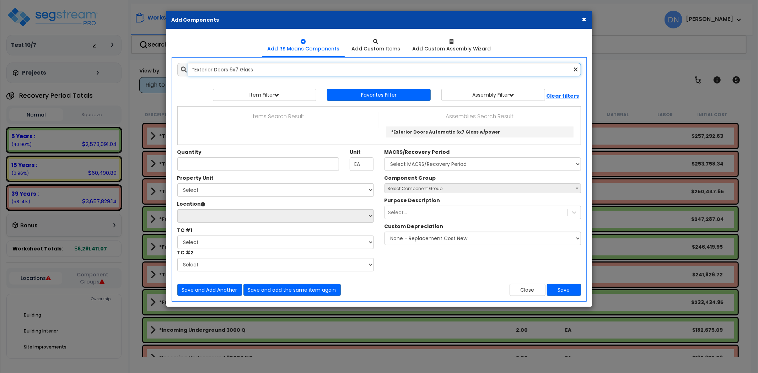
click at [158, 70] on div "× Add Components Add RS Means Components Add Custom Items Add Items" at bounding box center [379, 186] width 758 height 373
paste input "W/M"
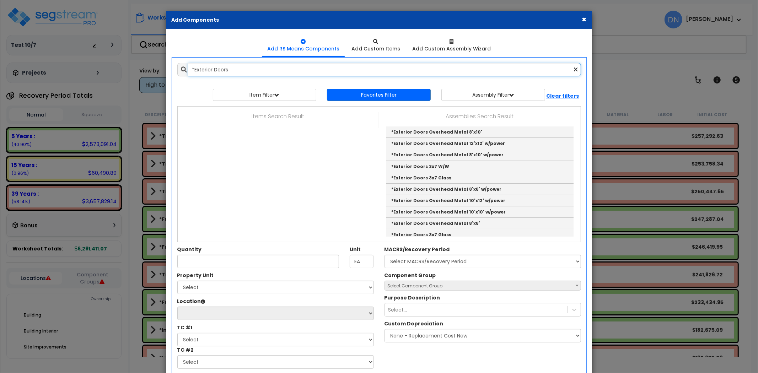
click at [254, 72] on input "*Exterior Doors" at bounding box center [384, 69] width 393 height 13
drag, startPoint x: 260, startPoint y: 72, endPoint x: 140, endPoint y: 72, distance: 120.1
click at [140, 72] on div "× Add Components Add RS Means Components Add Custom Items Add Items" at bounding box center [379, 186] width 758 height 373
paste input "6x7 M/M"
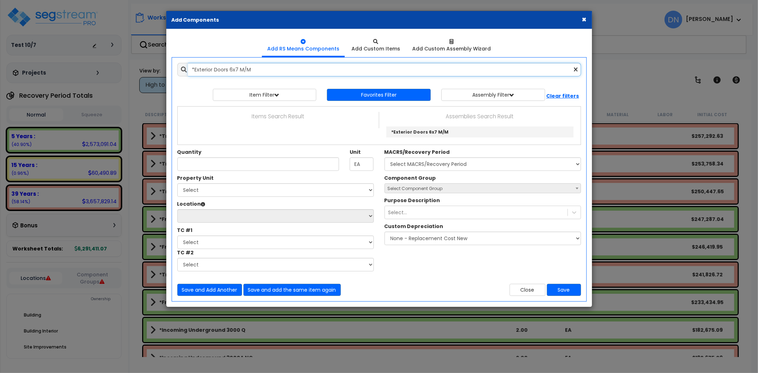
click at [262, 69] on input "*Exterior Doors 6x7 M/M" at bounding box center [384, 69] width 393 height 13
drag, startPoint x: 258, startPoint y: 67, endPoint x: 157, endPoint y: 71, distance: 101.7
click at [157, 71] on div "× Add Components Add RS Means Components Add Custom Items Add Items" at bounding box center [379, 186] width 758 height 373
paste input "W"
click at [265, 69] on input "*Exterior Doors 6x7 W/M" at bounding box center [384, 69] width 393 height 13
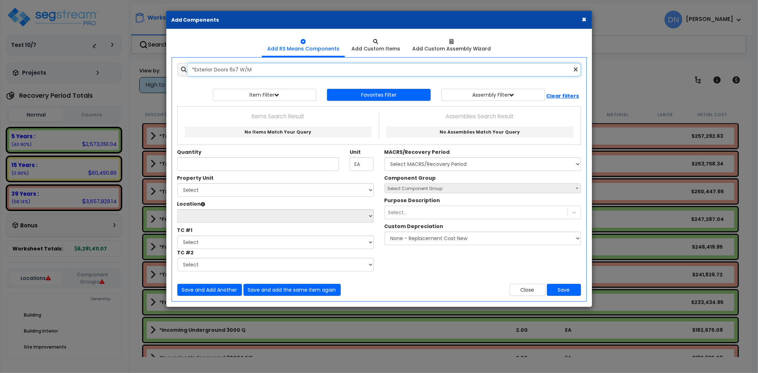
drag, startPoint x: 283, startPoint y: 71, endPoint x: 127, endPoint y: 62, distance: 156.2
click at [127, 62] on div "× Add Components Add RS Means Components Add Custom Items Add Items" at bounding box center [379, 186] width 758 height 373
paste input "Automatic 6x7 Glass w/power"
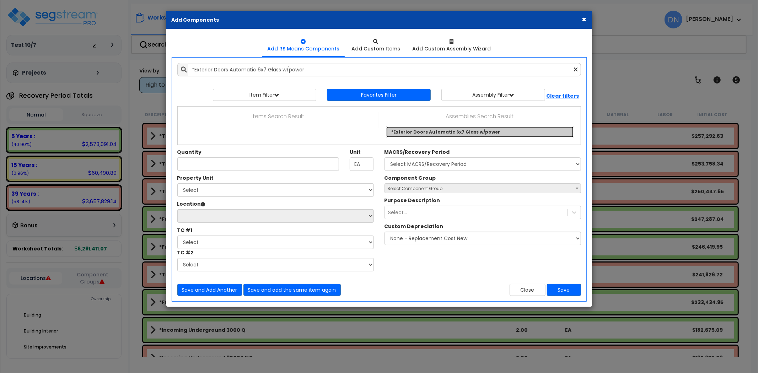
click at [435, 131] on link "*Exterior Doors Automatic 6x7 Glass w/power" at bounding box center [479, 131] width 187 height 11
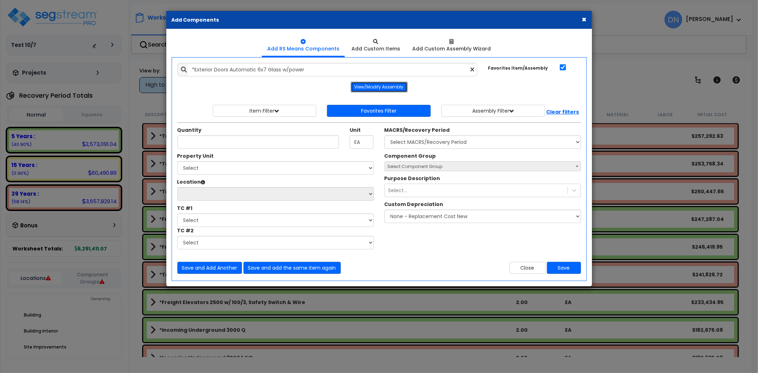
click at [386, 85] on button "View/Modify Assembly" at bounding box center [379, 87] width 57 height 11
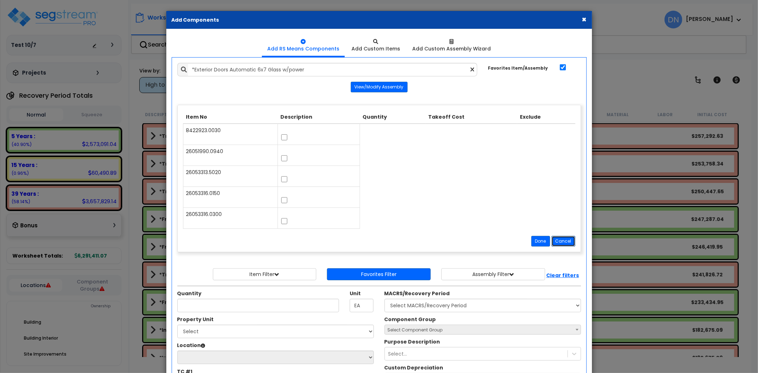
click at [564, 243] on button "Cancel" at bounding box center [563, 241] width 24 height 11
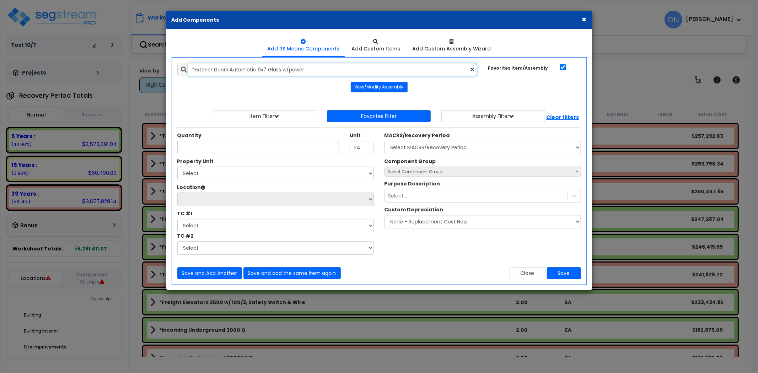
click at [319, 70] on input "*Exterior Doors Automatic 6x7 Glass w/power" at bounding box center [332, 69] width 289 height 13
drag, startPoint x: 200, startPoint y: 77, endPoint x: 172, endPoint y: 77, distance: 28.4
click at [172, 77] on div "Add Items Add Assemblies Both 10432750 Select 0" at bounding box center [379, 171] width 414 height 227
paste input "Overhead Metal 8'x8'"
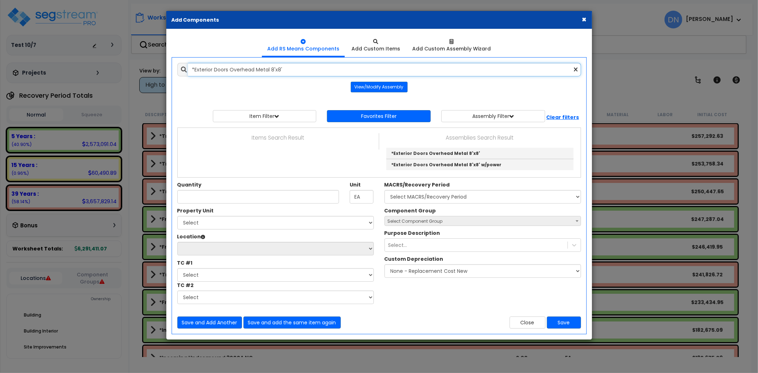
click at [331, 68] on input "*Exterior Doors Overhead Metal 8'x8'" at bounding box center [384, 69] width 393 height 13
drag, startPoint x: 325, startPoint y: 70, endPoint x: 129, endPoint y: 64, distance: 196.2
click at [126, 64] on div "× Add Components Add RS Means Components Add Custom Items Add Items" at bounding box center [379, 186] width 758 height 373
paste input "10"
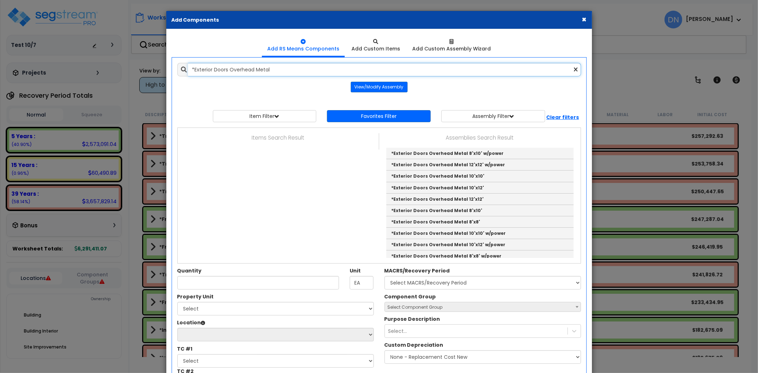
type input "*Exterior Doors Overhead Metal"
click at [622, 62] on div "× Add Components Add RS Means Components Add Custom Items Add Items" at bounding box center [379, 186] width 758 height 373
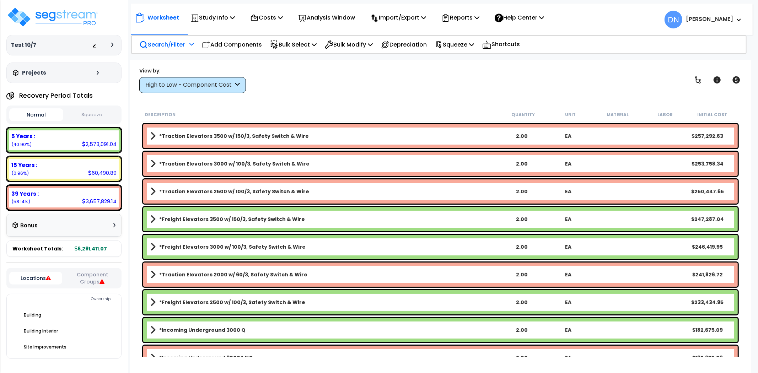
click at [161, 44] on p "Search/Filter" at bounding box center [161, 45] width 45 height 10
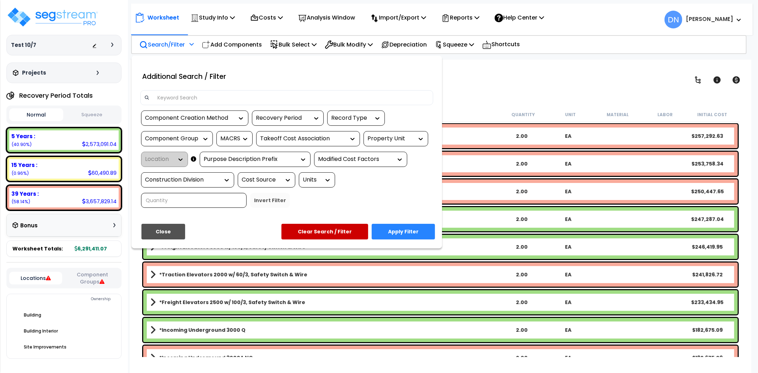
click at [179, 98] on input at bounding box center [291, 97] width 276 height 11
paste input "*Exterior Doors Overhead Metal 8'x10'"
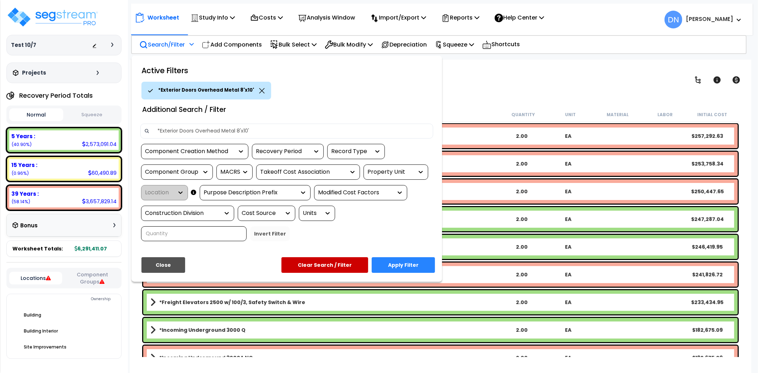
type input "*Exterior Doors Overhead Metal 8'x10'"
click at [259, 88] on icon at bounding box center [262, 90] width 6 height 5
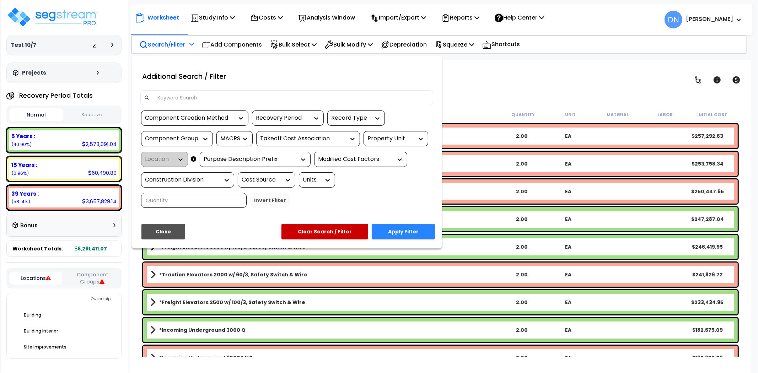
click at [207, 98] on input at bounding box center [291, 97] width 276 height 11
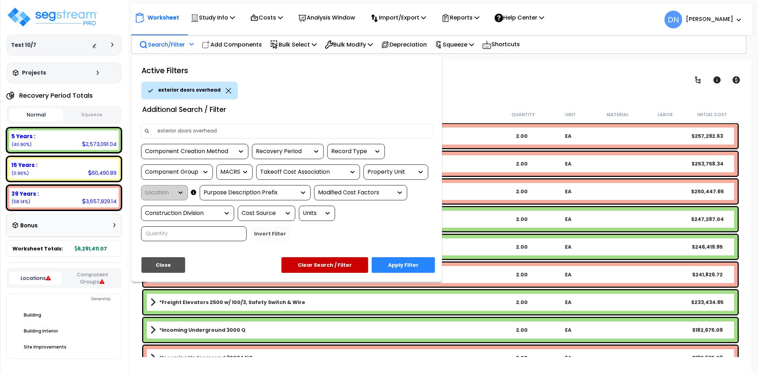
type input "exterior doors overhead"
click at [400, 262] on button "Apply Filter" at bounding box center [403, 265] width 63 height 16
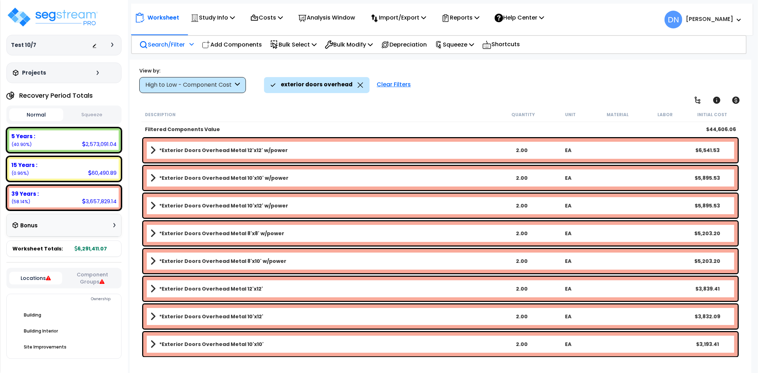
click at [297, 150] on link "*Exterior Doors Overhead Metal 12'x12' w/power" at bounding box center [324, 150] width 348 height 10
click at [158, 148] on link "*Exterior Doors Overhead Metal 12'x12' w/power" at bounding box center [324, 150] width 348 height 10
click at [159, 174] on b "*Exterior Doors Overhead Metal 10'x10' w/power" at bounding box center [223, 177] width 129 height 7
click at [164, 179] on b "*Exterior Doors Overhead Metal 10'x10' w/power" at bounding box center [223, 177] width 129 height 7
click at [165, 153] on b "*Exterior Doors Overhead Metal 12'x12' w/power" at bounding box center [223, 150] width 129 height 7
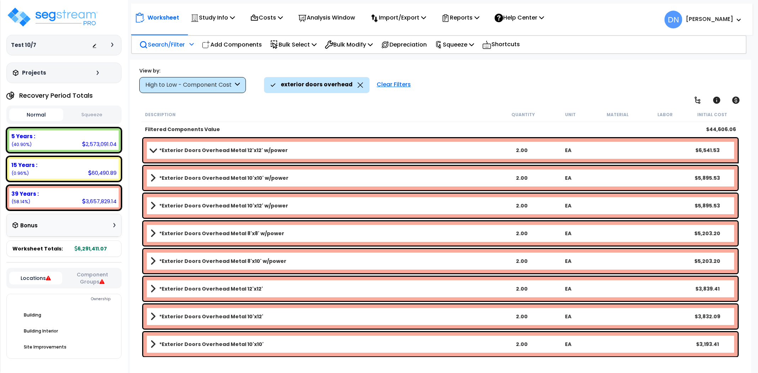
click at [166, 204] on b "*Exterior Doors Overhead Metal 10'x12' w/power" at bounding box center [223, 205] width 129 height 7
click at [152, 238] on div "*Exterior Doors Overhead Metal 8'x8' w/power 2.00 EA $5,203.20" at bounding box center [440, 233] width 594 height 24
click at [156, 263] on link "*Exterior Doors Overhead Metal 8'x10' w/power" at bounding box center [324, 261] width 348 height 10
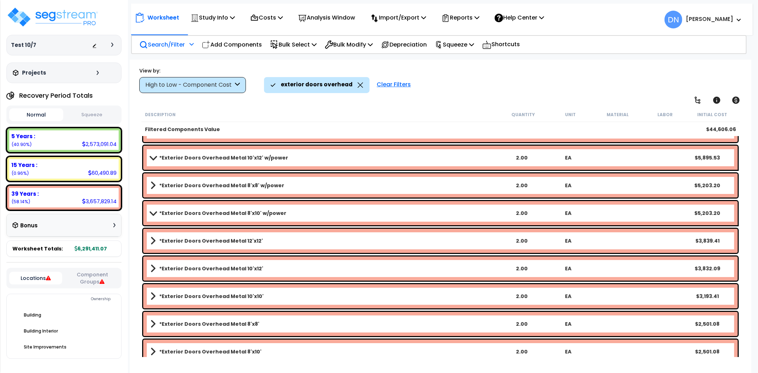
click at [229, 212] on b "*Exterior Doors Overhead Metal 8'x10' w/power" at bounding box center [222, 213] width 127 height 7
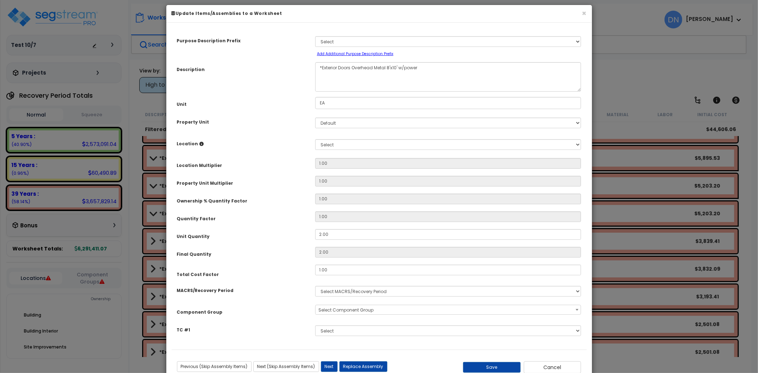
scroll to position [28, 0]
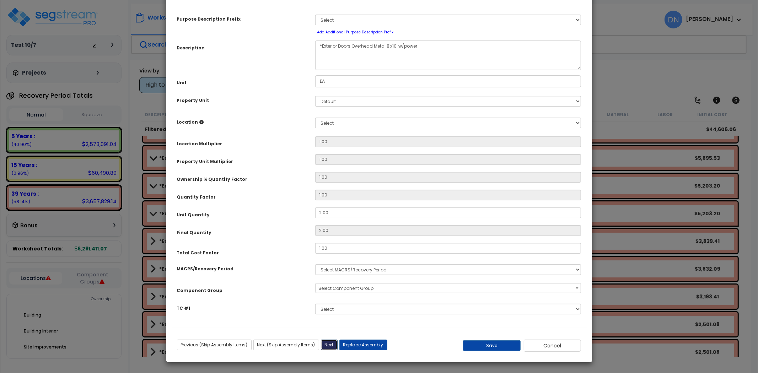
click at [330, 343] on button "Next" at bounding box center [329, 345] width 17 height 11
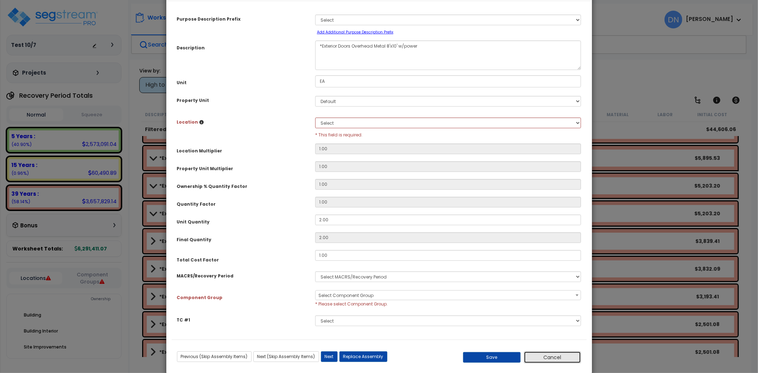
click at [550, 358] on button "Cancel" at bounding box center [553, 357] width 58 height 12
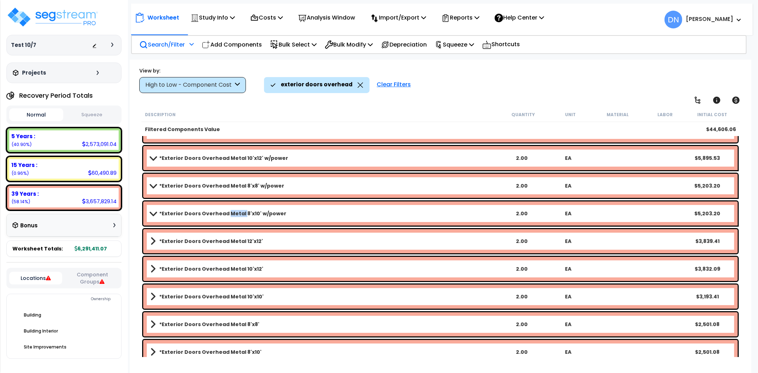
click at [201, 212] on b "*Exterior Doors Overhead Metal 8'x10' w/power" at bounding box center [222, 213] width 127 height 7
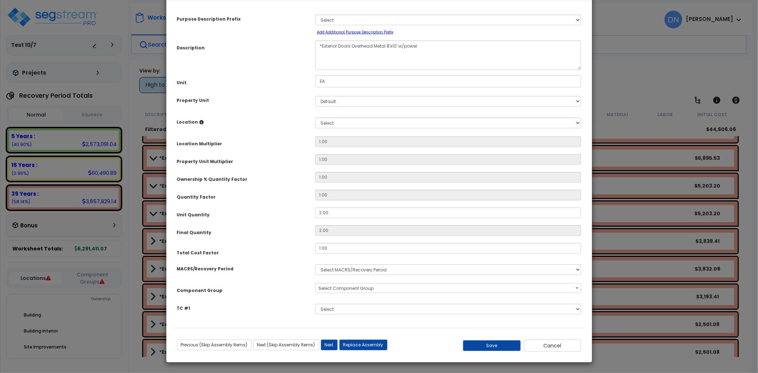
scroll to position [0, 0]
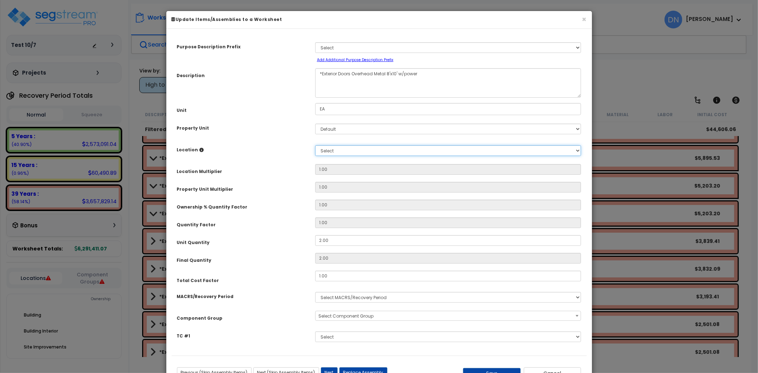
click at [346, 151] on select "Select Add New Location" at bounding box center [448, 150] width 266 height 11
click at [289, 186] on div "Property Unit Multiplier" at bounding box center [241, 188] width 138 height 12
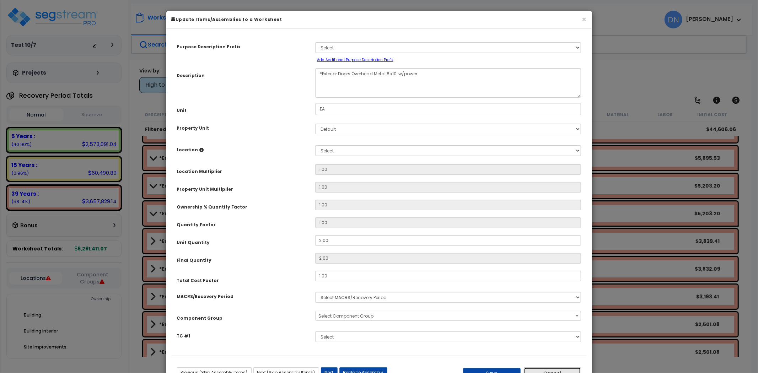
click at [547, 372] on button "Cancel" at bounding box center [553, 373] width 58 height 12
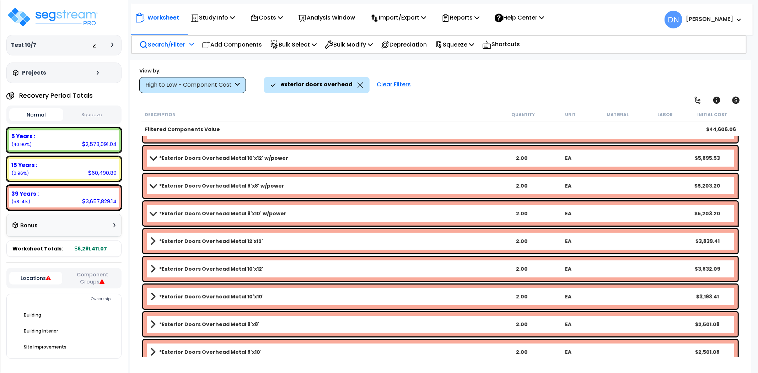
click at [221, 269] on b "*Exterior Doors Overhead Metal 10'x12'" at bounding box center [211, 268] width 104 height 7
click at [215, 273] on link "*Exterior Doors Overhead Metal 10'x12'" at bounding box center [324, 269] width 348 height 10
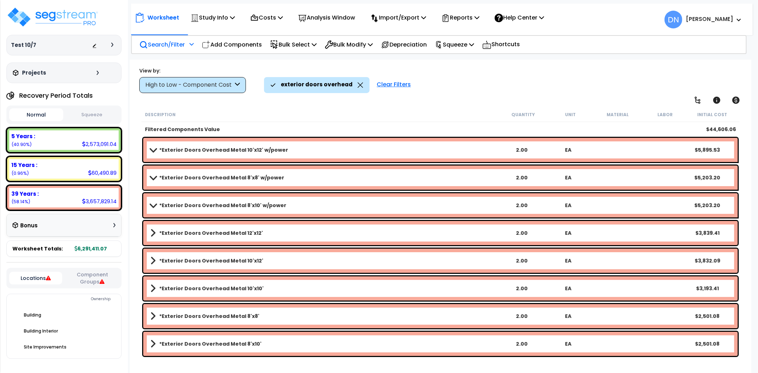
scroll to position [2, 0]
click at [208, 325] on div "*Exterior Doors Overhead Metal 8'x8' 2.00 EA $2,501.08" at bounding box center [440, 316] width 594 height 24
click at [196, 315] on b "*Exterior Doors Overhead Metal 8'x8'" at bounding box center [209, 316] width 100 height 7
click at [186, 348] on div "*Exterior Doors Overhead Metal 8'x10' 2.00 EA $2,501.08" at bounding box center [440, 344] width 594 height 24
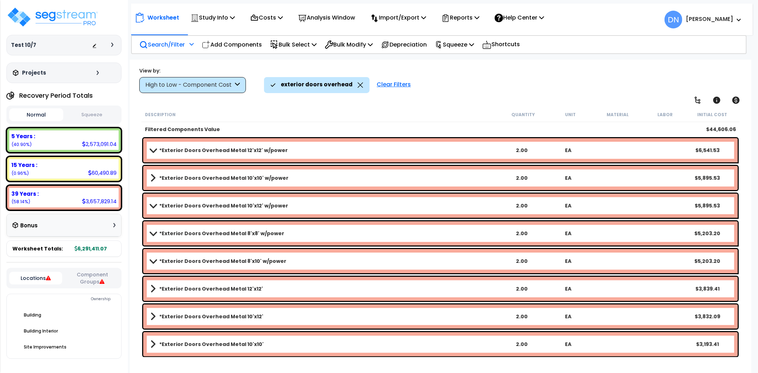
click at [215, 183] on div "*Exterior Doors Overhead Metal 10'x10' w/power 2.00 EA $5,895.53" at bounding box center [440, 178] width 594 height 24
click at [211, 152] on b "*Exterior Doors Overhead Metal 12'x12' w/power" at bounding box center [223, 150] width 129 height 7
click at [190, 157] on div "*Exterior Doors Overhead Metal 12'x12' w/power 2.00 EA $6,541.53" at bounding box center [440, 150] width 594 height 24
drag, startPoint x: 177, startPoint y: 148, endPoint x: 182, endPoint y: 151, distance: 5.4
click at [178, 148] on b "*Exterior Doors Overhead Metal 12'x12' w/power" at bounding box center [223, 150] width 129 height 7
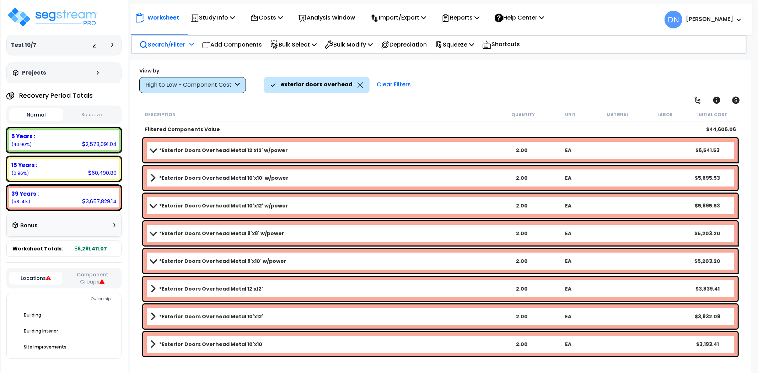
click at [183, 153] on b "*Exterior Doors Overhead Metal 12'x12' w/power" at bounding box center [223, 150] width 129 height 7
click at [295, 183] on div "*Exterior Doors Overhead Metal 10'x10' w/power 2.00 EA $5,895.53" at bounding box center [440, 178] width 594 height 24
click at [279, 206] on link "*Exterior Doors Overhead Metal 10'x12' w/power" at bounding box center [324, 206] width 348 height 10
click at [250, 320] on link "*Exterior Doors Overhead Metal 10'x12'" at bounding box center [324, 317] width 348 height 10
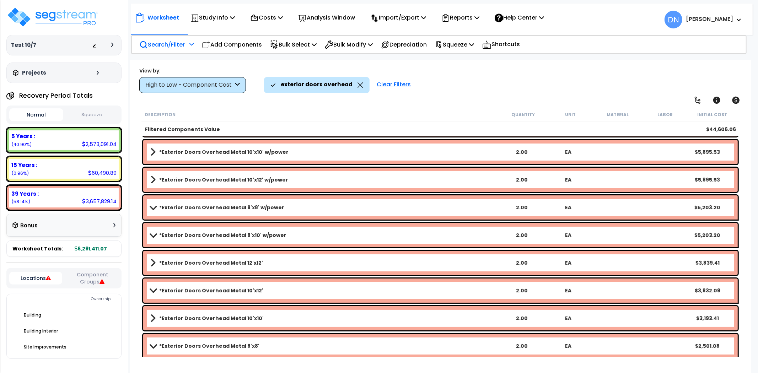
scroll to position [56, 0]
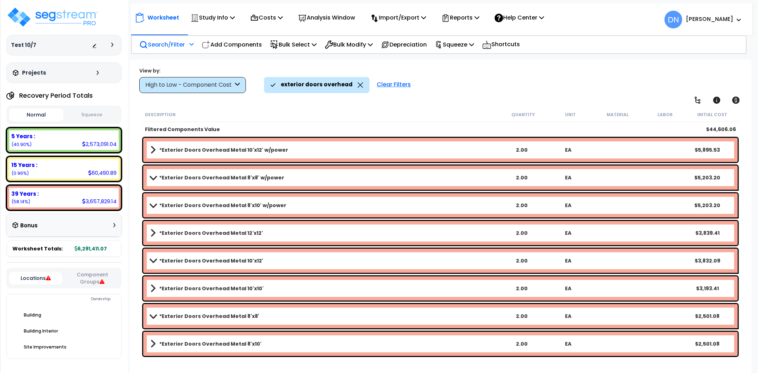
click at [260, 340] on link "*Exterior Doors Overhead Metal 8'x10'" at bounding box center [324, 344] width 348 height 10
click at [230, 152] on b "*Exterior Doors Overhead Metal 12'x12' w/power" at bounding box center [223, 150] width 129 height 7
click at [287, 182] on link "*Exterior Doors Overhead Metal 10'x10' w/power" at bounding box center [324, 178] width 348 height 10
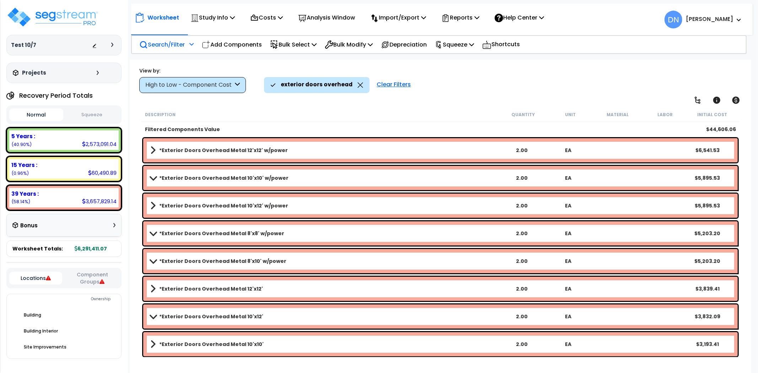
click at [278, 180] on b "*Exterior Doors Overhead Metal 10'x10' w/power" at bounding box center [223, 177] width 129 height 7
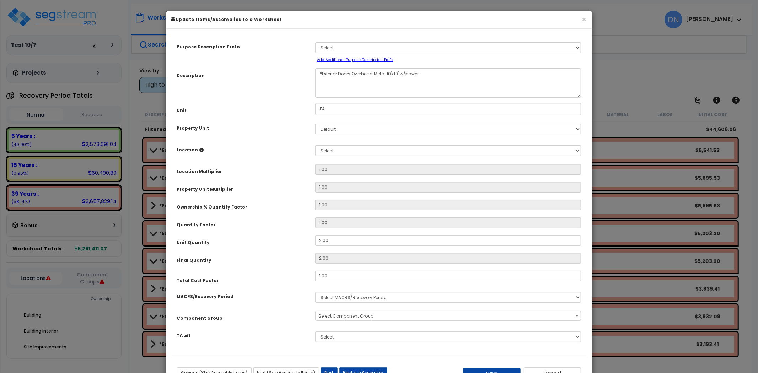
scroll to position [28, 0]
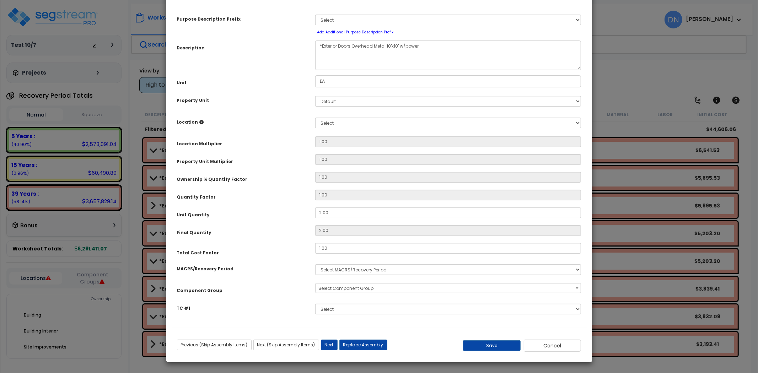
click at [553, 339] on div "Previous (Skip Assembly Items) Next (Skip Assembly Items) Previous Next Replace…" at bounding box center [379, 343] width 415 height 18
click at [554, 345] on button "Cancel" at bounding box center [553, 346] width 58 height 12
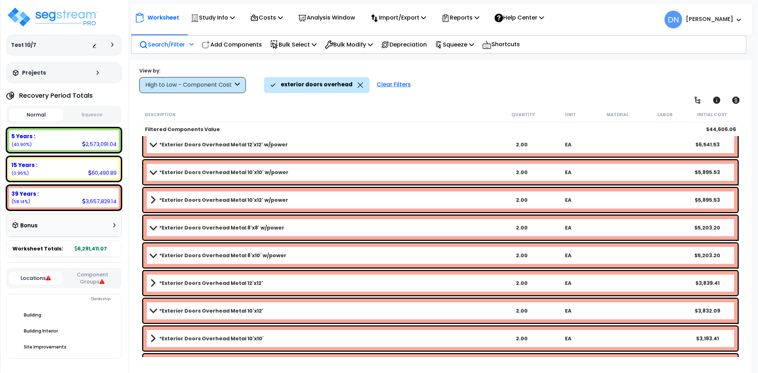
scroll to position [0, 0]
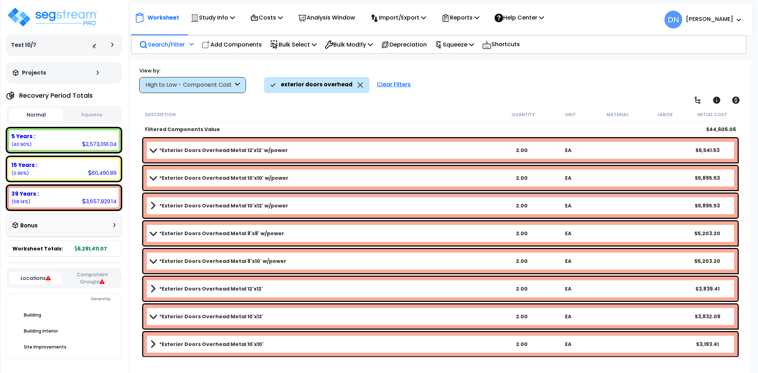
drag, startPoint x: 358, startPoint y: 87, endPoint x: 366, endPoint y: 92, distance: 9.7
click at [358, 87] on icon at bounding box center [360, 84] width 6 height 5
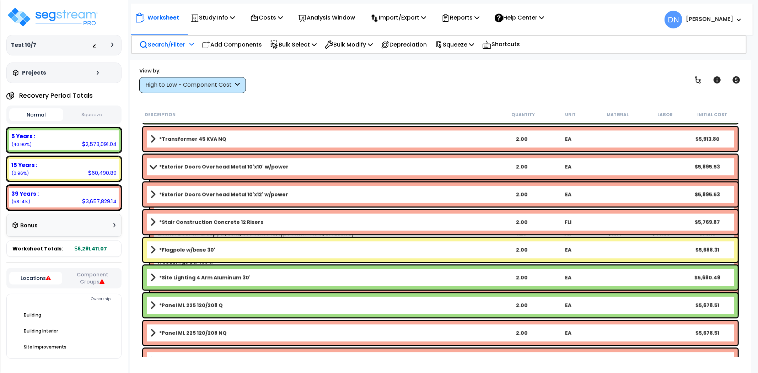
scroll to position [3737, 0]
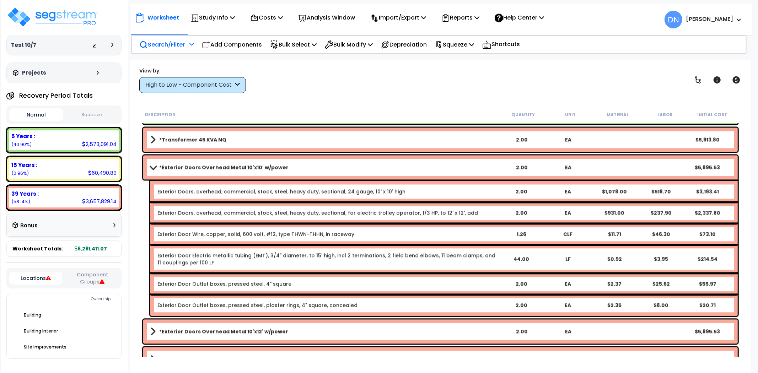
click at [158, 168] on link "*Exterior Doors Overhead Metal 10'x10' w/power" at bounding box center [324, 167] width 348 height 10
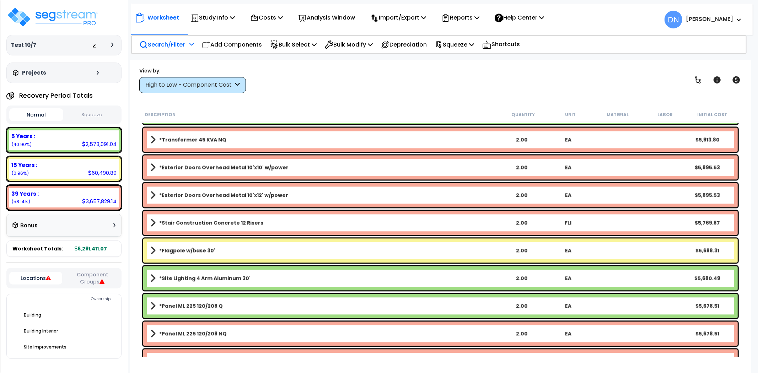
click at [207, 193] on b "*Exterior Doors Overhead Metal 10'x12' w/power" at bounding box center [223, 194] width 129 height 7
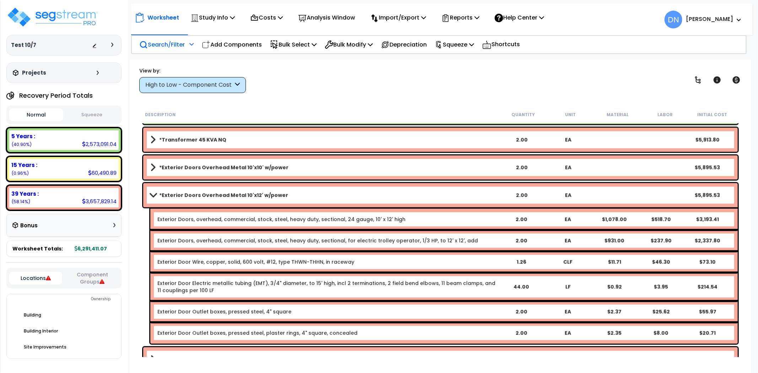
click at [213, 197] on b "*Exterior Doors Overhead Metal 10'x12' w/power" at bounding box center [223, 194] width 129 height 7
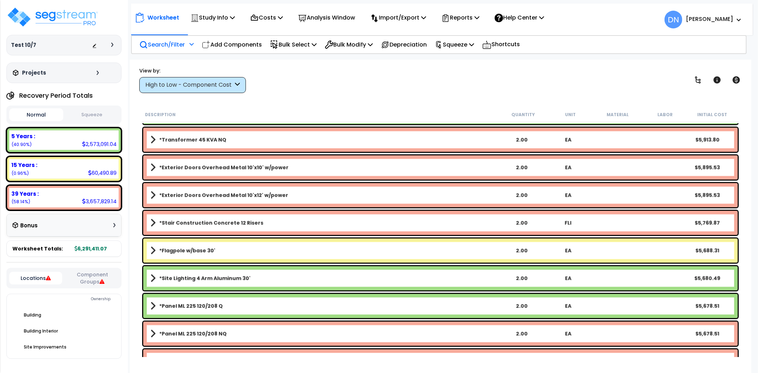
click at [203, 195] on b "*Exterior Doors Overhead Metal 10'x12' w/power" at bounding box center [223, 194] width 129 height 7
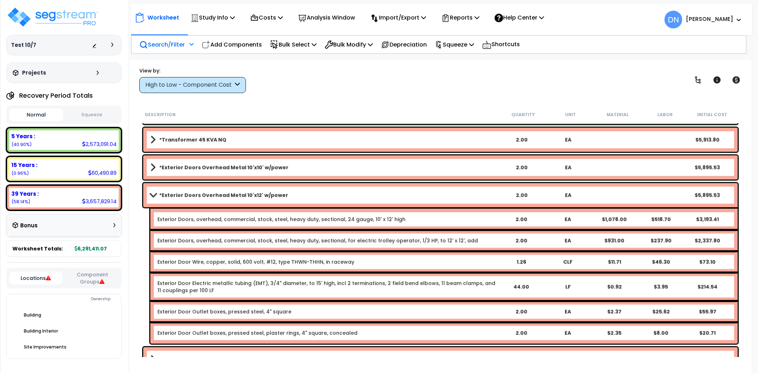
click at [205, 194] on b "*Exterior Doors Overhead Metal 10'x12' w/power" at bounding box center [223, 194] width 129 height 7
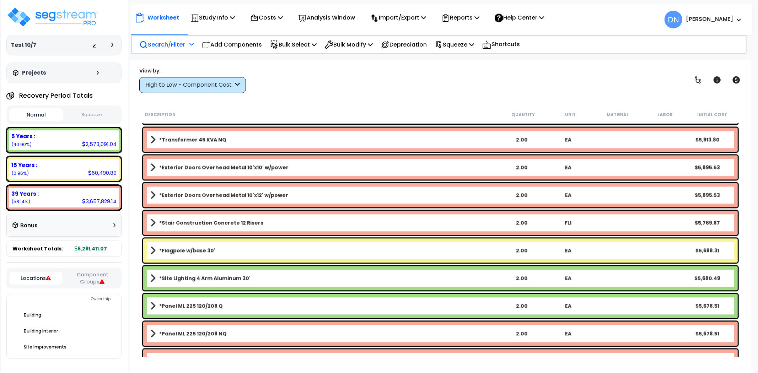
click at [288, 137] on link "*Transformer 45 KVA NQ" at bounding box center [324, 140] width 348 height 10
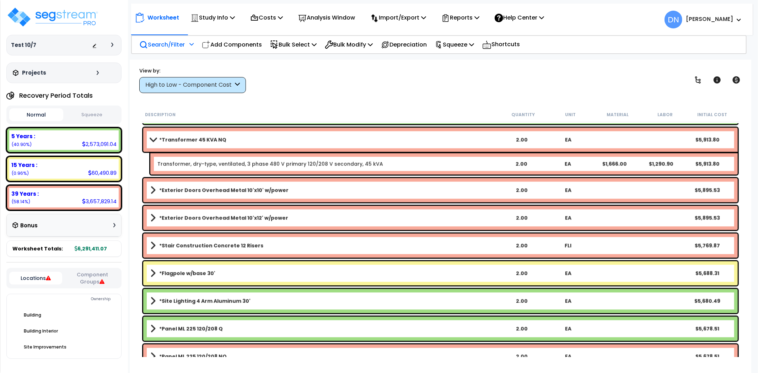
click at [288, 137] on link "*Transformer 45 KVA NQ" at bounding box center [324, 140] width 348 height 10
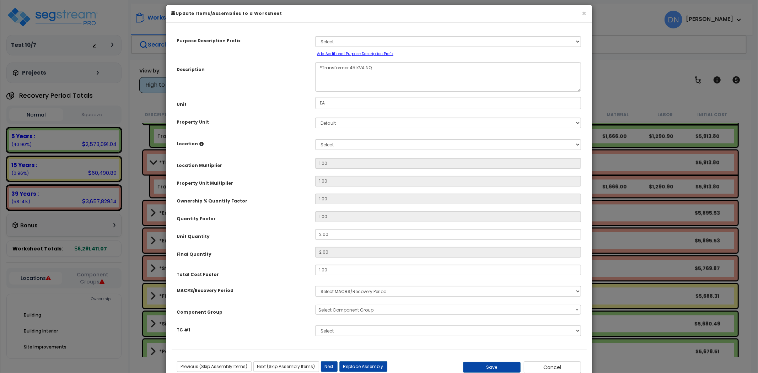
scroll to position [28, 0]
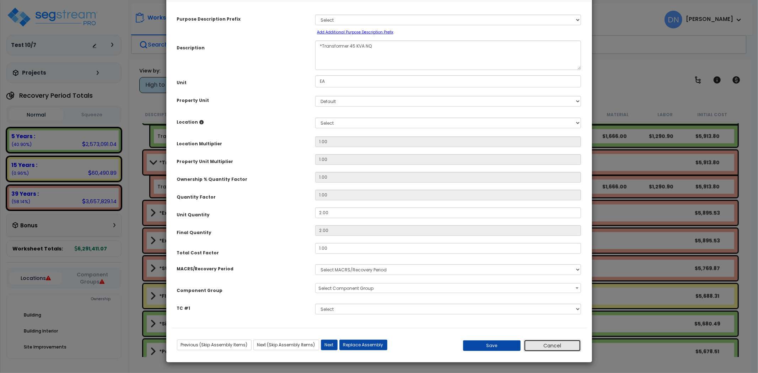
click at [556, 345] on button "Cancel" at bounding box center [553, 346] width 58 height 12
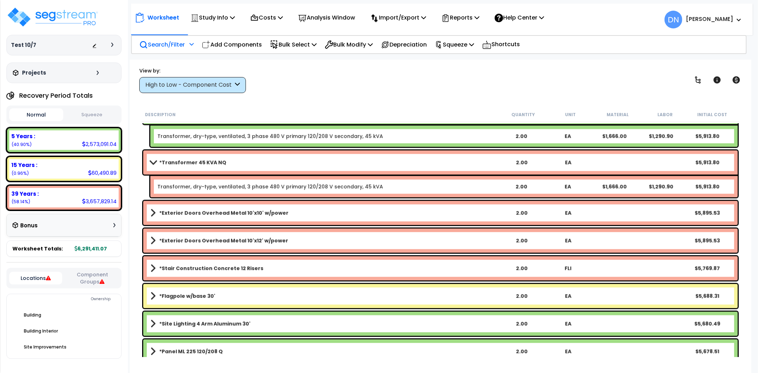
scroll to position [3737, 0]
click at [158, 161] on link "*Transformer 45 KVA NQ" at bounding box center [324, 162] width 348 height 10
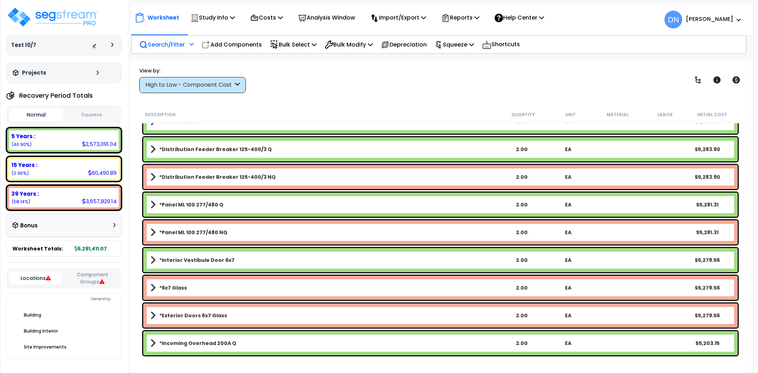
scroll to position [4054, 0]
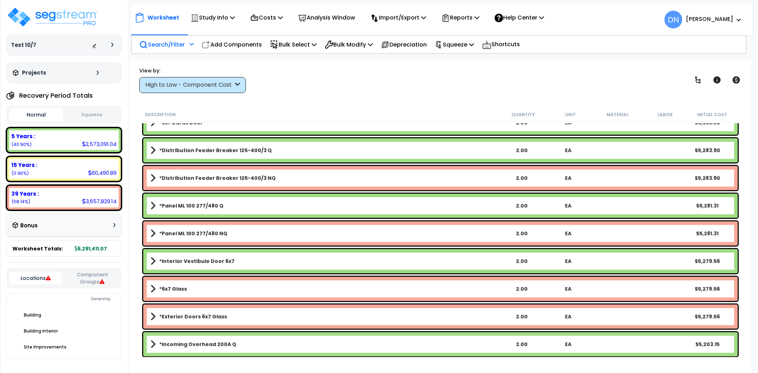
click at [173, 46] on p "Search/Filter" at bounding box center [161, 45] width 45 height 10
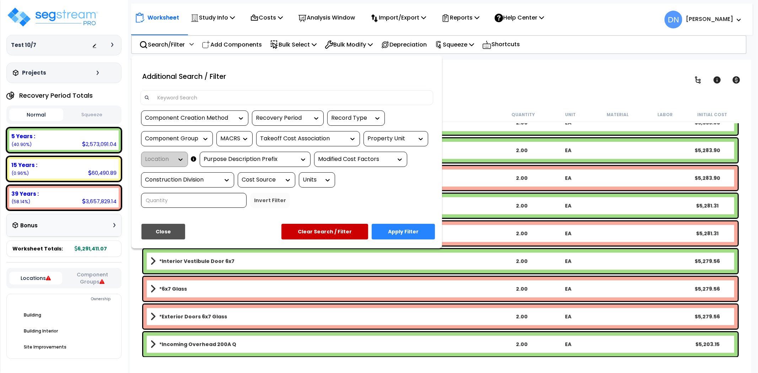
click at [166, 98] on input at bounding box center [291, 97] width 276 height 11
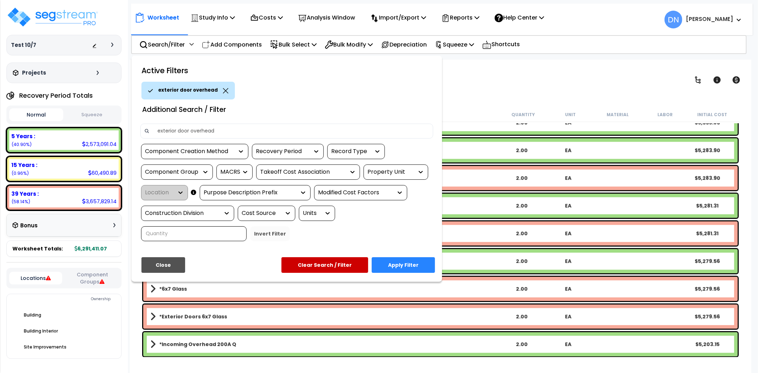
type input "exterior door overhead"
click at [411, 265] on button "Apply Filter" at bounding box center [403, 265] width 63 height 16
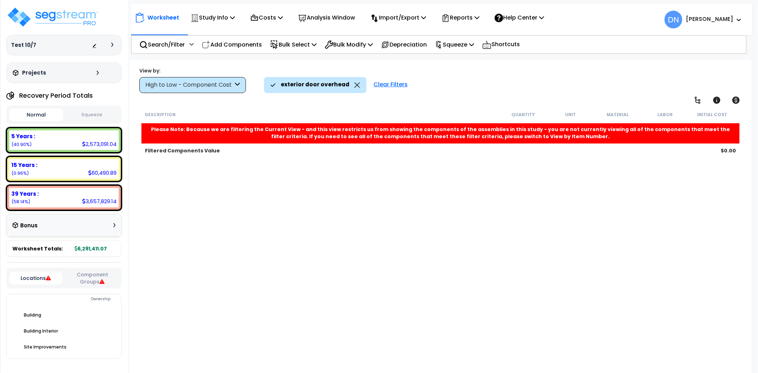
click at [229, 85] on div "High to Low - Component Cost" at bounding box center [189, 85] width 88 height 8
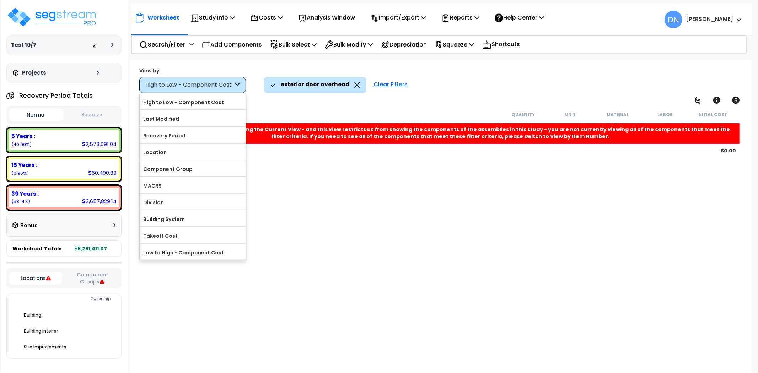
click at [263, 97] on div "Worksheet Study Info Study Setup Add Property Unit Template study Clone study DN" at bounding box center [440, 246] width 621 height 373
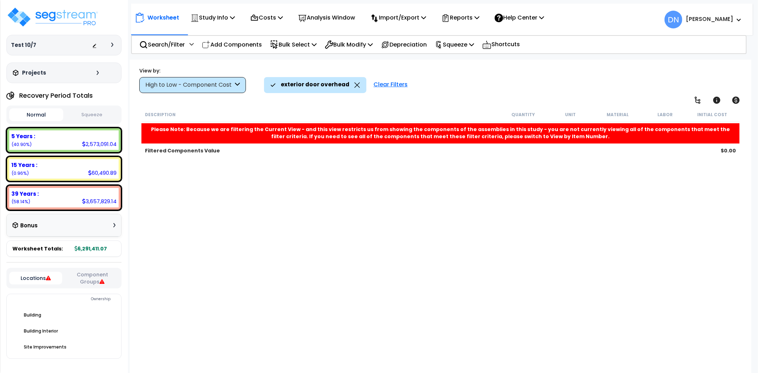
click at [354, 86] on icon at bounding box center [357, 84] width 6 height 5
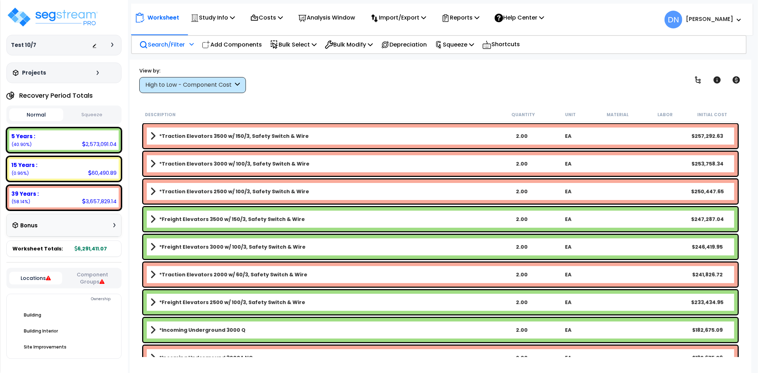
click at [172, 49] on p "Search/Filter" at bounding box center [161, 45] width 45 height 10
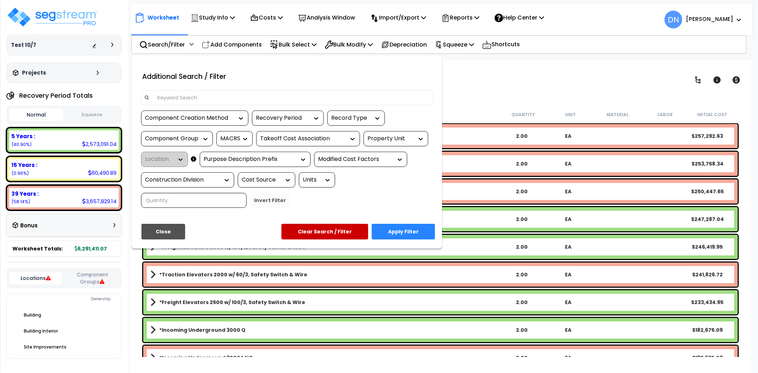
scroll to position [31, 0]
click at [238, 97] on input at bounding box center [291, 97] width 276 height 11
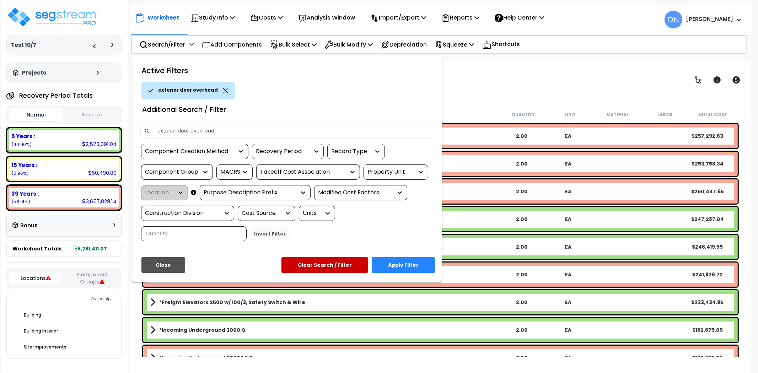
type input "exterior door overhead"
click at [404, 265] on button "Apply Filter" at bounding box center [403, 265] width 63 height 16
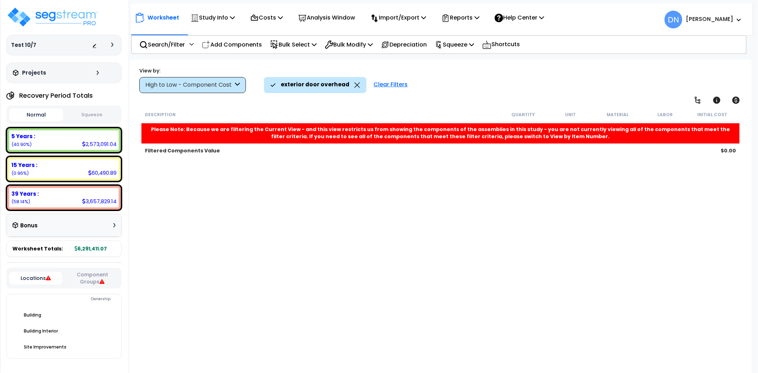
click at [430, 193] on div "Description Quantity Unit Material Labor Initial Cost Please Note: Because we a…" at bounding box center [440, 232] width 600 height 250
click at [354, 83] on icon at bounding box center [357, 84] width 6 height 5
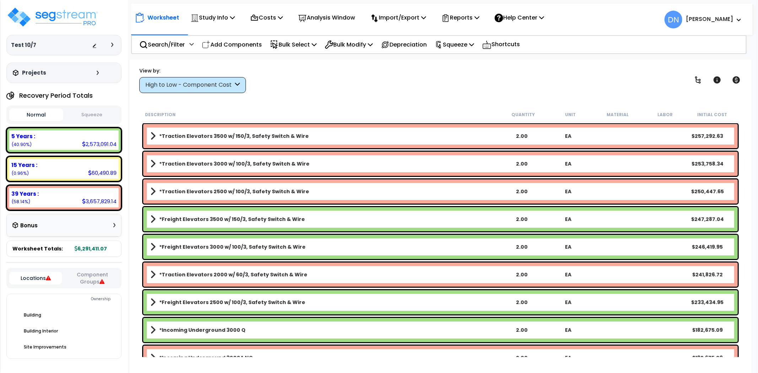
scroll to position [0, 0]
click at [171, 45] on p "Search/Filter" at bounding box center [161, 45] width 45 height 10
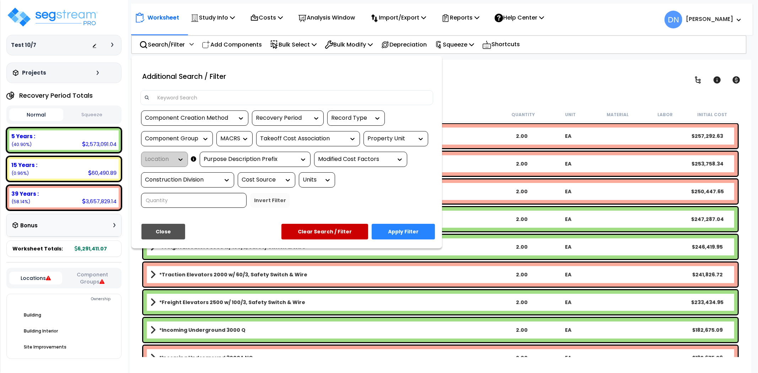
click at [243, 90] on div at bounding box center [286, 97] width 293 height 15
drag, startPoint x: 202, startPoint y: 101, endPoint x: 157, endPoint y: 94, distance: 45.5
click at [157, 94] on input at bounding box center [291, 97] width 276 height 11
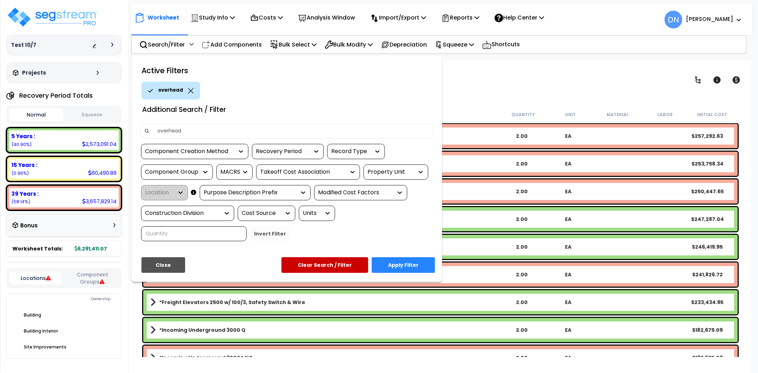
type input "overhead"
click at [402, 267] on button "Apply Filter" at bounding box center [403, 265] width 63 height 16
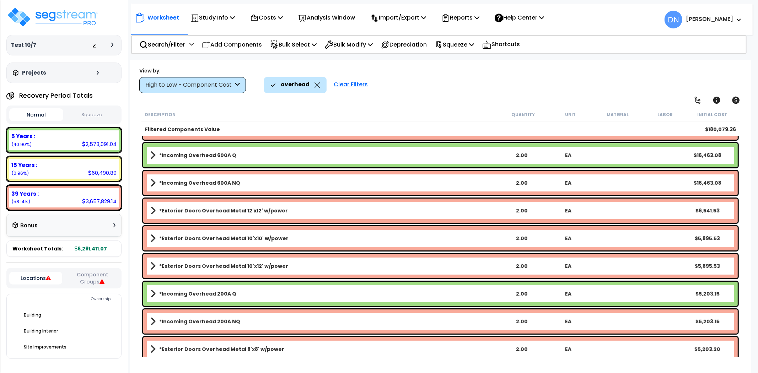
click at [221, 209] on b "*Exterior Doors Overhead Metal 12'x12' w/power" at bounding box center [223, 210] width 129 height 7
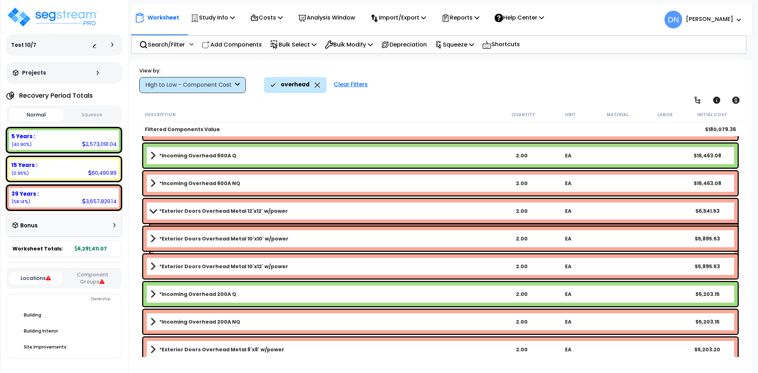
scroll to position [105, 0]
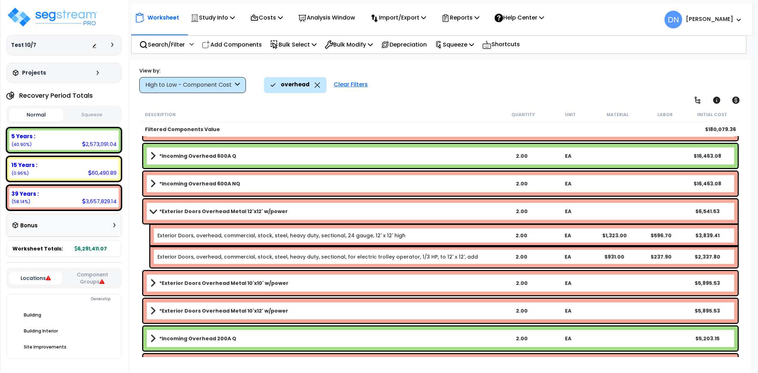
click at [156, 211] on span at bounding box center [153, 211] width 10 height 5
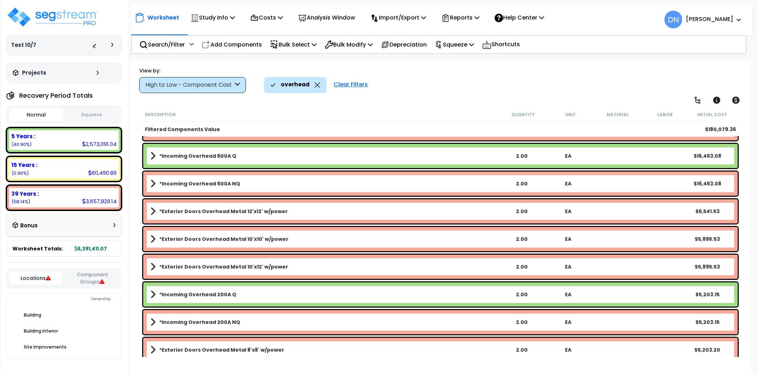
click at [317, 87] on icon at bounding box center [317, 84] width 6 height 5
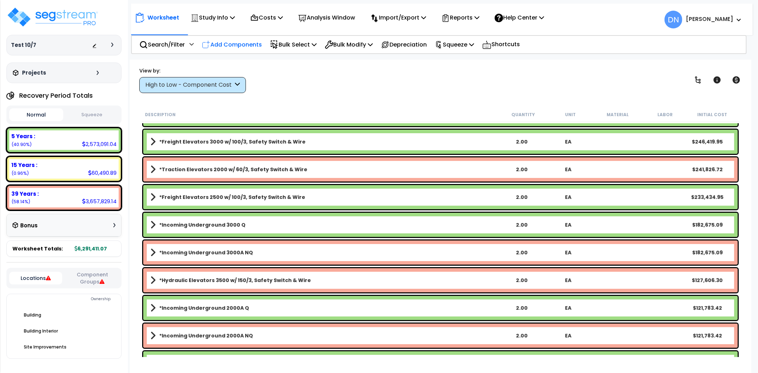
click at [230, 47] on p "Add Components" at bounding box center [232, 45] width 60 height 10
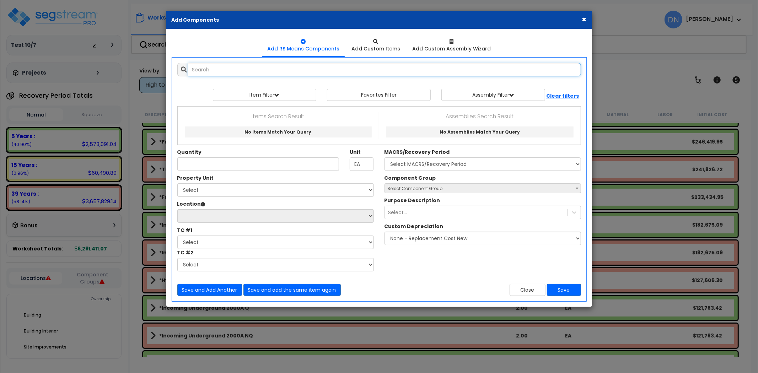
click at [230, 68] on input "text" at bounding box center [384, 69] width 393 height 13
paste input "*Exterior Doors 3x7 W/M"
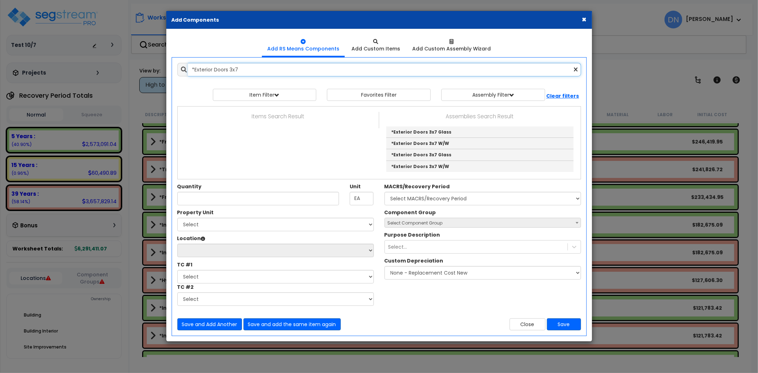
drag, startPoint x: 243, startPoint y: 74, endPoint x: 250, endPoint y: 72, distance: 6.9
click at [243, 74] on input "*Exterior Doors 3x7" at bounding box center [384, 69] width 393 height 13
drag, startPoint x: 184, startPoint y: 70, endPoint x: 169, endPoint y: 72, distance: 14.3
click at [169, 72] on div "Add Items Add Assemblies Both *Exterior Doors 3x7 10432750 Select" at bounding box center [379, 197] width 425 height 278
paste input "Floor Construction Wood"
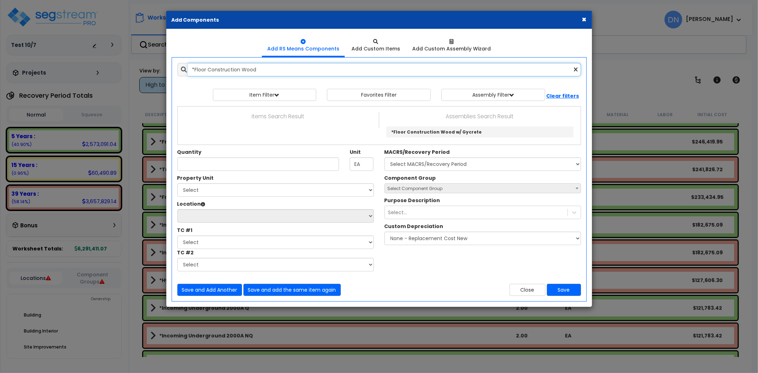
type input "*Floor Construction Wood"
click at [532, 290] on button "Close" at bounding box center [527, 290] width 36 height 12
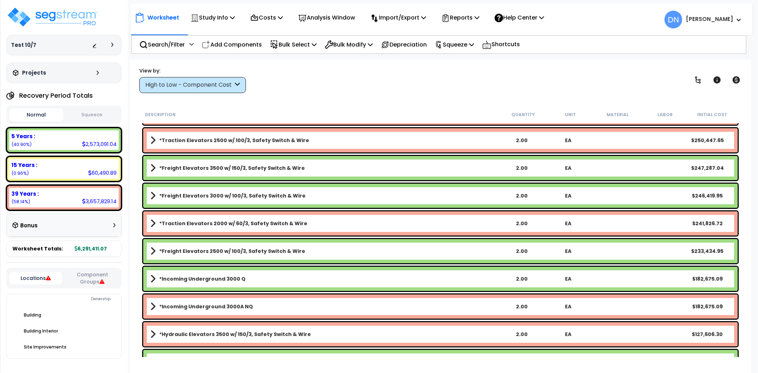
scroll to position [52, 0]
click at [155, 223] on span at bounding box center [152, 223] width 5 height 10
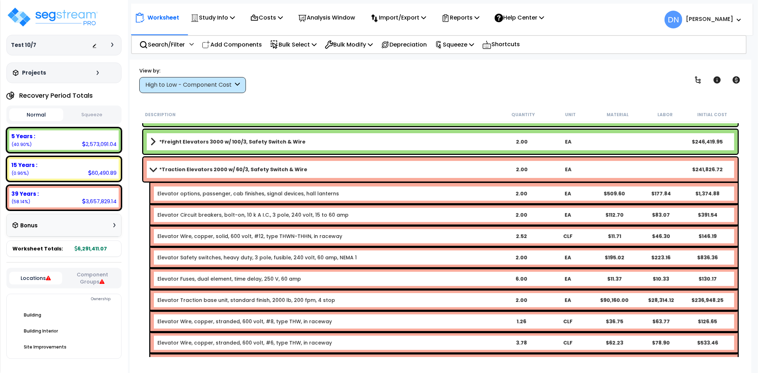
scroll to position [105, 0]
click at [160, 170] on b "*Traction Elevators 2000 w/ 60/3, Safety Switch & Wire" at bounding box center [233, 169] width 148 height 7
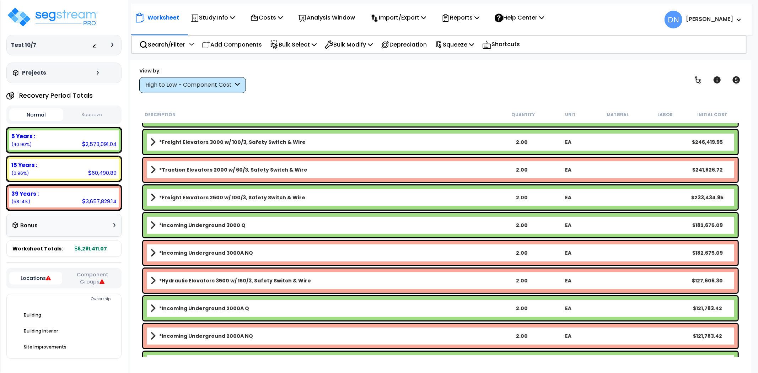
click at [372, 85] on div "View by: High to Low - Component Cost High to Low - Component Cost" at bounding box center [440, 80] width 607 height 26
click at [167, 46] on p "Search/Filter" at bounding box center [161, 45] width 45 height 10
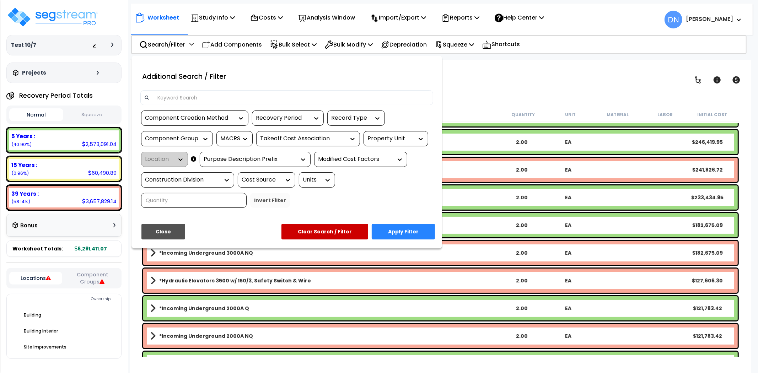
click at [213, 94] on input at bounding box center [291, 97] width 276 height 11
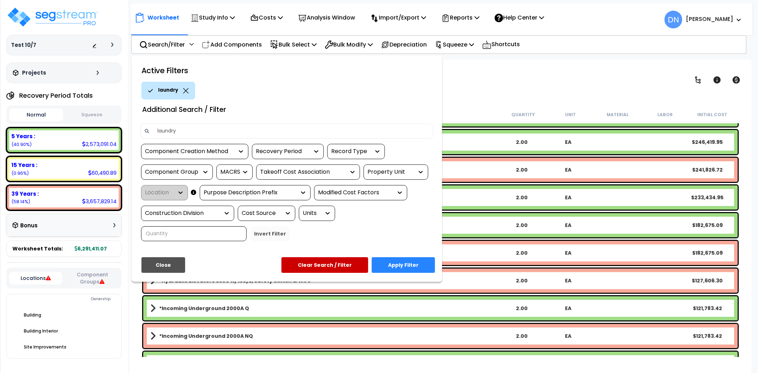
type input "laundry"
click at [406, 262] on button "Apply Filter" at bounding box center [403, 265] width 63 height 16
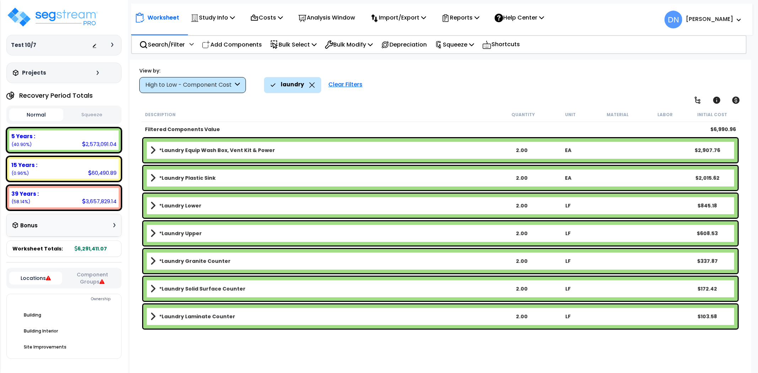
scroll to position [0, 0]
click at [157, 153] on link "*Laundry Equip Wash Box, Vent Kit & Power" at bounding box center [324, 150] width 348 height 10
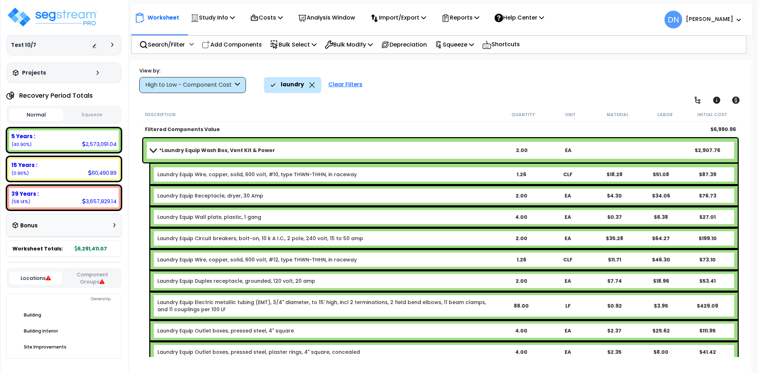
click at [158, 152] on link "*Laundry Equip Wash Box, Vent Kit & Power" at bounding box center [324, 150] width 348 height 10
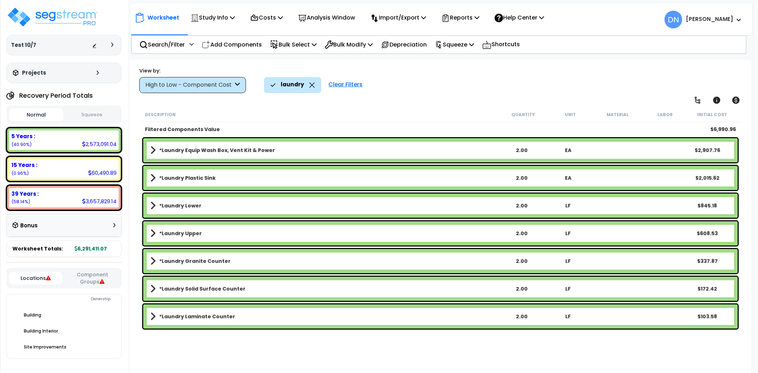
click at [226, 154] on link "*Laundry Equip Wash Box, Vent Kit & Power" at bounding box center [324, 150] width 348 height 10
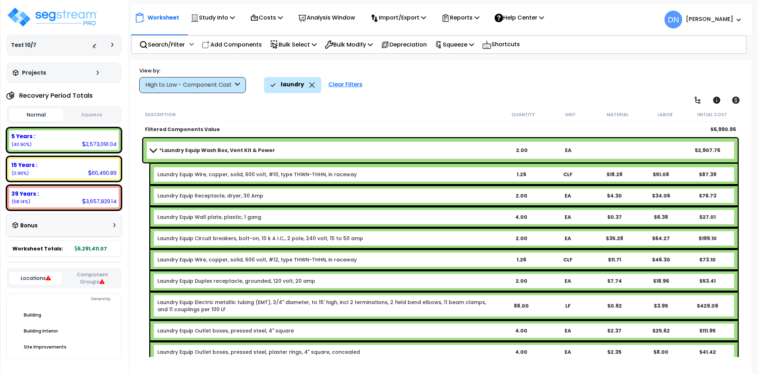
click at [152, 151] on span at bounding box center [153, 149] width 10 height 5
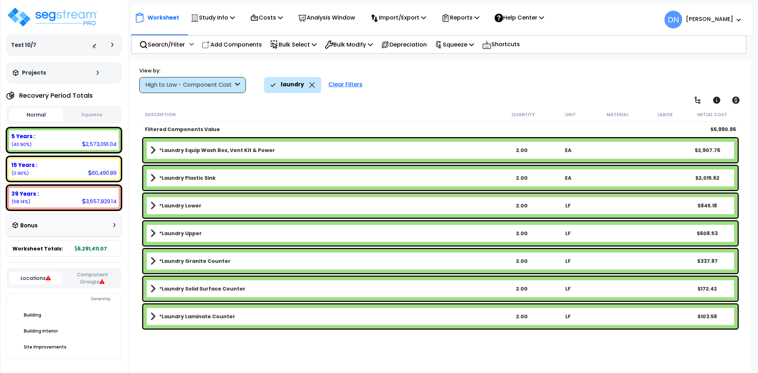
click at [154, 234] on span at bounding box center [152, 233] width 5 height 10
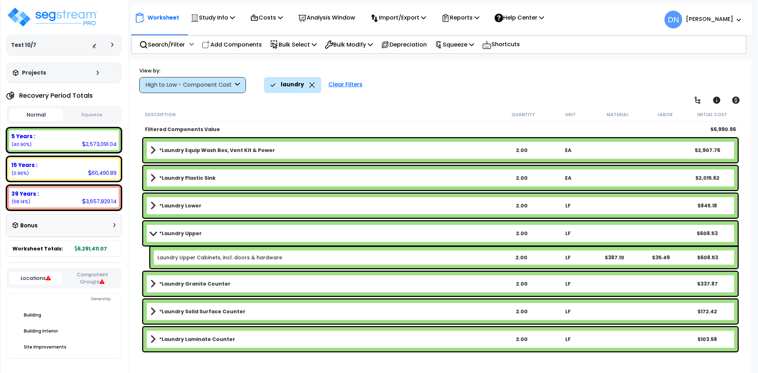
click at [155, 208] on span at bounding box center [152, 206] width 5 height 10
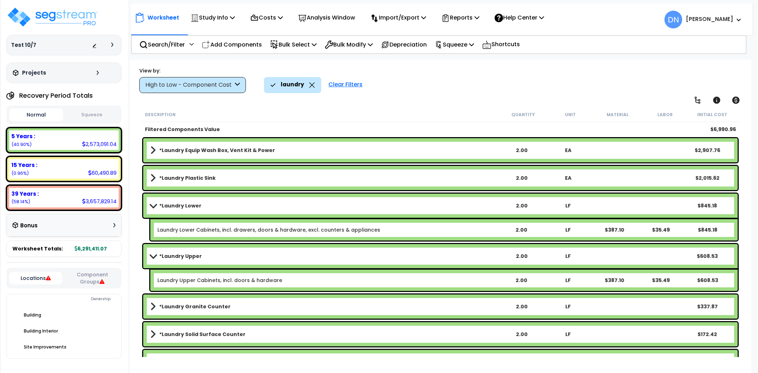
click at [219, 260] on link "*Laundry Upper" at bounding box center [324, 256] width 348 height 10
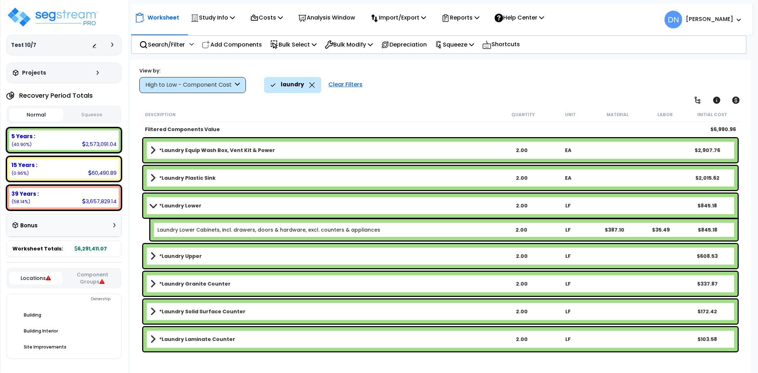
click at [219, 260] on link "*Laundry Upper" at bounding box center [324, 256] width 348 height 10
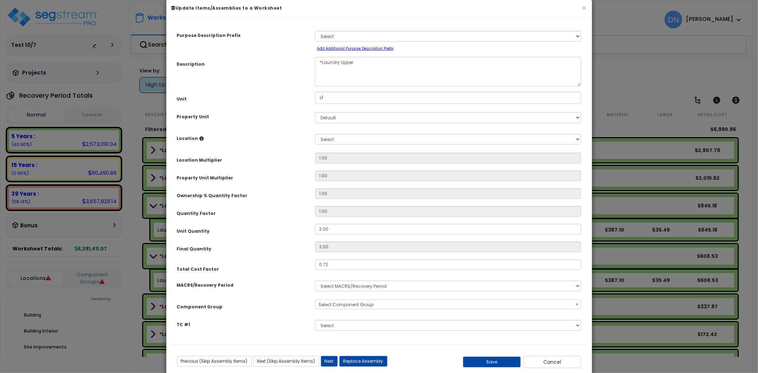
scroll to position [28, 0]
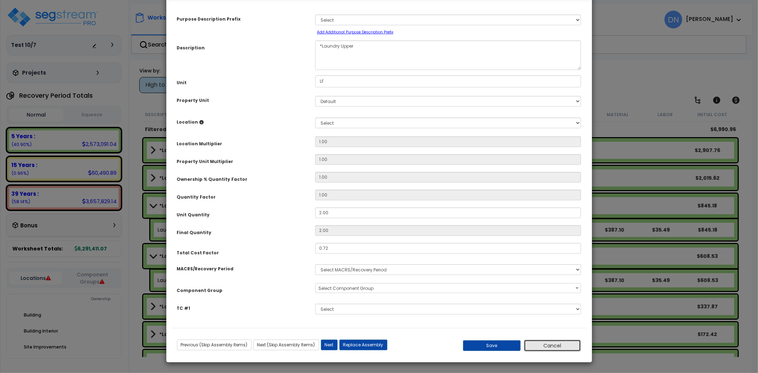
click at [557, 343] on button "Cancel" at bounding box center [553, 346] width 58 height 12
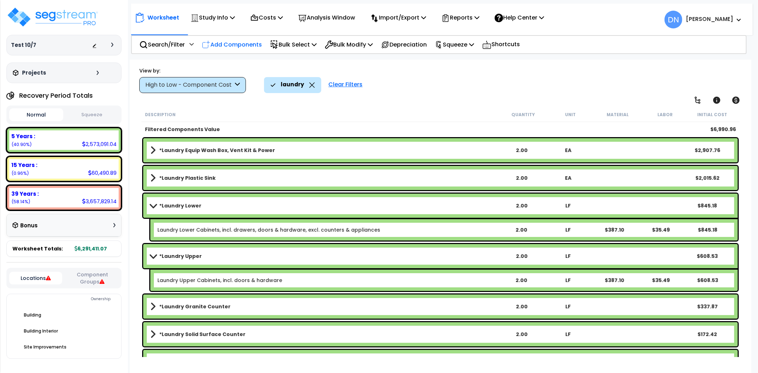
click at [238, 45] on p "Add Components" at bounding box center [232, 45] width 60 height 10
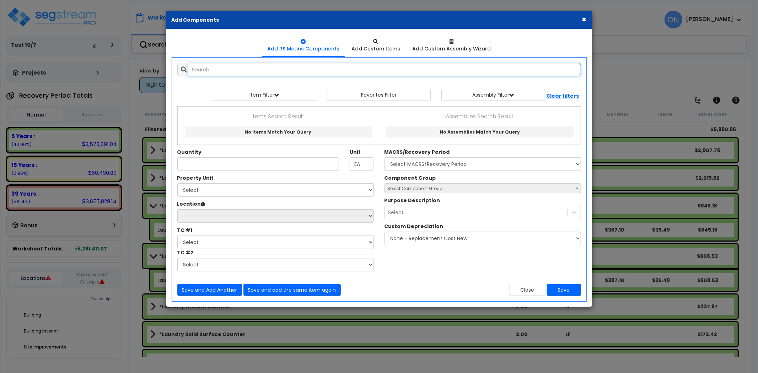
click at [211, 66] on input "text" at bounding box center [384, 69] width 393 height 13
paste input "*Demising Partitions CMU"
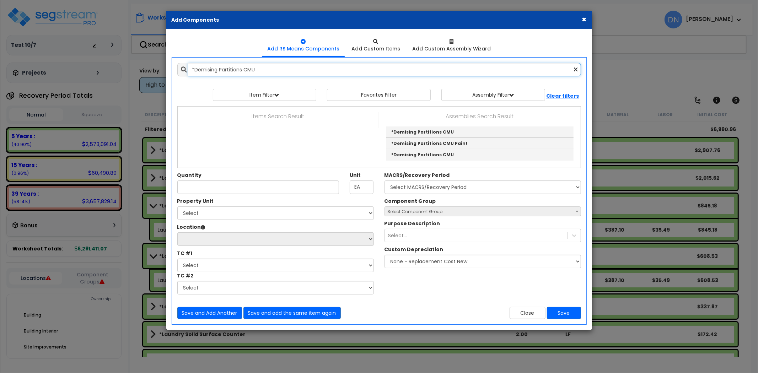
click at [219, 70] on input "*Demising Partitions CMU" at bounding box center [384, 69] width 393 height 13
drag, startPoint x: 193, startPoint y: 69, endPoint x: 164, endPoint y: 68, distance: 29.1
click at [171, 69] on div "Add Items Add Assemblies Both *Demising Partitions CMU 10432750 0" at bounding box center [379, 191] width 425 height 267
paste input "Stair Construction Concrete 12 Risers"
click at [294, 68] on input "*Stair Construction Concrete 12 Risers" at bounding box center [384, 69] width 393 height 13
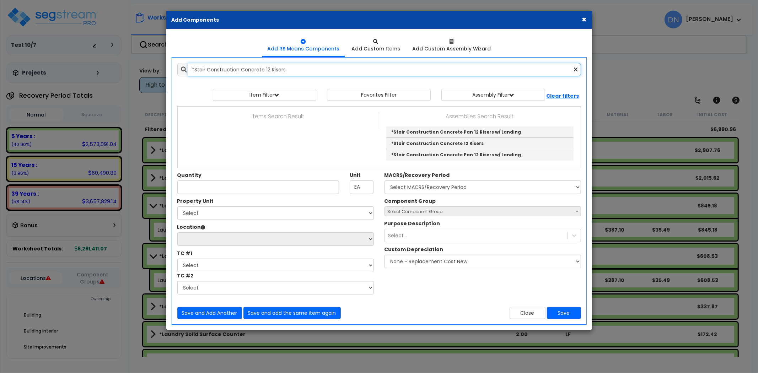
drag, startPoint x: 315, startPoint y: 72, endPoint x: 154, endPoint y: 58, distance: 161.1
click at [154, 58] on div "× Add Components Add RS Means Components Add Custom Items Add Items" at bounding box center [379, 186] width 758 height 373
paste input "Steel Grate 12 Risers w/ Landing"
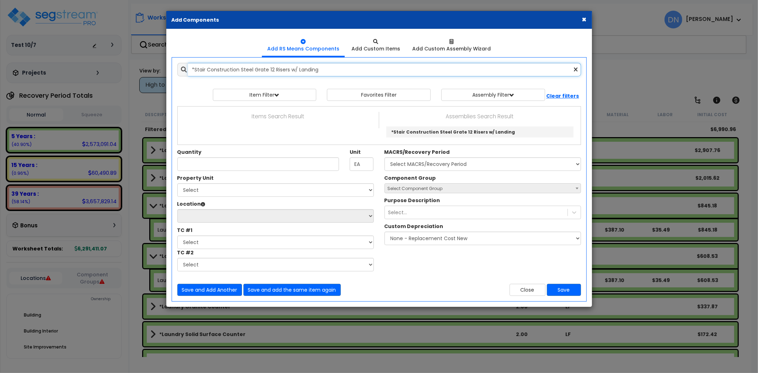
type input "*Stair Construction Steel Grate 12 Risers w/ Landing"
drag, startPoint x: 534, startPoint y: 292, endPoint x: 527, endPoint y: 365, distance: 73.6
click at [534, 292] on button "Close" at bounding box center [527, 290] width 36 height 12
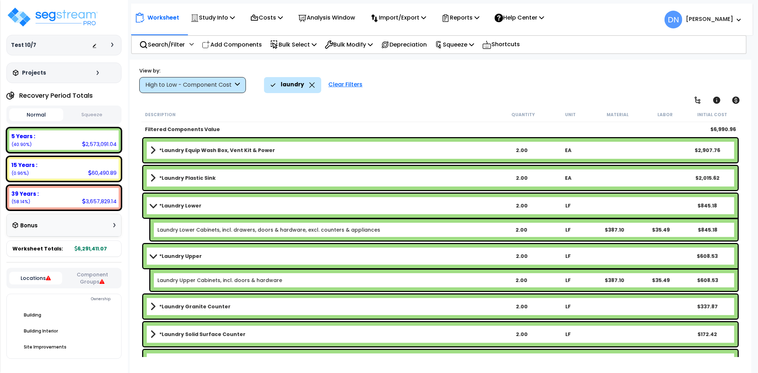
click at [233, 175] on link "*Laundry Plastic Sink" at bounding box center [324, 178] width 348 height 10
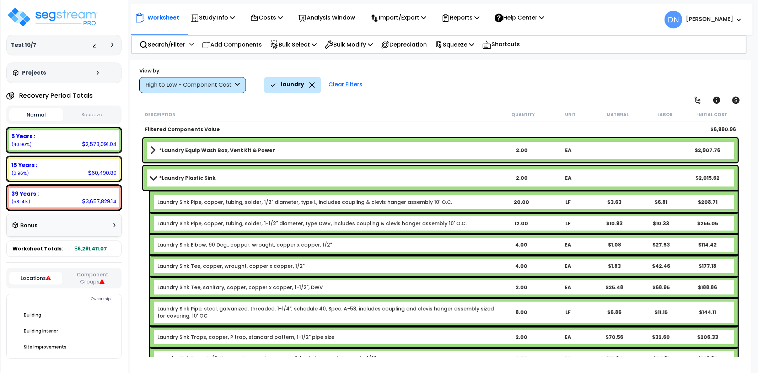
click at [233, 175] on link "*Laundry Plastic Sink" at bounding box center [324, 178] width 348 height 10
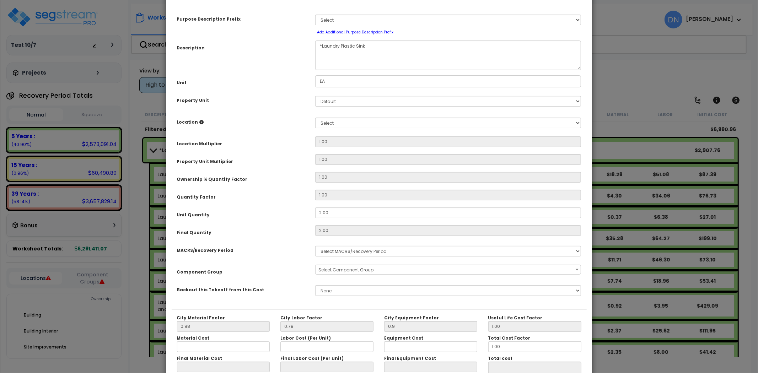
scroll to position [0, 0]
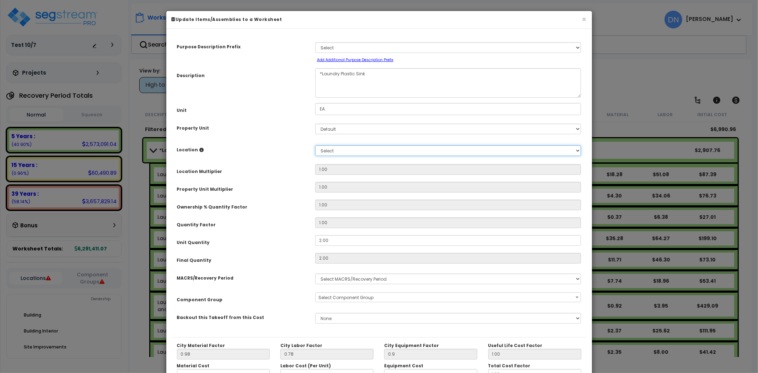
click at [336, 151] on select "Select Add New Location" at bounding box center [448, 150] width 266 height 11
click at [299, 150] on div "Location Please select Property Unit to enable Location" at bounding box center [241, 148] width 138 height 12
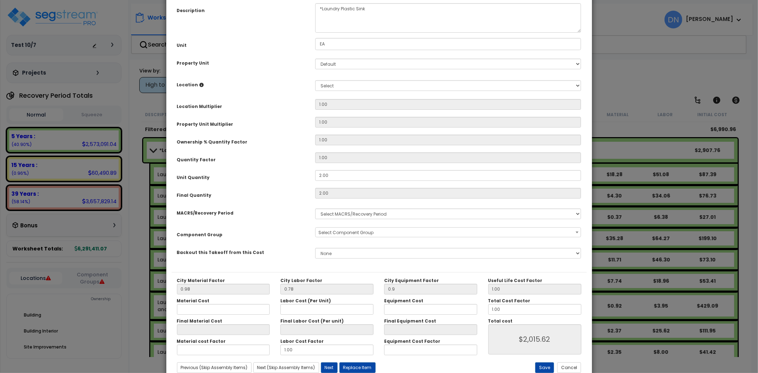
scroll to position [87, 0]
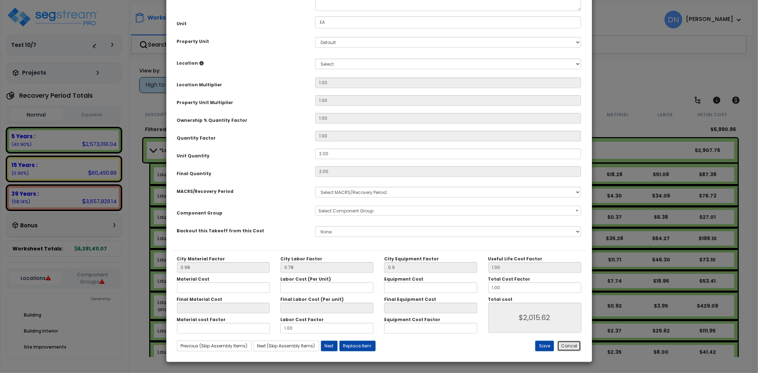
click at [566, 346] on button "Cancel" at bounding box center [569, 346] width 24 height 11
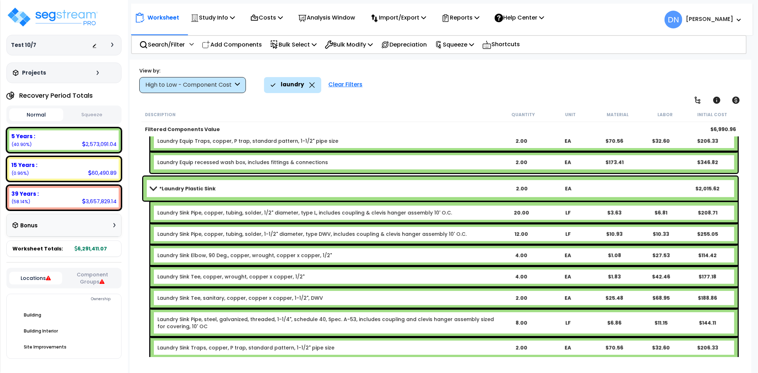
scroll to position [368, 0]
click at [431, 91] on div "laundry Clear Filters" at bounding box center [504, 85] width 480 height 16
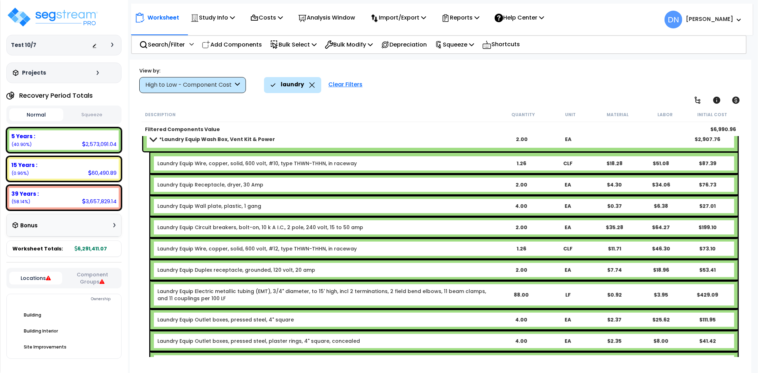
scroll to position [0, 0]
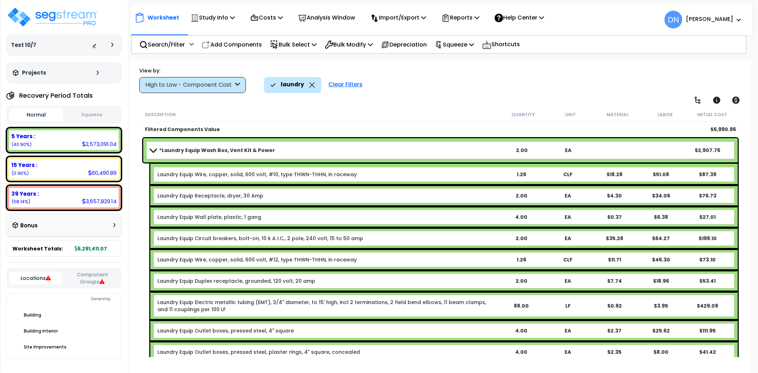
click at [455, 89] on div "laundry Clear Filters" at bounding box center [504, 85] width 480 height 16
click at [315, 45] on icon at bounding box center [314, 45] width 5 height 6
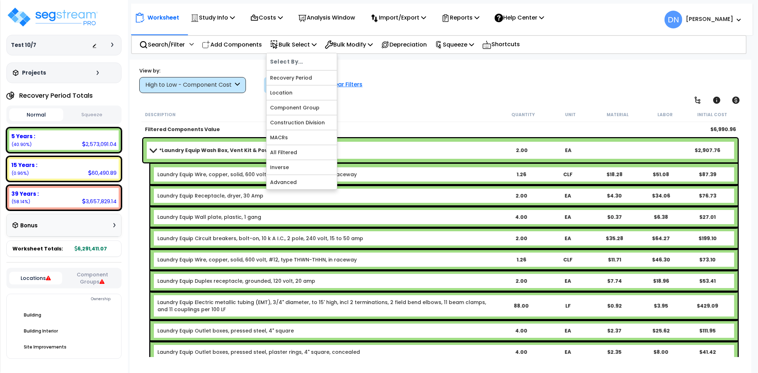
click at [449, 81] on div "laundry Clear Filters" at bounding box center [504, 85] width 480 height 16
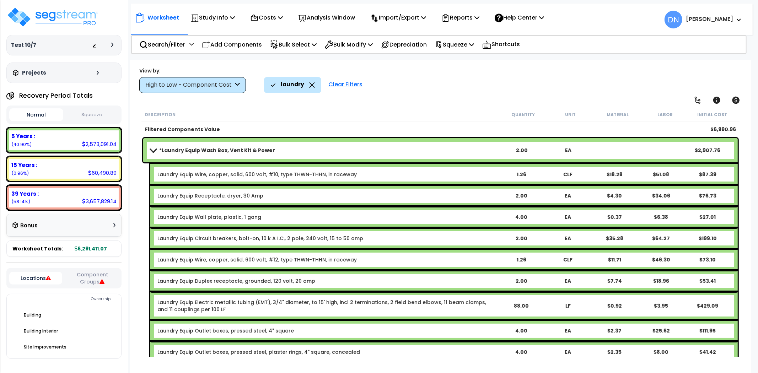
scroll to position [1, 0]
click at [237, 82] on icon at bounding box center [237, 85] width 5 height 8
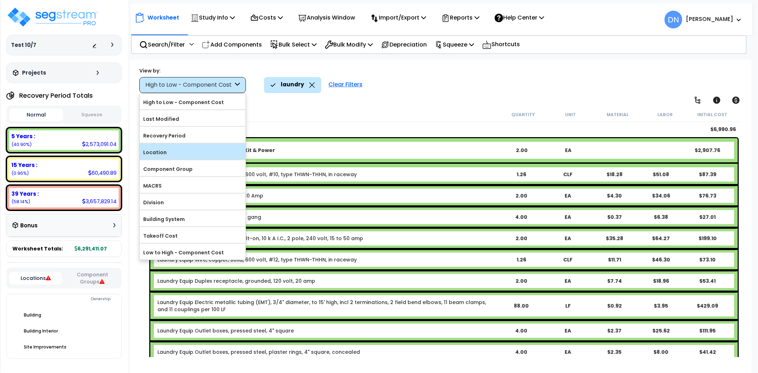
click at [156, 151] on label "Location" at bounding box center [193, 152] width 106 height 11
click at [0, 0] on input "Location" at bounding box center [0, 0] width 0 height 0
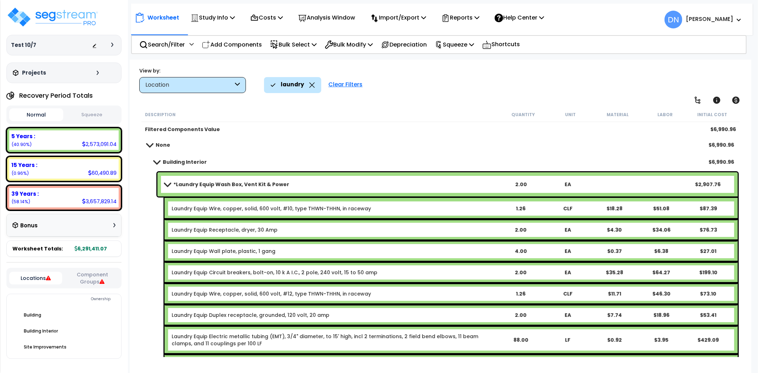
scroll to position [0, 0]
click at [151, 143] on span at bounding box center [149, 144] width 10 height 5
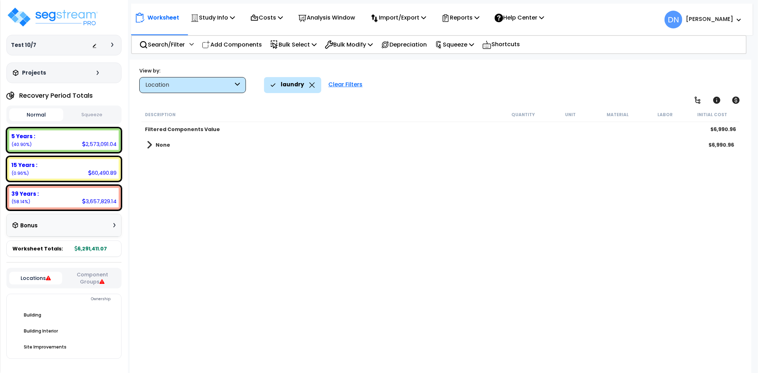
click at [149, 146] on span at bounding box center [149, 145] width 5 height 10
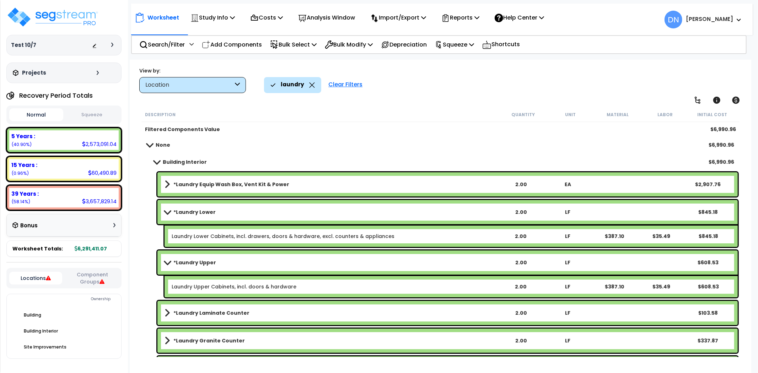
click at [153, 162] on span at bounding box center [156, 161] width 10 height 5
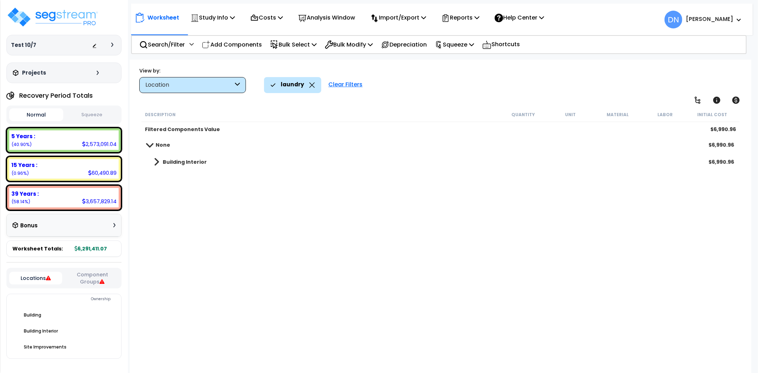
click at [157, 163] on span at bounding box center [156, 162] width 5 height 10
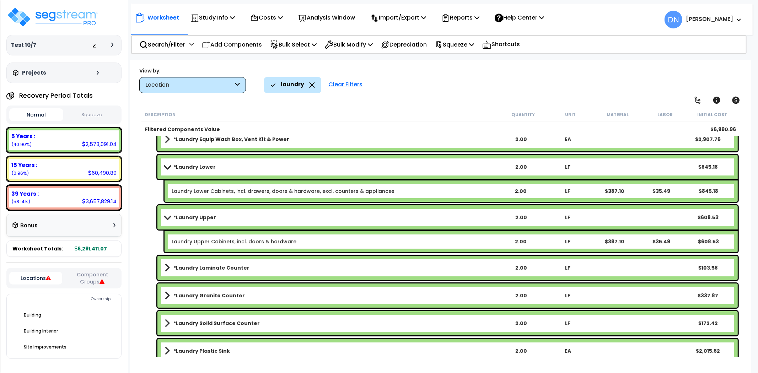
scroll to position [45, 0]
click at [311, 83] on icon at bounding box center [312, 84] width 6 height 5
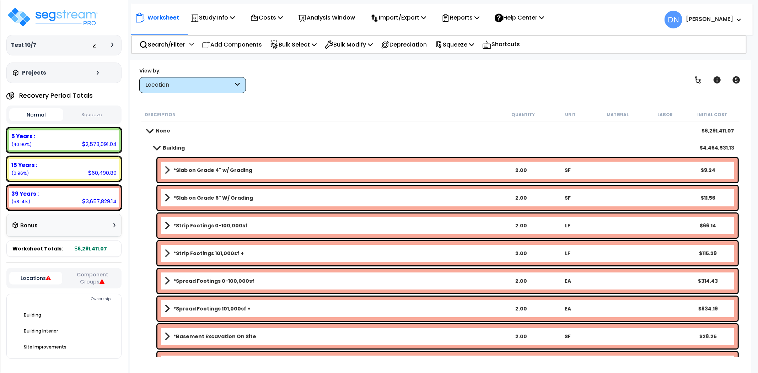
scroll to position [0, 0]
click at [202, 172] on b "*Slab on Grade 4" w/ Grading" at bounding box center [212, 170] width 79 height 7
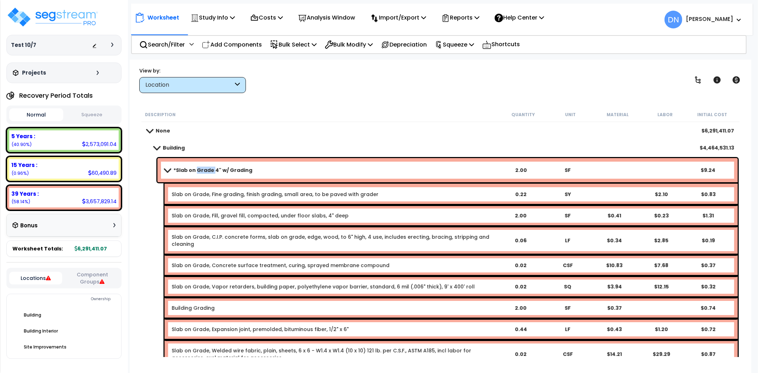
click at [202, 172] on b "*Slab on Grade 4" w/ Grading" at bounding box center [212, 170] width 79 height 7
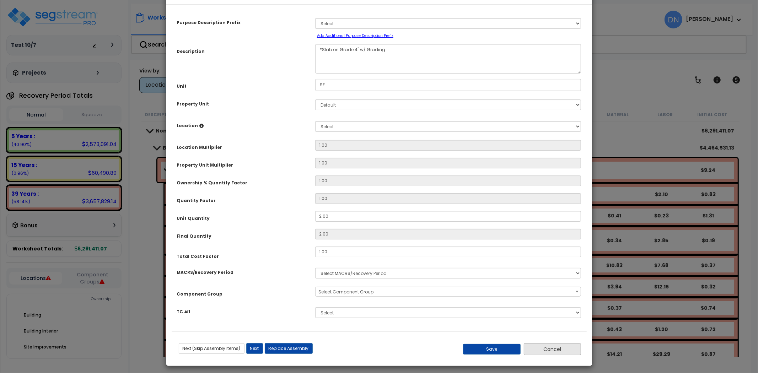
scroll to position [28, 0]
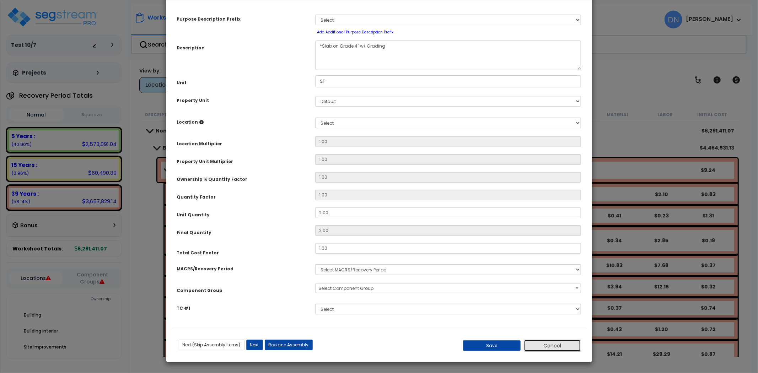
click at [547, 345] on button "Cancel" at bounding box center [553, 346] width 58 height 12
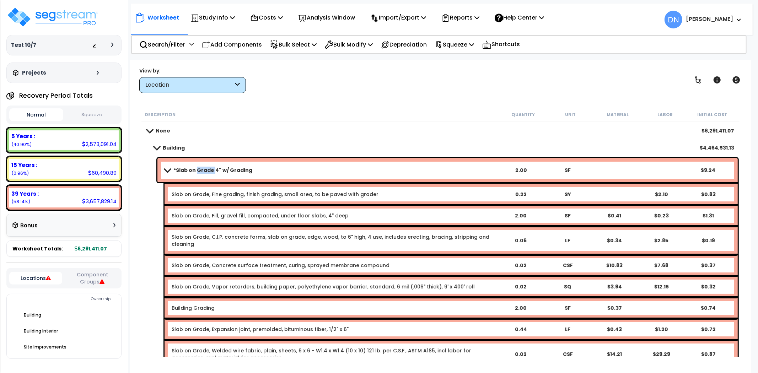
scroll to position [0, 0]
click at [159, 147] on span at bounding box center [156, 147] width 10 height 5
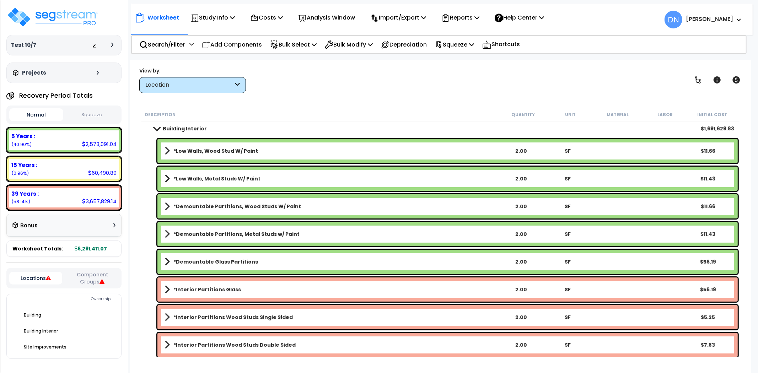
scroll to position [0, 0]
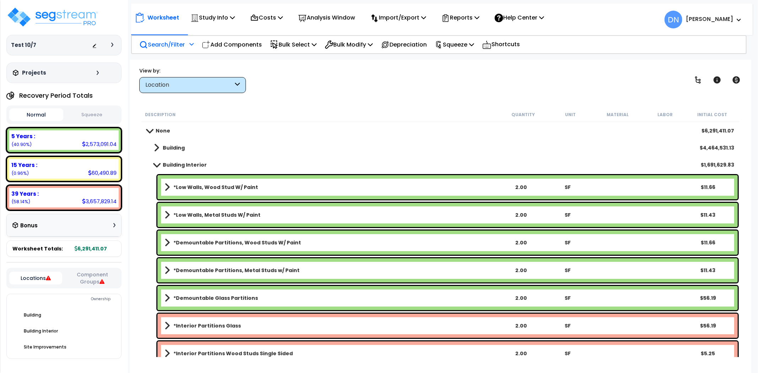
click at [164, 42] on p "Search/Filter" at bounding box center [161, 45] width 45 height 10
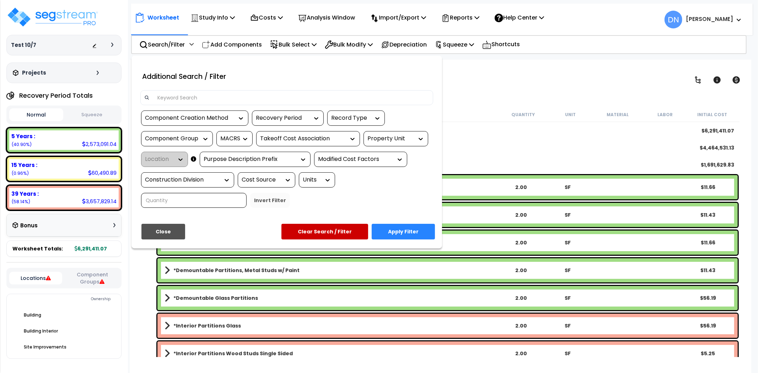
click at [185, 93] on input at bounding box center [291, 97] width 276 height 11
paste input "*Exterior Windows Double Hung Aluminum"
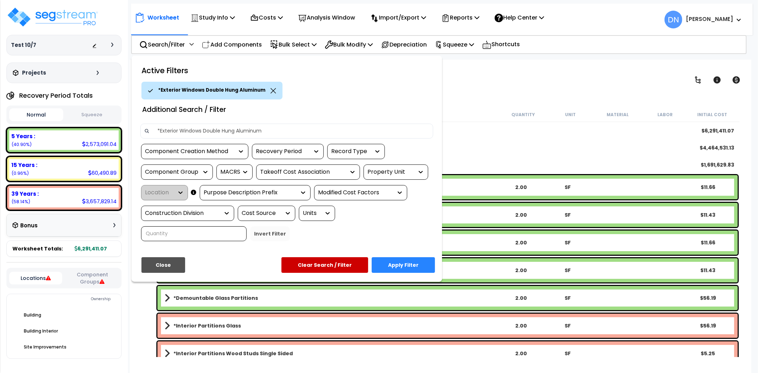
type input "*Exterior Windows Double Hung Aluminum"
click at [406, 265] on button "Apply Filter" at bounding box center [403, 265] width 63 height 16
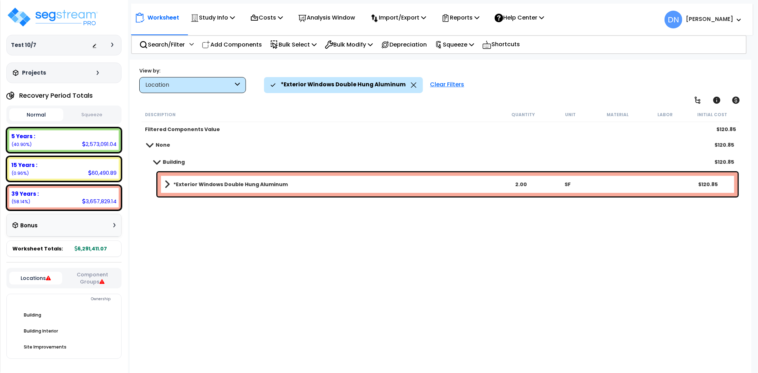
click at [222, 183] on b "*Exterior Windows Double Hung Aluminum" at bounding box center [230, 184] width 114 height 7
click at [227, 186] on b "*Exterior Windows Double Hung Aluminum" at bounding box center [230, 184] width 114 height 7
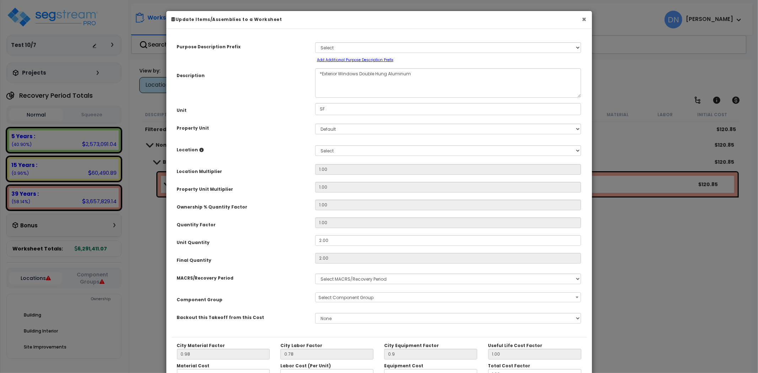
click at [584, 20] on button "×" at bounding box center [584, 19] width 5 height 7
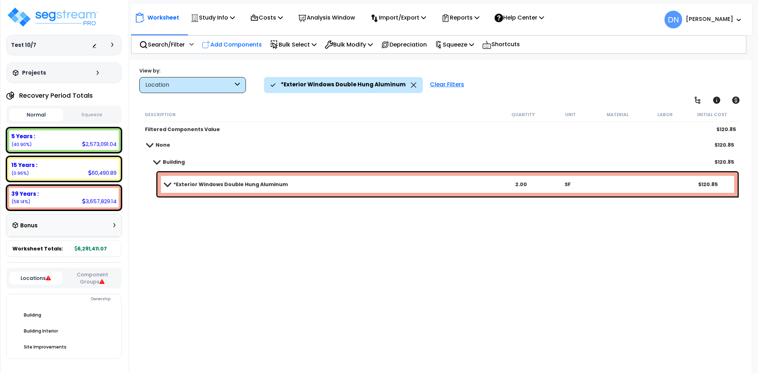
click at [239, 46] on p "Add Components" at bounding box center [232, 45] width 60 height 10
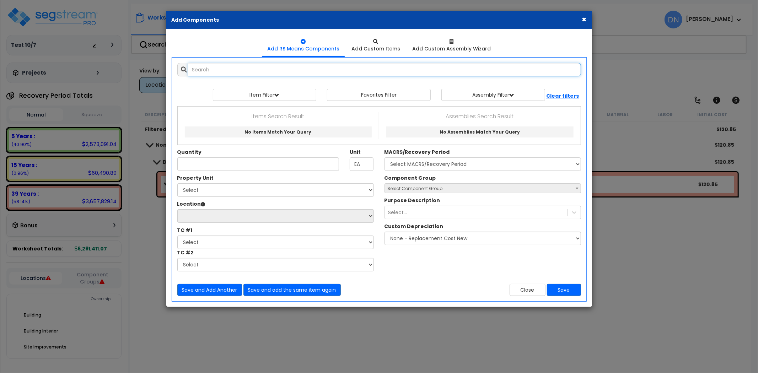
paste input "*Exterior Windows Double Hung Aluminum"
click at [248, 75] on input "*Exterior Windows Double Hung Aluminum" at bounding box center [384, 69] width 393 height 13
click at [305, 72] on input "*Exterior Windows Double Hung Aluminum" at bounding box center [384, 69] width 393 height 13
drag, startPoint x: 325, startPoint y: 71, endPoint x: 172, endPoint y: 75, distance: 153.1
click at [172, 75] on div "*Exterior Windows Double Hung Aluminum 10432750" at bounding box center [379, 69] width 414 height 13
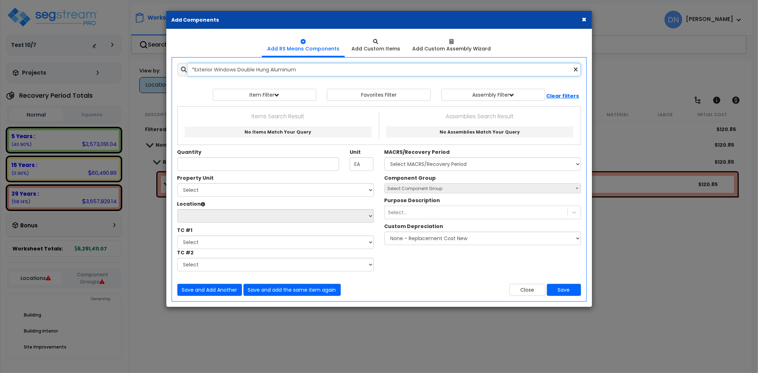
paste input "Storefront Systems"
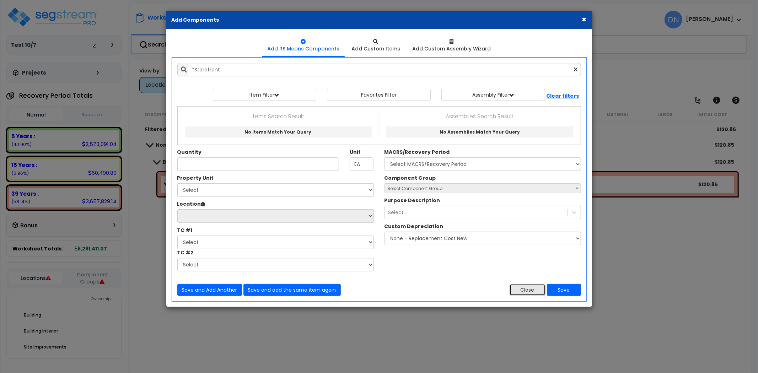
click at [533, 290] on button "Close" at bounding box center [527, 290] width 36 height 12
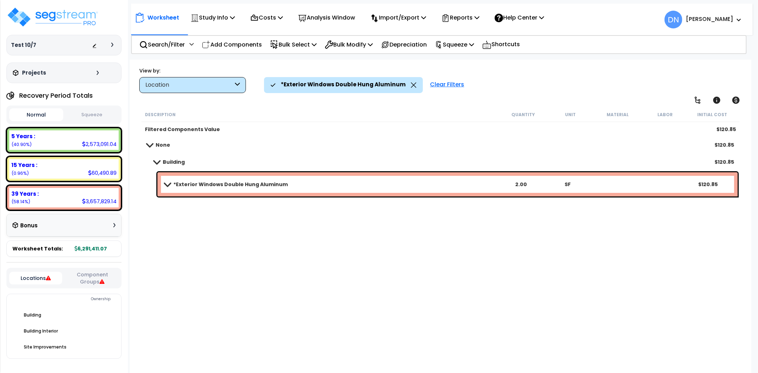
click at [574, 258] on div "Description Quantity Unit Material Labor Initial Cost Filtered Components Value…" at bounding box center [440, 232] width 600 height 250
click at [153, 163] on span at bounding box center [156, 161] width 10 height 5
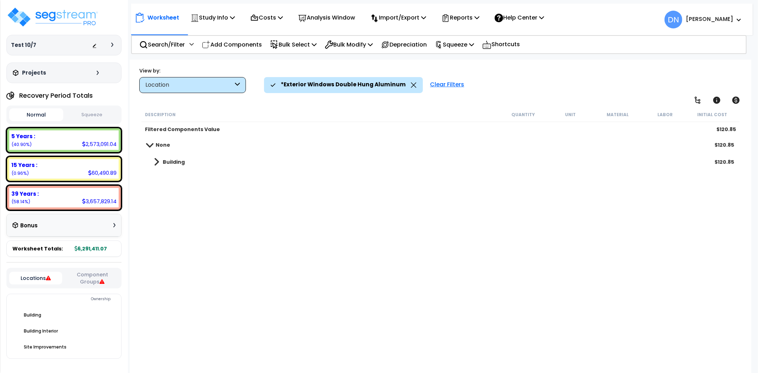
click at [411, 84] on icon at bounding box center [414, 84] width 6 height 5
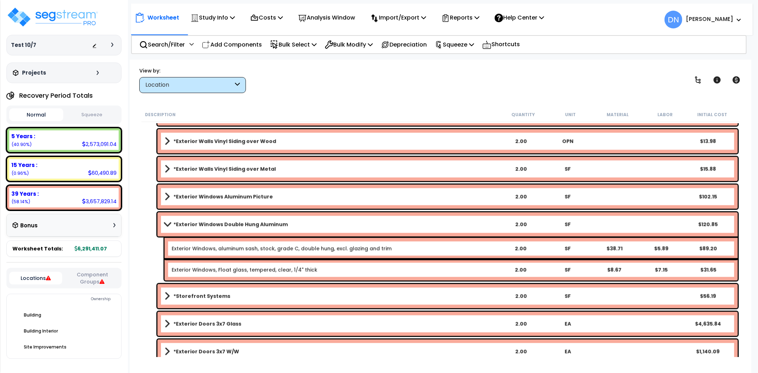
scroll to position [999, 0]
click at [168, 226] on span at bounding box center [167, 223] width 10 height 5
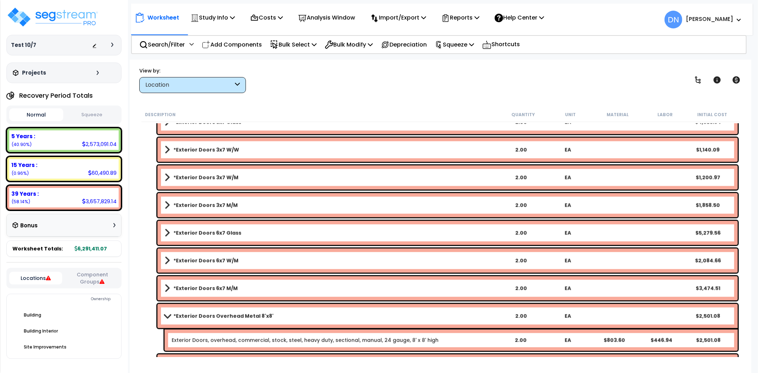
scroll to position [1157, 0]
click at [629, 16] on div "Worksheet Study Info Study Setup Add Property Unit Template study Clone study" at bounding box center [441, 16] width 621 height 25
drag, startPoint x: 222, startPoint y: 43, endPoint x: 105, endPoint y: 171, distance: 173.2
click at [222, 43] on p "Add Components" at bounding box center [232, 45] width 60 height 10
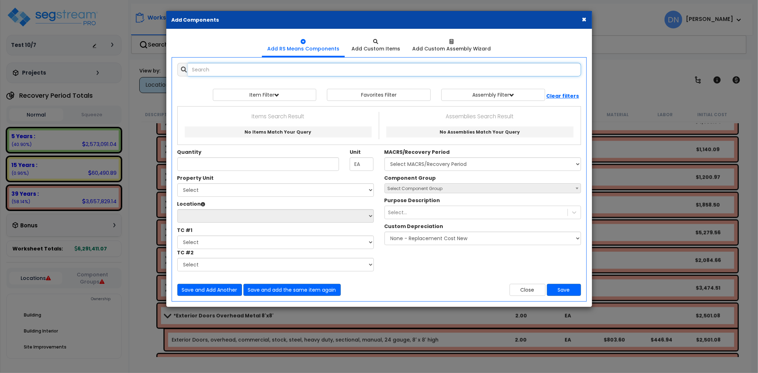
click at [270, 74] on input "text" at bounding box center [384, 69] width 393 height 13
paste input "*Exterior Doors Overhead Metal 8'x8' w/power"
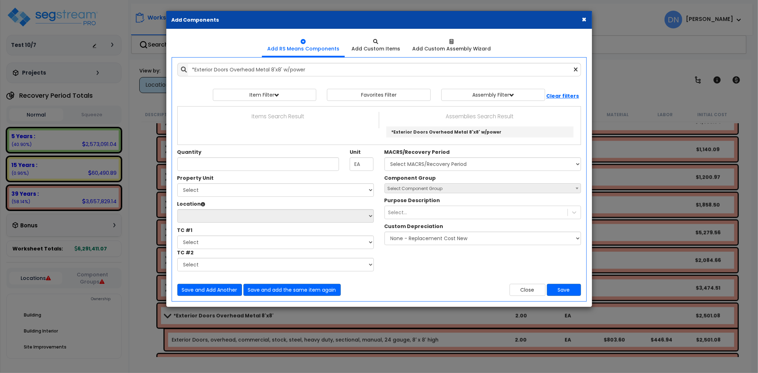
click at [308, 77] on div "Add Items Add Assemblies Both 10432750 Select 0" at bounding box center [379, 180] width 414 height 244
drag, startPoint x: 288, startPoint y: 70, endPoint x: 178, endPoint y: 67, distance: 110.1
click at [178, 67] on div "*Exterior Doors Overhead Metal 8'x8' w/power" at bounding box center [379, 69] width 404 height 13
paste input "10'x12'"
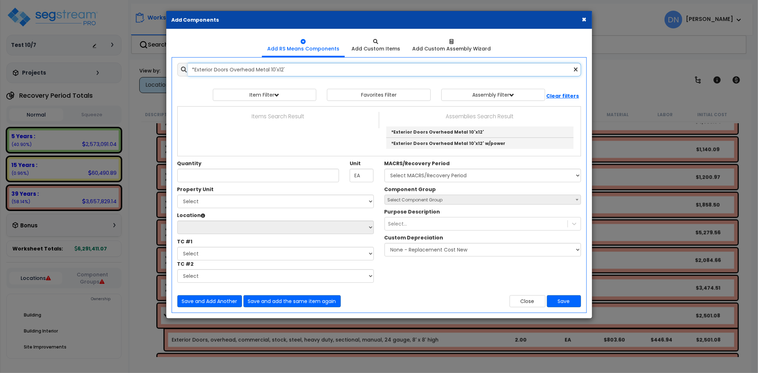
click at [249, 74] on input "*Exterior Doors Overhead Metal 10'x12'" at bounding box center [384, 69] width 393 height 13
drag, startPoint x: 266, startPoint y: 71, endPoint x: 131, endPoint y: 75, distance: 135.0
click at [131, 75] on div "× Add Components Add RS Means Components Add Custom Items Add Items" at bounding box center [379, 186] width 758 height 373
paste input "Demising Partitions CMU"
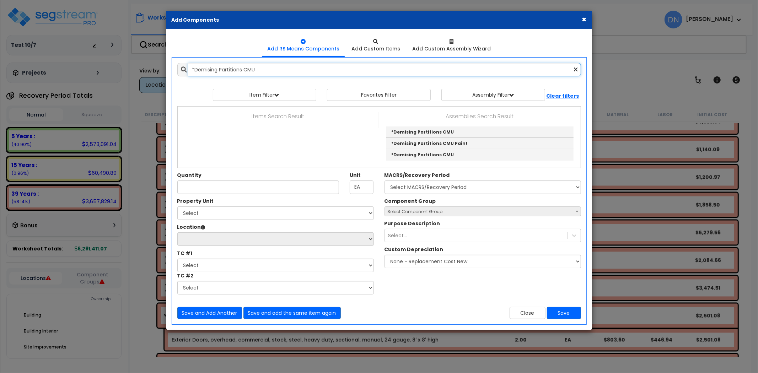
drag, startPoint x: 240, startPoint y: 70, endPoint x: 247, endPoint y: 68, distance: 7.4
click at [243, 70] on input "*Demising Partitions CMU" at bounding box center [384, 69] width 393 height 13
drag, startPoint x: 276, startPoint y: 69, endPoint x: 133, endPoint y: 69, distance: 143.5
click at [133, 69] on div "× Add Components Add RS Means Components Add Custom Items Add Items" at bounding box center [379, 186] width 758 height 373
paste input "Stair Construction Concrete 12 Risers"
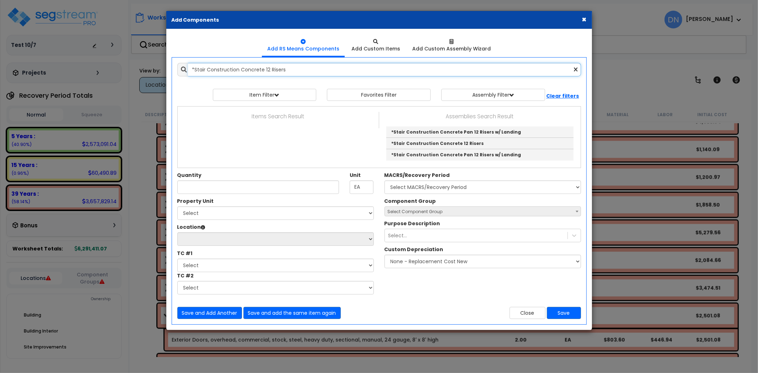
click at [269, 69] on input "*Stair Construction Concrete 12 Risers" at bounding box center [384, 69] width 393 height 13
drag, startPoint x: 178, startPoint y: 65, endPoint x: 170, endPoint y: 66, distance: 7.9
click at [170, 66] on div "Add Items Add Assemblies Both *Stair Construction Concrete 12 Risers" at bounding box center [379, 191] width 425 height 267
paste input "6"
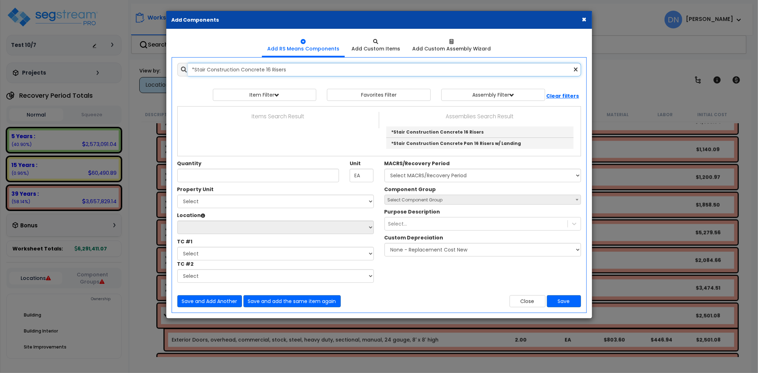
click at [287, 69] on input "*Stair Construction Concrete 16 Risers" at bounding box center [384, 69] width 393 height 13
drag, startPoint x: 173, startPoint y: 71, endPoint x: 152, endPoint y: 73, distance: 21.0
click at [152, 73] on div "× Add Components Add RS Means Components Add Custom Items Add Items" at bounding box center [379, 186] width 758 height 373
paste input "20"
click at [261, 65] on input "*Stair Construction Concrete 20 Risers" at bounding box center [384, 69] width 393 height 13
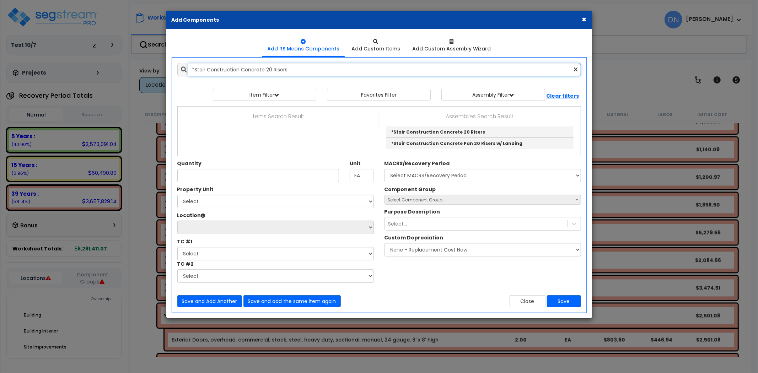
drag, startPoint x: 306, startPoint y: 69, endPoint x: 178, endPoint y: 68, distance: 127.9
click at [178, 68] on div "*Stair Construction Concrete 20 Risers" at bounding box center [379, 69] width 404 height 13
paste input "4"
click at [258, 71] on input "*Stair Construction Concrete 24 Risers" at bounding box center [384, 69] width 393 height 13
drag, startPoint x: 327, startPoint y: 69, endPoint x: 154, endPoint y: 66, distance: 173.4
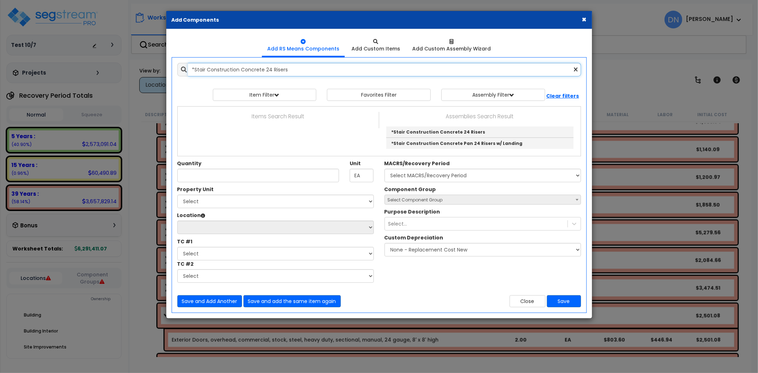
click at [154, 66] on div "× Add Components Add RS Means Components Add Custom Items Add Items" at bounding box center [379, 186] width 758 height 373
paste input "Steel Grate 12 Risers w/ Landing"
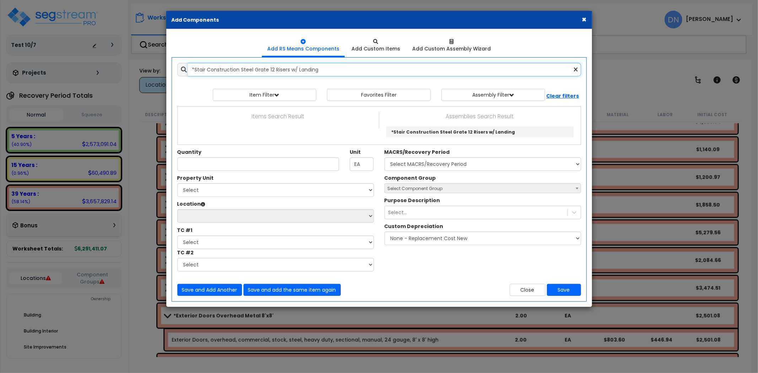
drag, startPoint x: 321, startPoint y: 73, endPoint x: 331, endPoint y: 71, distance: 9.3
click at [321, 73] on input "*Stair Construction Steel Grate 12 Risers w/ Landing" at bounding box center [384, 69] width 393 height 13
drag, startPoint x: 303, startPoint y: 72, endPoint x: 198, endPoint y: 73, distance: 104.8
click at [198, 73] on input "*Stair Construction Steel Grate 12 Risers w/ Landing" at bounding box center [384, 69] width 393 height 13
click at [212, 70] on input "*Stair Construction Steel Grate 12 Risers w/ Landing" at bounding box center [384, 69] width 393 height 13
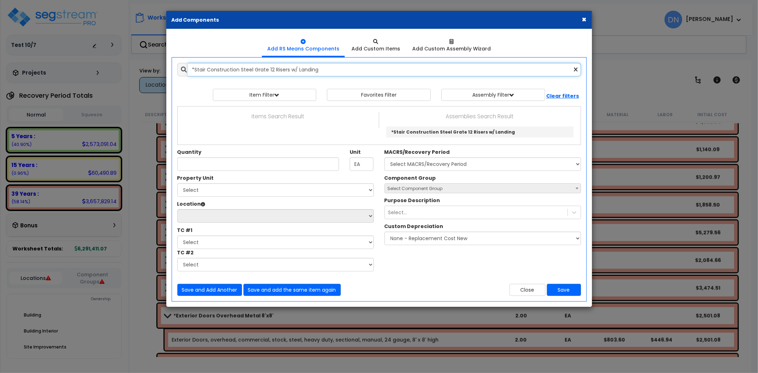
drag, startPoint x: 189, startPoint y: 66, endPoint x: 153, endPoint y: 69, distance: 36.3
click at [153, 69] on div "× Add Components Add RS Means Components Add Custom Items Add Items" at bounding box center [379, 186] width 758 height 373
paste input "6"
click at [309, 69] on input "*Stair Construction Steel Grate 16 Risers w/ Landing" at bounding box center [384, 69] width 393 height 13
drag, startPoint x: 343, startPoint y: 70, endPoint x: 146, endPoint y: 76, distance: 196.9
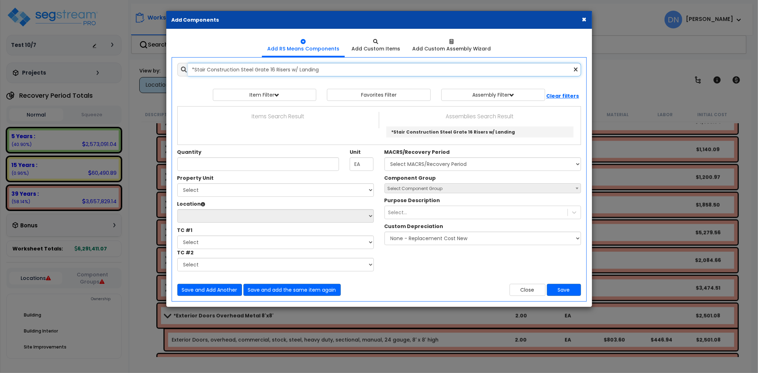
click at [146, 76] on div "× Add Components Add RS Means Components Add Custom Items Add Items" at bounding box center [379, 186] width 758 height 373
paste input "20"
click at [318, 70] on input "*Stair Construction Steel Grate 20 Risers w/ Landing" at bounding box center [384, 69] width 393 height 13
drag, startPoint x: 318, startPoint y: 72, endPoint x: 142, endPoint y: 74, distance: 176.2
click at [142, 73] on div "× Add Components Add RS Means Components Add Custom Items Add Items" at bounding box center [379, 186] width 758 height 373
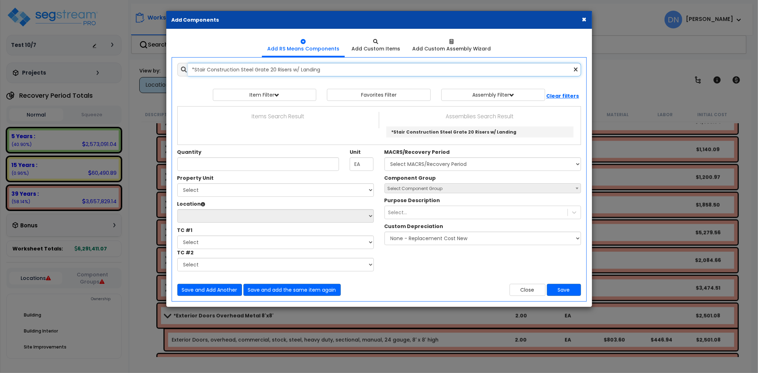
paste input "4"
click at [310, 69] on input "*Stair Construction Steel Grate 24 Risers w/ Landing" at bounding box center [384, 69] width 393 height 13
drag, startPoint x: 347, startPoint y: 68, endPoint x: 130, endPoint y: 70, distance: 217.0
click at [130, 70] on div "× Add Components Add RS Means Components Add Custom Items Add Items" at bounding box center [379, 186] width 758 height 373
paste input "Concrete Pan 12"
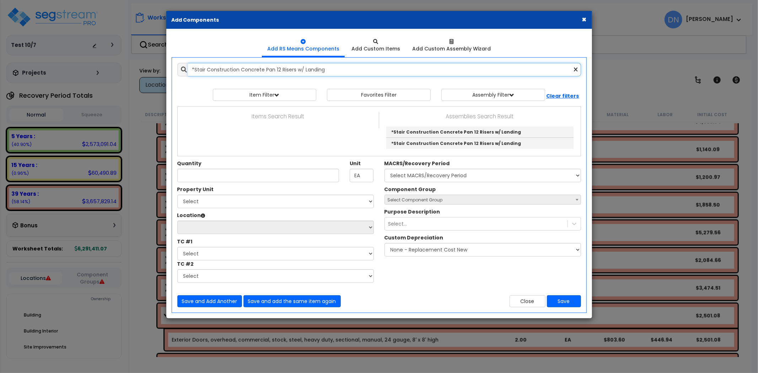
drag, startPoint x: 275, startPoint y: 70, endPoint x: 327, endPoint y: 75, distance: 52.1
click at [275, 70] on input "*Stair Construction Concrete Pan 12 Risers w/ Landing" at bounding box center [384, 69] width 393 height 13
drag, startPoint x: 352, startPoint y: 68, endPoint x: 146, endPoint y: 78, distance: 205.9
click at [146, 78] on div "× Add Components Add RS Means Components Add Custom Items Add Items" at bounding box center [379, 186] width 758 height 373
paste input "Awning Metal"
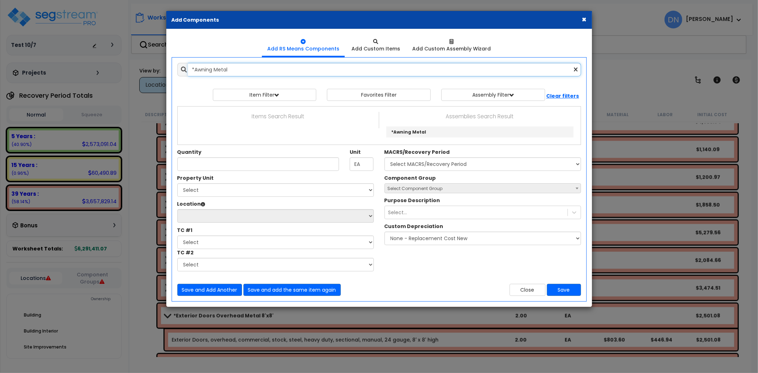
click at [297, 72] on input "*Awning Metal" at bounding box center [384, 69] width 393 height 13
drag, startPoint x: 343, startPoint y: 72, endPoint x: 77, endPoint y: 75, distance: 266.1
click at [71, 74] on div "× Add Components Add RS Means Components Add Custom Items Add Items" at bounding box center [379, 186] width 758 height 373
paste input "Canvas"
drag, startPoint x: 262, startPoint y: 69, endPoint x: 270, endPoint y: 70, distance: 8.2
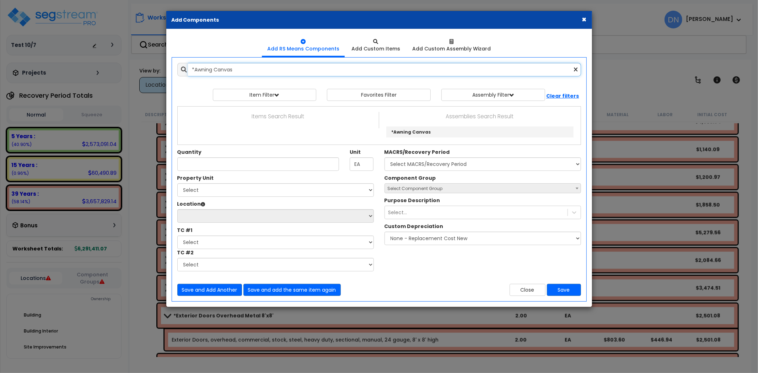
click at [262, 69] on input "*Awning Canvas" at bounding box center [384, 69] width 393 height 13
click at [129, 68] on div "× Add Components Add RS Means Components Add Custom Items Add Items" at bounding box center [379, 186] width 758 height 373
paste input "Dock Bumper"
click at [272, 68] on input "*Dock Bumpers" at bounding box center [384, 69] width 393 height 13
drag, startPoint x: 176, startPoint y: 70, endPoint x: 142, endPoint y: 70, distance: 33.4
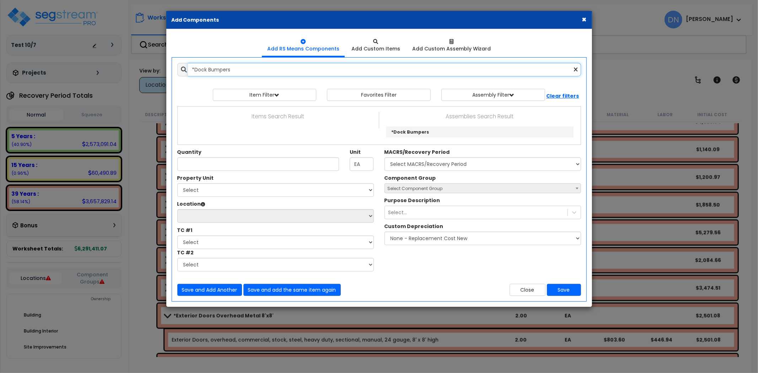
click at [142, 70] on div "× Add Components Add RS Means Components Add Custom Items Add Items" at bounding box center [379, 186] width 758 height 373
paste input "Levelers Manual"
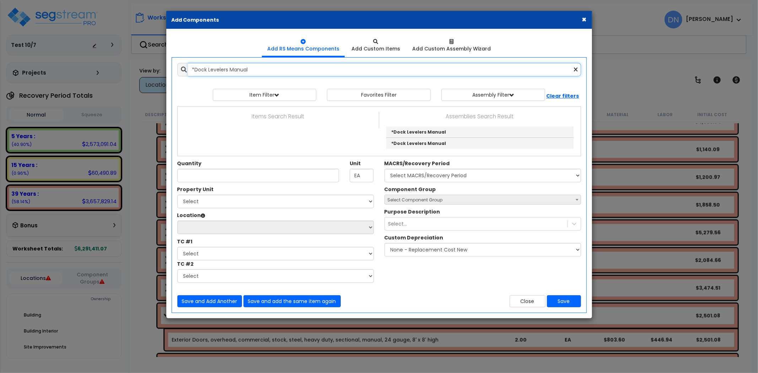
click at [246, 69] on input "*Dock Levelers Manual" at bounding box center [384, 69] width 393 height 13
drag, startPoint x: 228, startPoint y: 69, endPoint x: 159, endPoint y: 71, distance: 69.7
click at [159, 71] on div "× Add Components Add RS Means Components Add Custom Items Add Items" at bounding box center [379, 186] width 758 height 373
paste input "Electric w/ Power"
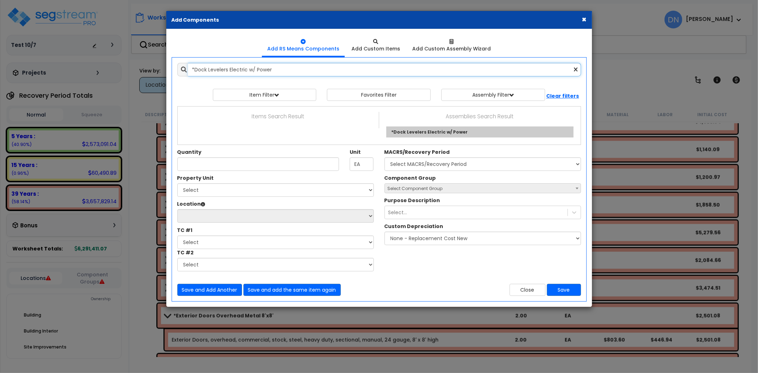
type input "*Dock Levelers Electric w/ Power"
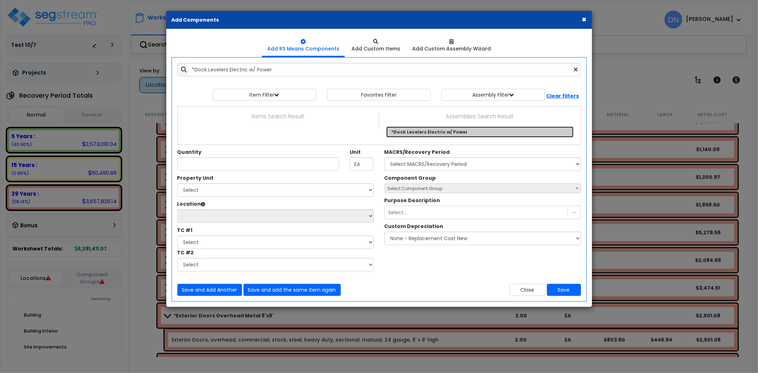
click at [436, 131] on link "*Dock Levelers Electric w/ Power" at bounding box center [479, 131] width 187 height 11
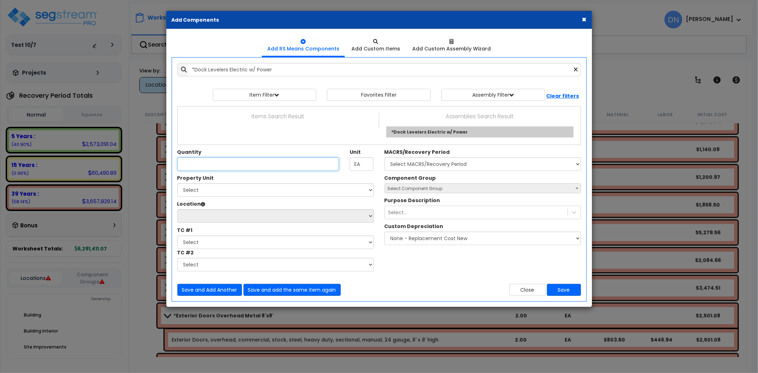
type input "OPN"
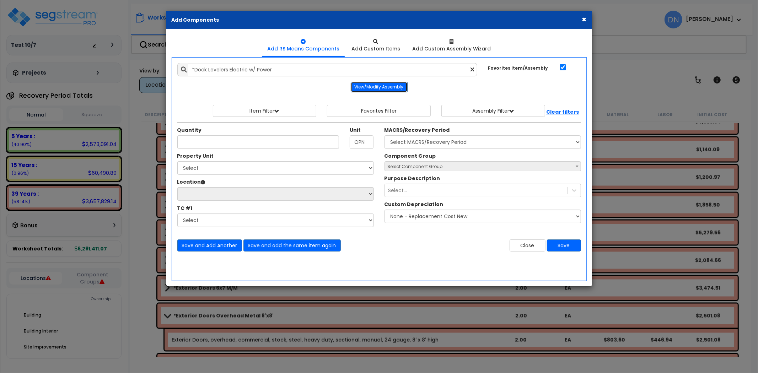
click at [394, 86] on button "View/Modify Assembly" at bounding box center [379, 87] width 57 height 11
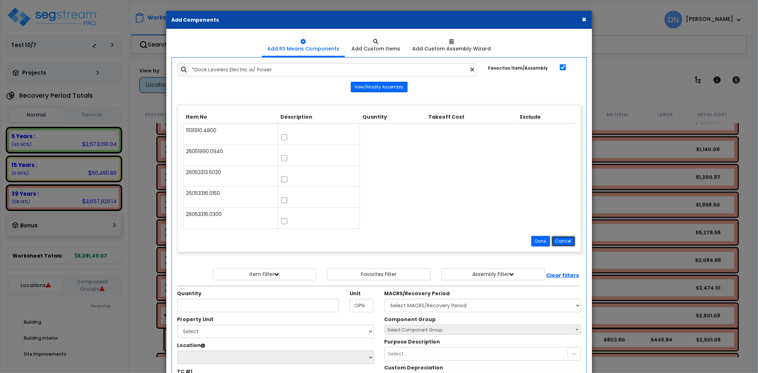
click at [569, 243] on button "Cancel" at bounding box center [563, 241] width 24 height 11
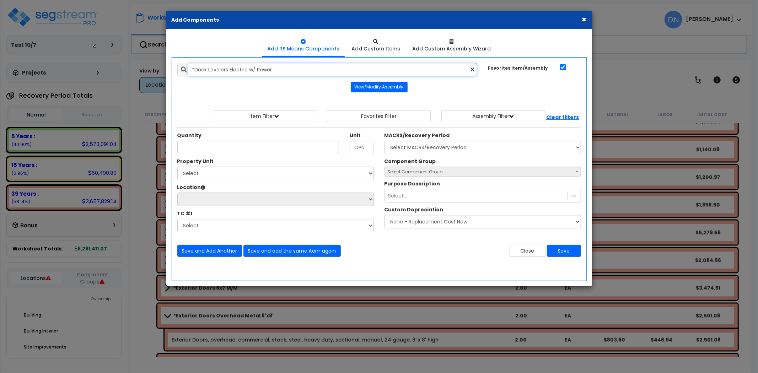
drag, startPoint x: 299, startPoint y: 71, endPoint x: 305, endPoint y: 71, distance: 5.3
click at [299, 71] on input "*Dock Levelers Electric w/ Power" at bounding box center [332, 69] width 289 height 13
drag, startPoint x: 304, startPoint y: 70, endPoint x: 167, endPoint y: 69, distance: 136.4
click at [167, 69] on div "Add Items Add Assemblies Both *Dock Levelers Electric w/ Power 0" at bounding box center [379, 160] width 425 height 205
paste input "Seals"
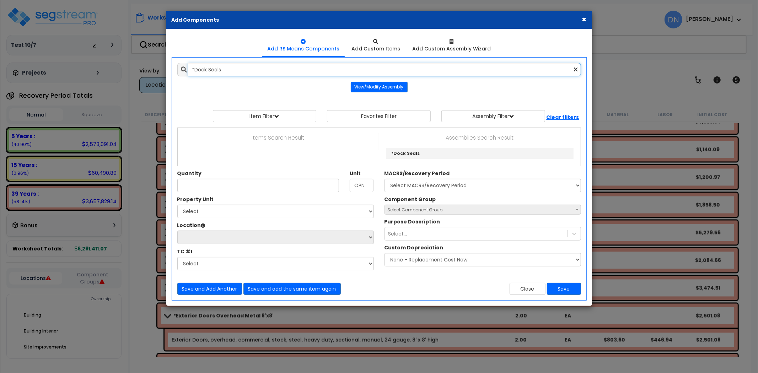
drag, startPoint x: 218, startPoint y: 70, endPoint x: 237, endPoint y: 70, distance: 18.8
click at [219, 70] on input "*Dock Seals" at bounding box center [384, 69] width 393 height 13
drag, startPoint x: 260, startPoint y: 70, endPoint x: 172, endPoint y: 69, distance: 88.1
click at [172, 69] on div "*Dock Seals 10432791" at bounding box center [379, 69] width 414 height 13
paste input "Roof Hatch & Ladder"
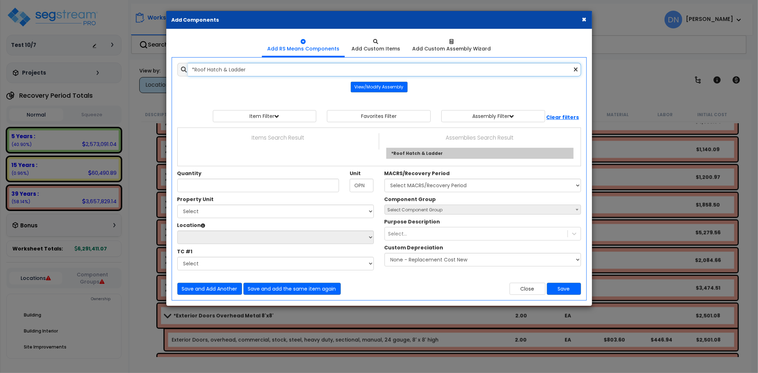
type input "*Roof Hatch & Ladder"
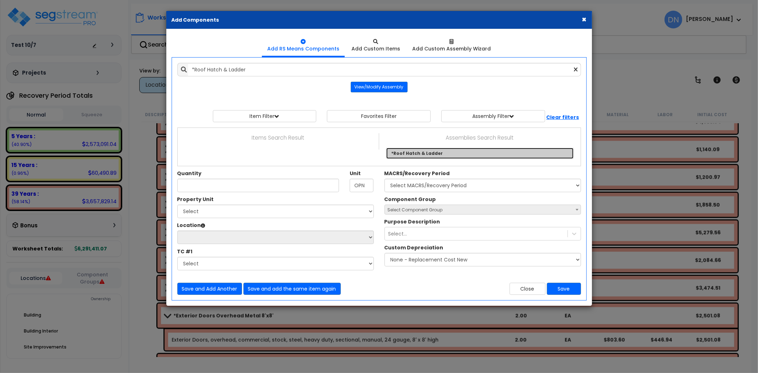
click at [405, 153] on link "*Roof Hatch & Ladder" at bounding box center [479, 153] width 187 height 11
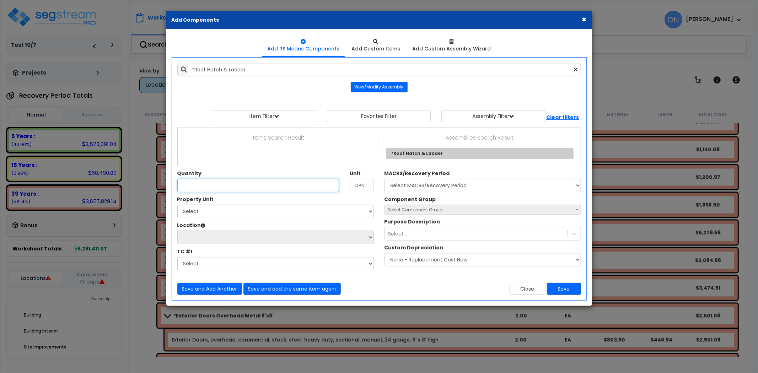
type input "LF"
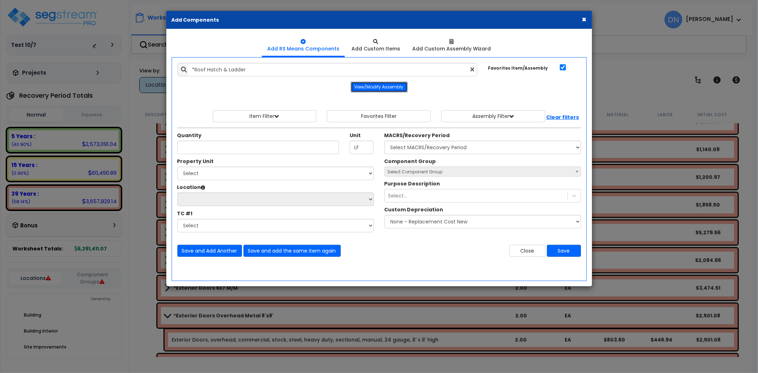
click at [385, 88] on button "View/Modify Assembly" at bounding box center [379, 87] width 57 height 11
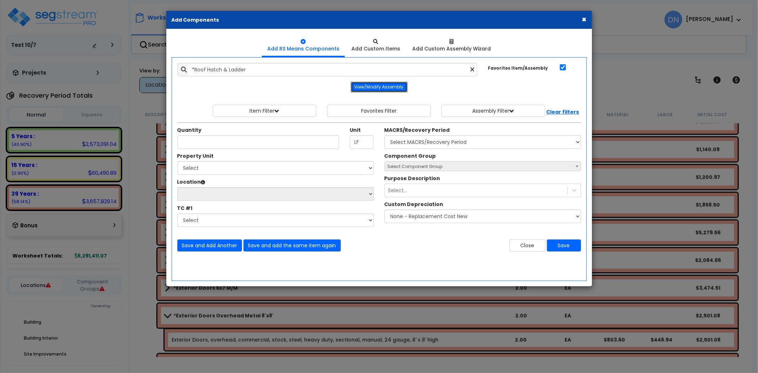
click at [385, 88] on button "View/Modify Assembly" at bounding box center [379, 87] width 57 height 11
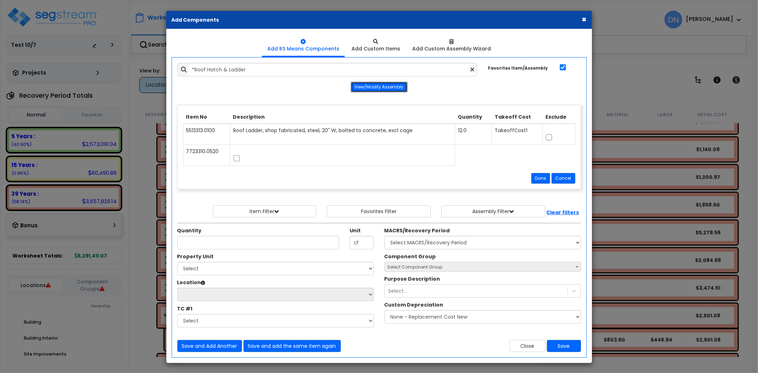
click at [386, 87] on button "View/Modify Assembly" at bounding box center [379, 87] width 57 height 11
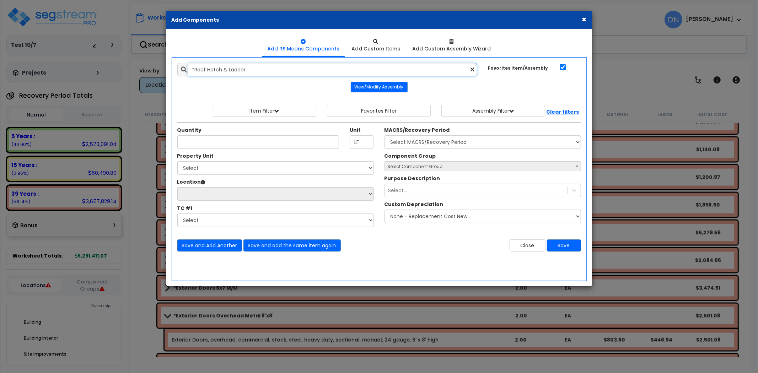
click at [239, 71] on input "*Roof Hatch & Ladder" at bounding box center [332, 69] width 289 height 13
drag, startPoint x: 255, startPoint y: 67, endPoint x: 187, endPoint y: 68, distance: 67.8
click at [188, 67] on input "*Roof Hatch & Ladder" at bounding box center [332, 69] width 289 height 13
paste input "Parking Garage Aboveground 0-200,000sf"
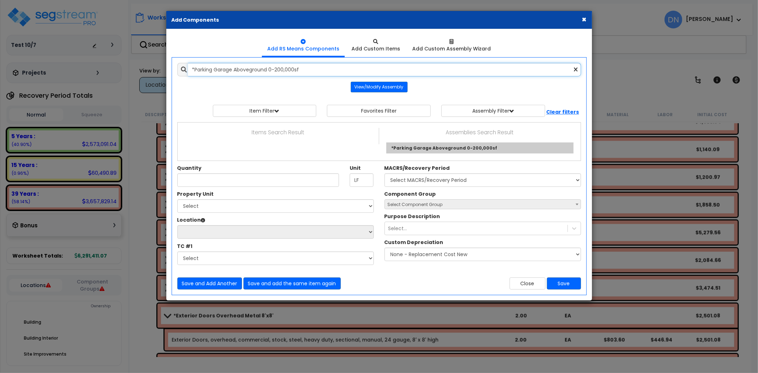
type input "*Parking Garage Aboveground 0-200,000sf"
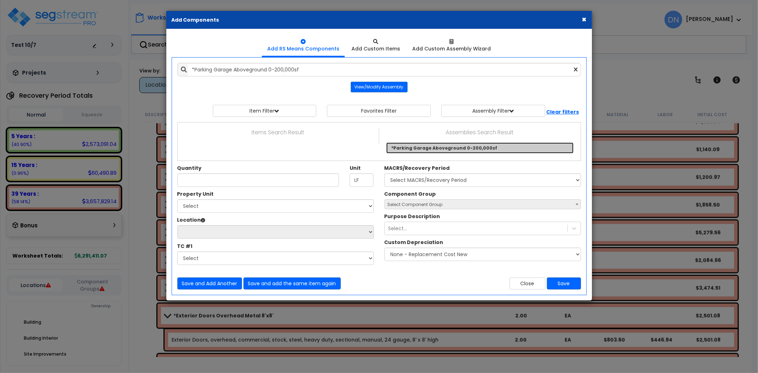
click at [445, 149] on link "*Parking Garage Aboveground 0-200,000sf" at bounding box center [479, 147] width 187 height 11
type input "SF"
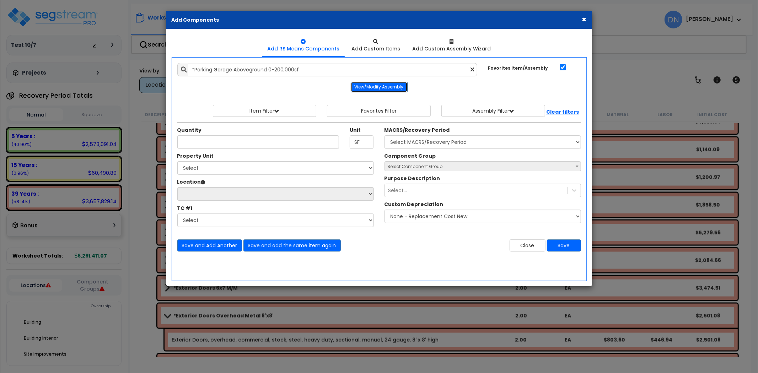
click at [383, 88] on button "View/Modify Assembly" at bounding box center [379, 87] width 57 height 11
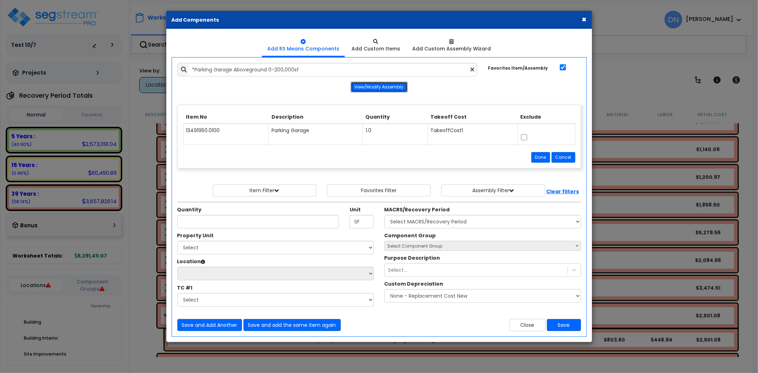
click at [384, 89] on button "View/Modify Assembly" at bounding box center [379, 87] width 57 height 11
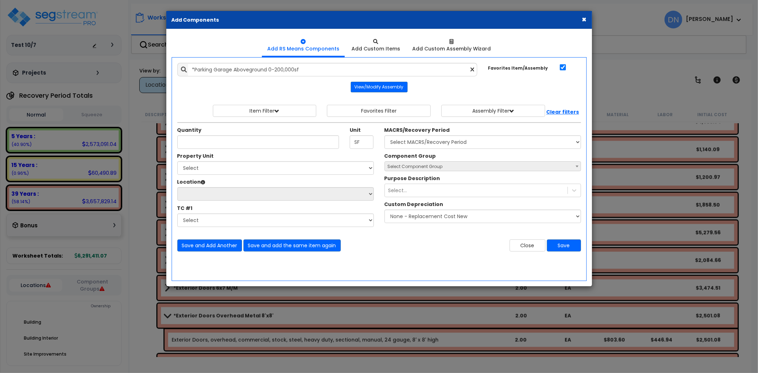
click at [585, 23] on button "×" at bounding box center [584, 19] width 5 height 7
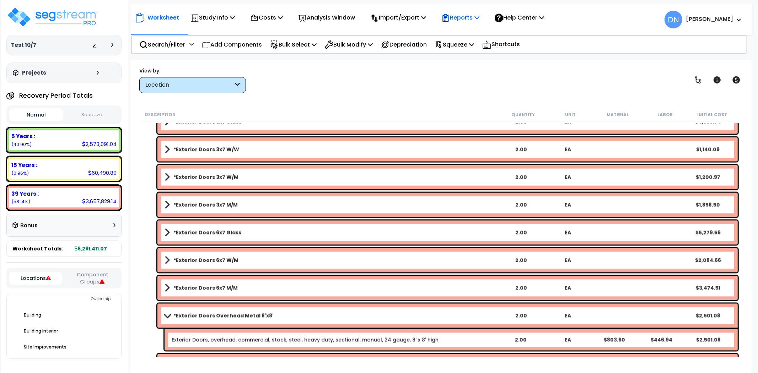
click at [479, 17] on p "Reports" at bounding box center [460, 18] width 38 height 10
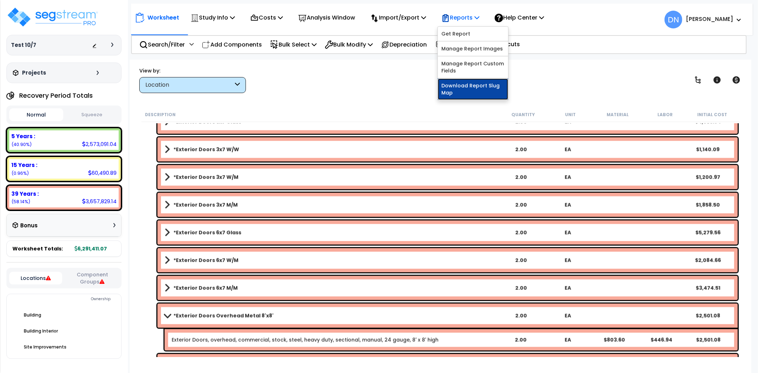
click at [478, 90] on link "Download Report Slug Map" at bounding box center [473, 89] width 70 height 21
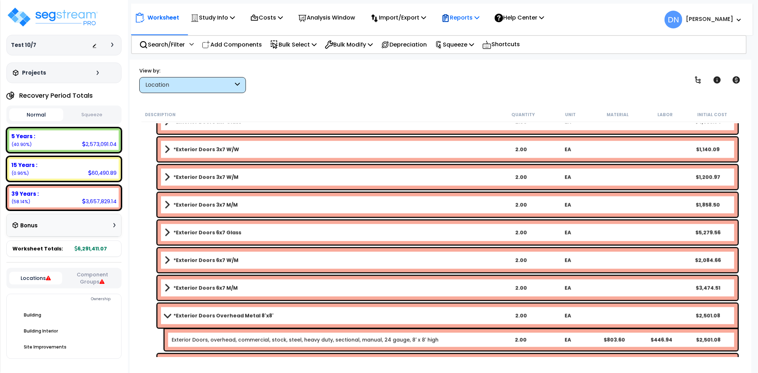
click at [472, 20] on p "Reports" at bounding box center [460, 18] width 38 height 10
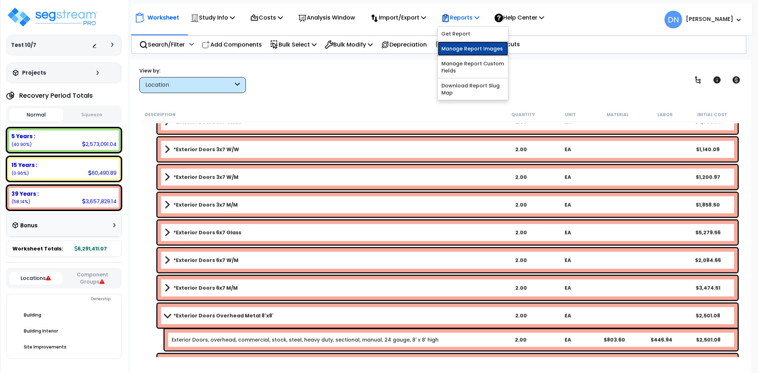
click at [472, 48] on link "Manage Report Images" at bounding box center [473, 49] width 70 height 14
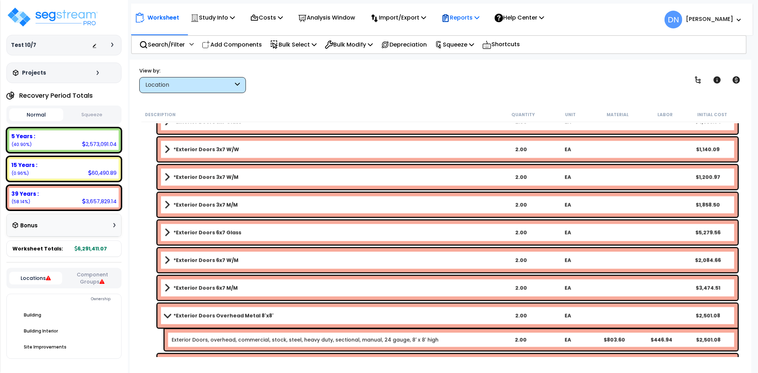
click at [471, 18] on p "Reports" at bounding box center [460, 18] width 38 height 10
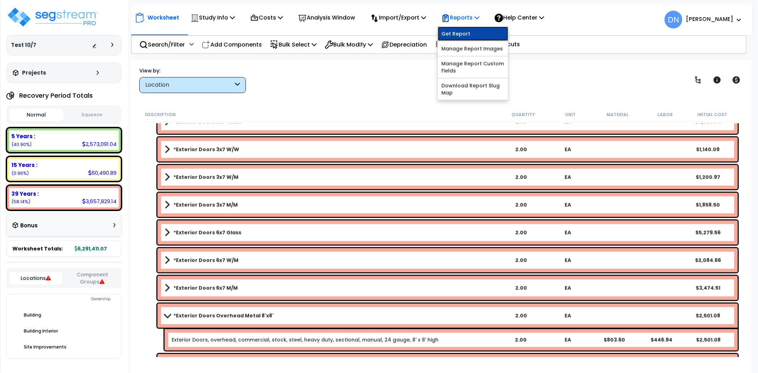
click at [470, 36] on link "Get Report" at bounding box center [473, 34] width 70 height 14
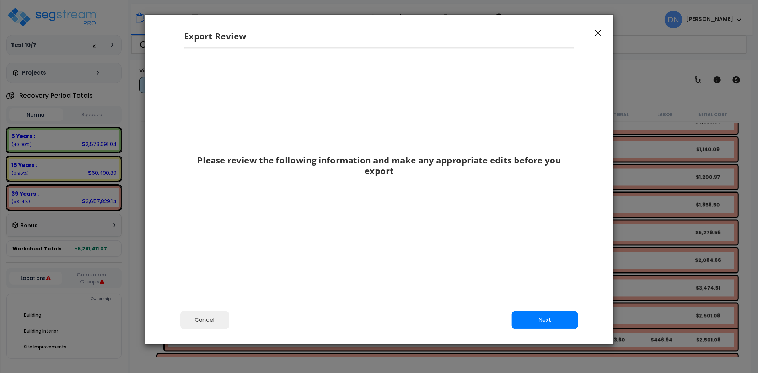
click at [598, 37] on div "Export Review" at bounding box center [379, 31] width 468 height 33
click at [598, 32] on icon "button" at bounding box center [598, 33] width 6 height 6
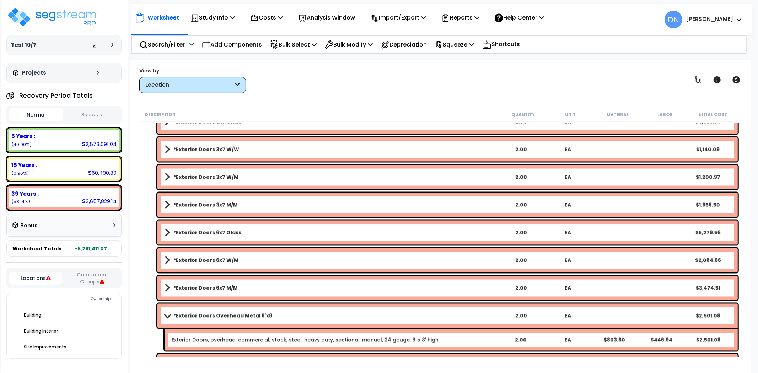
click at [516, 104] on div "Worksheet Study Info Study Setup Add Property Unit Template study Clone study DN" at bounding box center [440, 246] width 621 height 373
click at [105, 220] on div "Bonus" at bounding box center [63, 225] width 103 height 14
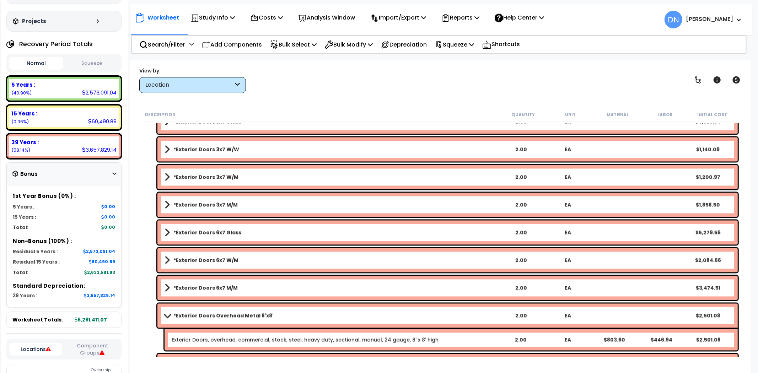
scroll to position [52, 0]
click at [228, 44] on p "Add Components" at bounding box center [232, 45] width 60 height 10
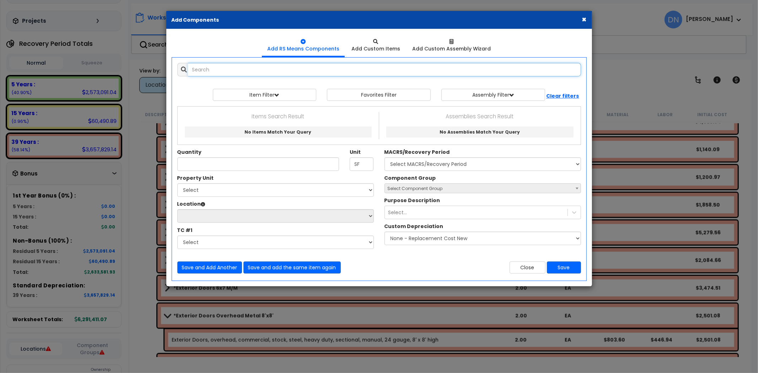
click at [222, 70] on input "text" at bounding box center [384, 69] width 393 height 13
paste input "*Parking Garage Aboveground 0-200,000sf"
click at [219, 70] on input "*Parking Garage Aboveground 0-200,000sf" at bounding box center [384, 69] width 393 height 13
drag, startPoint x: 322, startPoint y: 69, endPoint x: 132, endPoint y: 70, distance: 189.3
click at [132, 70] on div "× Add Components Add RS Means Components Add Custom Items Add Items" at bounding box center [379, 186] width 758 height 373
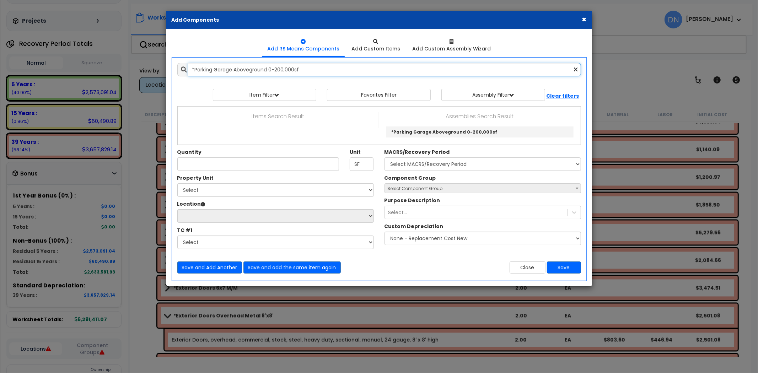
paste input "201,000sf +"
click at [295, 73] on input "*Parking Garage Aboveground 201,000sf +" at bounding box center [384, 69] width 393 height 13
drag, startPoint x: 165, startPoint y: 70, endPoint x: 144, endPoint y: 71, distance: 21.4
click at [144, 71] on div "× Add Components Add RS Means Components Add Custom Items Add Items" at bounding box center [379, 186] width 758 height 373
paste input "Underground 0-100,000sf"
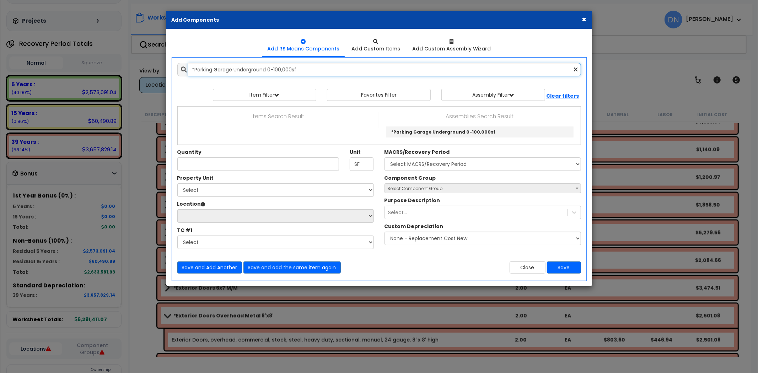
click at [240, 71] on input "*Parking Garage Underground 0-100,000sf" at bounding box center [384, 69] width 393 height 13
drag, startPoint x: 304, startPoint y: 70, endPoint x: 144, endPoint y: 70, distance: 159.8
click at [144, 70] on div "× Add Components Add RS Means Components Add Custom Items Add Items" at bounding box center [379, 186] width 758 height 373
paste input "101,000sf +"
click at [250, 70] on input "*Parking Garage Underground 101,000sf +" at bounding box center [384, 69] width 393 height 13
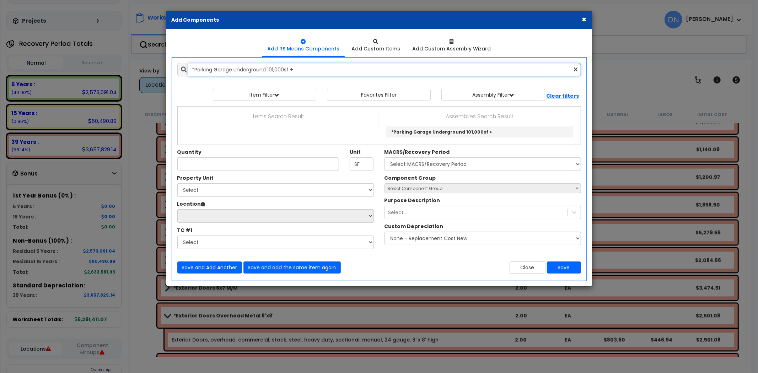
drag, startPoint x: 315, startPoint y: 70, endPoint x: 164, endPoint y: 75, distance: 151.0
click at [164, 75] on div "× Add Components Add RS Means Components Add Custom Items Add Items" at bounding box center [379, 186] width 758 height 373
paste input "re-Engineered Metal Building Insulation"
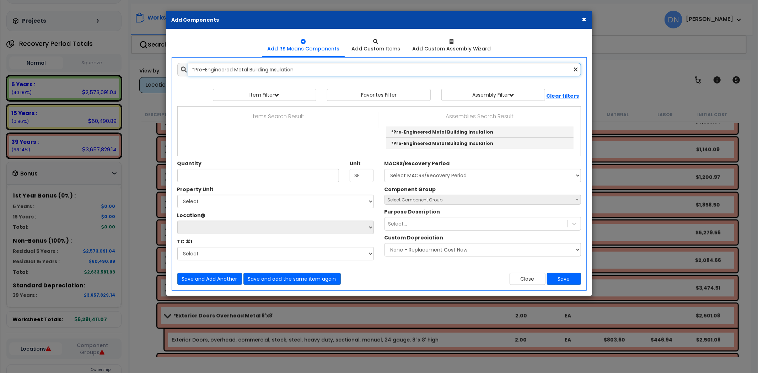
drag, startPoint x: 265, startPoint y: 69, endPoint x: 285, endPoint y: 72, distance: 20.3
click at [266, 69] on input "*Pre-Engineered Metal Building Insulation" at bounding box center [384, 69] width 393 height 13
drag, startPoint x: 310, startPoint y: 72, endPoint x: 157, endPoint y: 79, distance: 152.9
click at [157, 79] on div "× Add Components Add RS Means Components Add Custom Items Add Items" at bounding box center [379, 186] width 758 height 373
paste input "Freight Elevators 2500 w/ 100/3, Safety Switch & Wire"
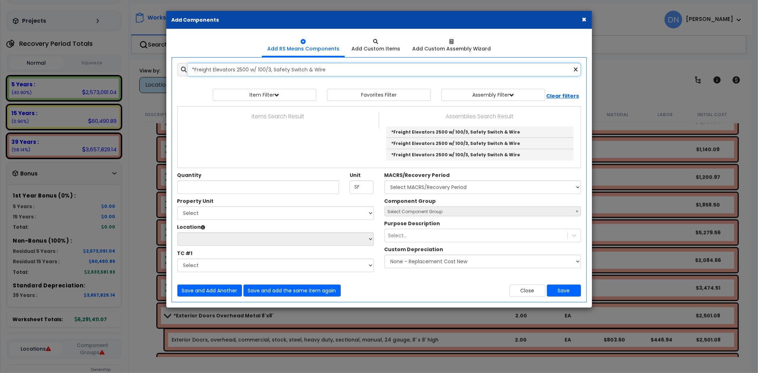
drag, startPoint x: 278, startPoint y: 72, endPoint x: 318, endPoint y: 70, distance: 39.5
click at [279, 72] on input "*Freight Elevators 2500 w/ 100/3, Safety Switch & Wire" at bounding box center [384, 69] width 393 height 13
drag, startPoint x: 205, startPoint y: 70, endPoint x: 171, endPoint y: 70, distance: 34.1
click at [174, 70] on div "*Freight Elevators 2500 w/ 100/3, Safety Switch & Wire 10432811" at bounding box center [379, 69] width 414 height 13
paste input "30"
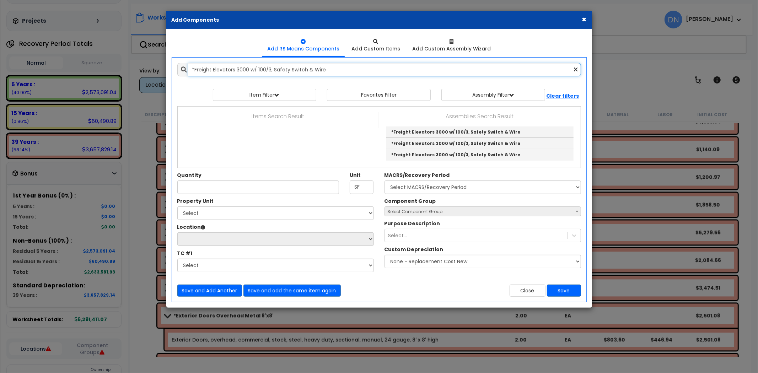
click at [283, 64] on input "*Freight Elevators 3000 w/ 100/3, Safety Switch & Wire" at bounding box center [384, 69] width 393 height 13
drag, startPoint x: 173, startPoint y: 69, endPoint x: 150, endPoint y: 69, distance: 22.4
click at [150, 69] on div "× Add Components Add RS Means Components Add Custom Items Add Items" at bounding box center [379, 186] width 758 height 373
paste input "500 w/ 15"
drag, startPoint x: 300, startPoint y: 71, endPoint x: 304, endPoint y: 71, distance: 4.3
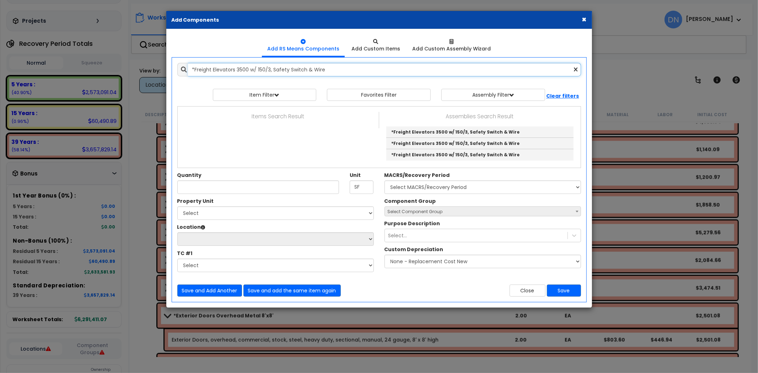
click at [300, 71] on input "*Freight Elevators 3500 w/ 150/3, Safety Switch & Wire" at bounding box center [384, 69] width 393 height 13
drag, startPoint x: 241, startPoint y: 71, endPoint x: 124, endPoint y: 74, distance: 116.5
click at [124, 74] on div "× Add Components Add RS Means Components Add Custom Items Add Items" at bounding box center [379, 186] width 758 height 373
paste input "additional floors over 2"
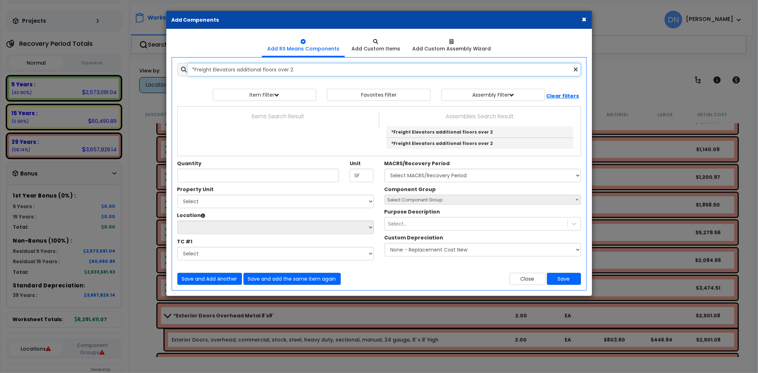
drag, startPoint x: 292, startPoint y: 69, endPoint x: 313, endPoint y: 70, distance: 21.3
click at [292, 69] on input "*Freight Elevators additional floors over 2" at bounding box center [384, 69] width 393 height 13
drag, startPoint x: 196, startPoint y: 69, endPoint x: 103, endPoint y: 68, distance: 93.4
click at [103, 68] on div "× Add Components Add RS Means Components Add Custom Items Add Items" at bounding box center [379, 186] width 758 height 373
paste input "Sump Pump w/ Power & Pipe"
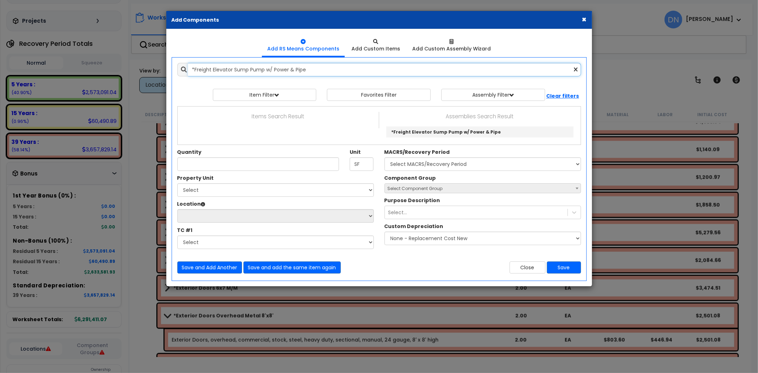
type input "*Freight Elevator Sump Pump w/ Power & Pipe"
click at [585, 20] on button "×" at bounding box center [584, 19] width 5 height 7
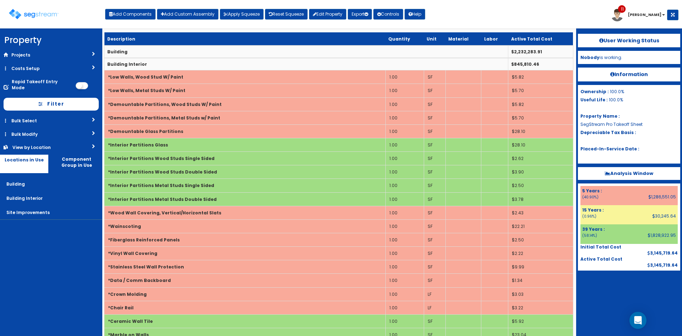
click at [527, 17] on div "Toggle navigation Add Components Add Custom Assembly Apply Squeeze Reset Squeez…" at bounding box center [341, 16] width 675 height 23
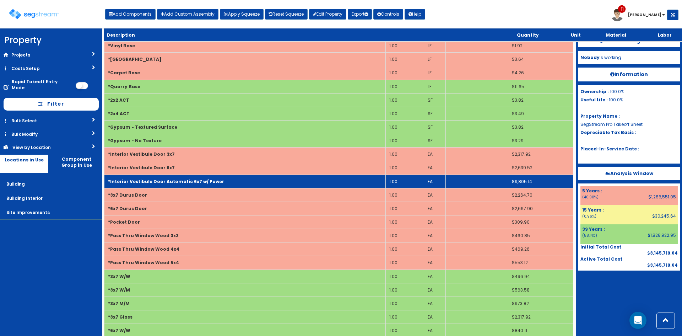
click at [298, 182] on td "*Interior Vestibule Door Automatic 6x7 w/ Power" at bounding box center [244, 180] width 281 height 13
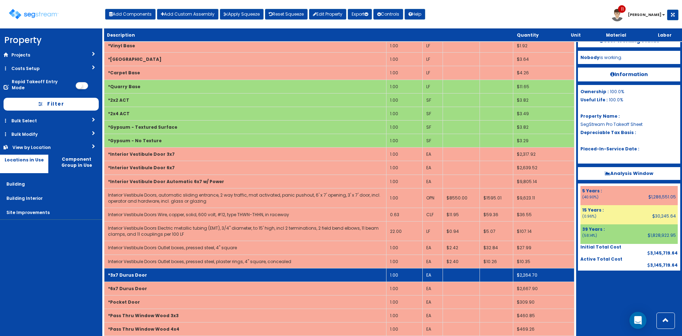
drag, startPoint x: 298, startPoint y: 181, endPoint x: 171, endPoint y: 194, distance: 128.5
click at [298, 181] on td "*Interior Vestibule Door Automatic 6x7 w/ Power" at bounding box center [245, 180] width 282 height 13
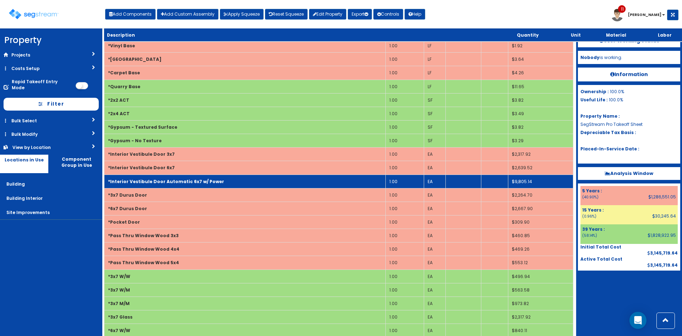
click at [339, 181] on td "*Interior Vestibule Door Automatic 6x7 w/ Power" at bounding box center [244, 180] width 281 height 13
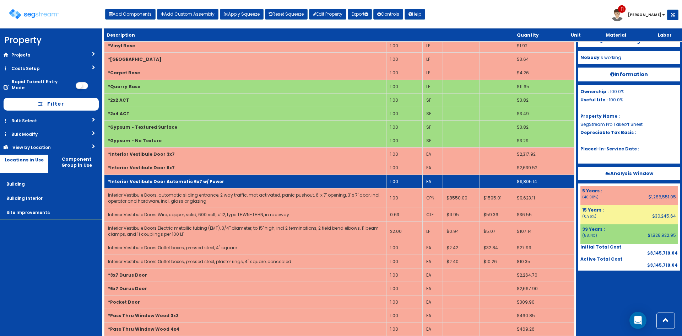
click at [271, 178] on td "*Interior Vestibule Door Automatic 6x7 w/ Power" at bounding box center [245, 180] width 282 height 13
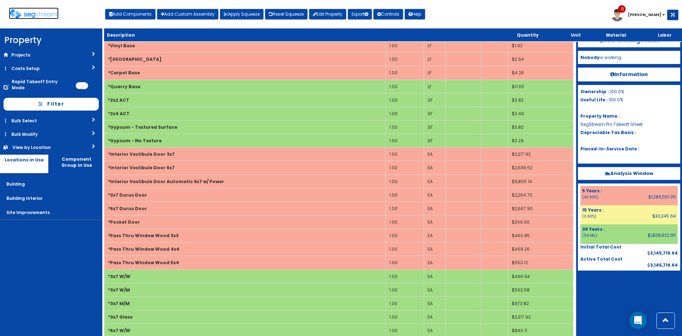
click at [33, 14] on img at bounding box center [34, 14] width 50 height 10
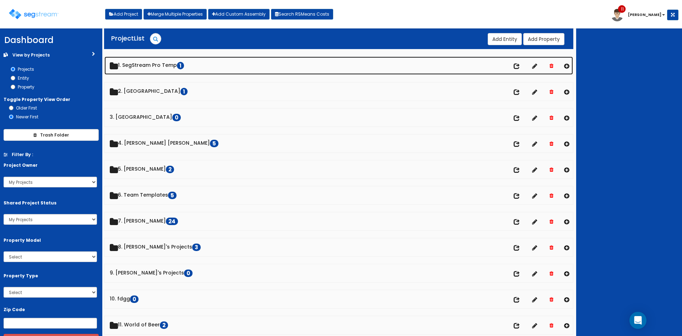
click at [172, 66] on link "1. SegStream Pro Temp 1" at bounding box center [338, 65] width 469 height 18
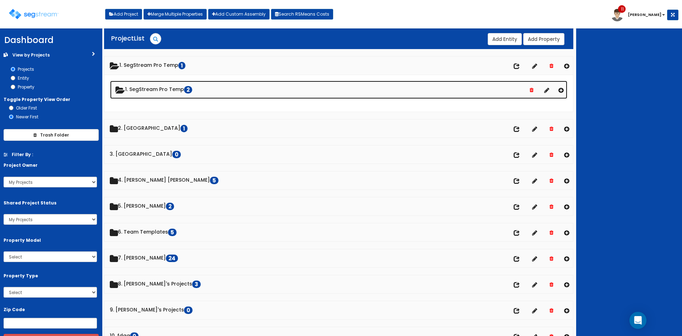
click at [171, 91] on link "1. SegStream Pro Temp 2" at bounding box center [338, 90] width 457 height 18
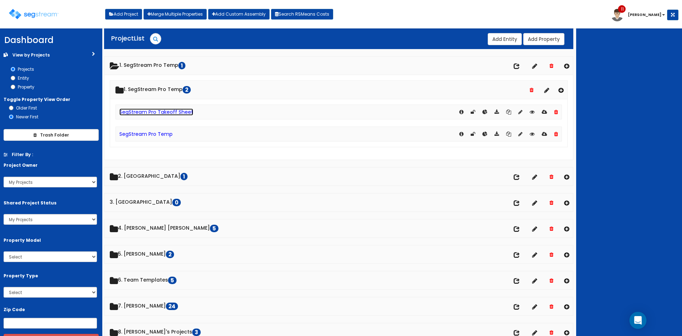
click at [169, 113] on link "SegStream Pro Takeoff Sheet" at bounding box center [156, 111] width 74 height 7
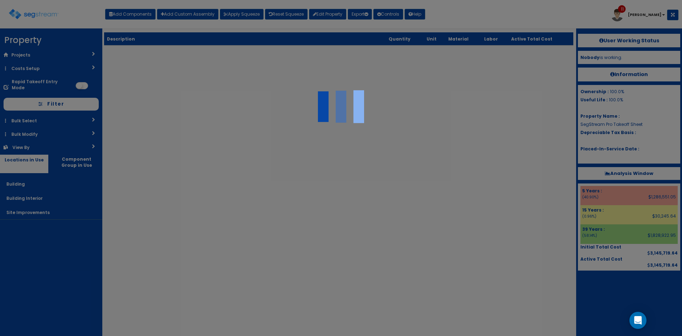
click at [471, 22] on div at bounding box center [341, 168] width 682 height 336
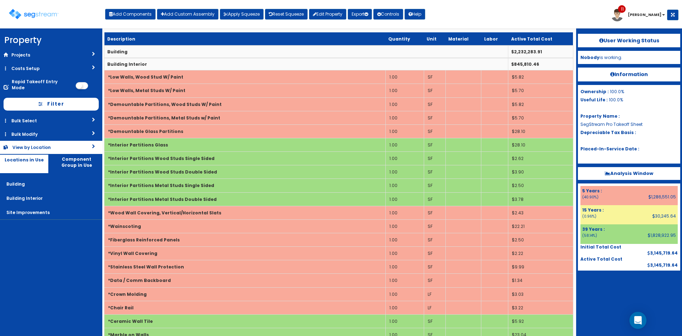
click at [60, 144] on div "View by Location" at bounding box center [40, 147] width 57 height 6
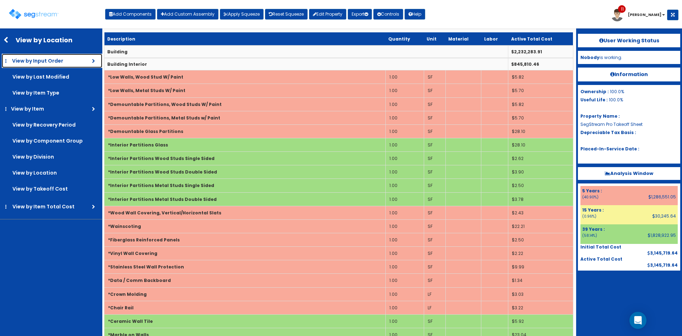
click at [53, 63] on span "View by Input Order" at bounding box center [37, 60] width 51 height 7
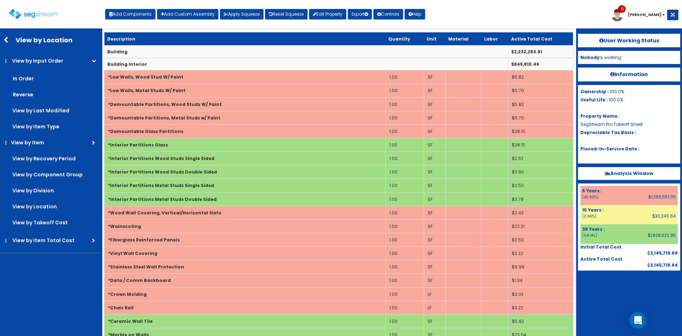
drag, startPoint x: 43, startPoint y: 95, endPoint x: 498, endPoint y: 22, distance: 460.9
click at [43, 95] on label "Reverse" at bounding box center [53, 94] width 99 height 14
click at [0, 0] on input "Reverse" at bounding box center [0, 0] width 0 height 0
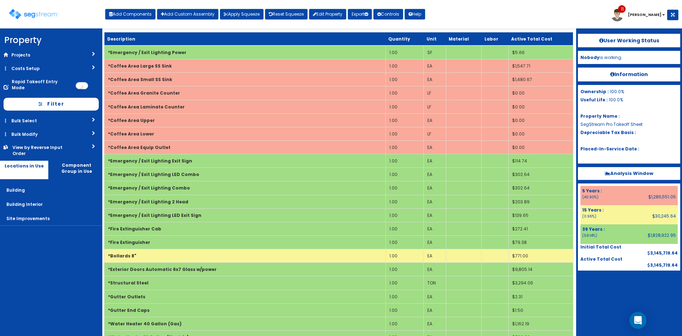
click at [496, 14] on div "Toggle navigation Add Components Add Custom Assembly Apply Squeeze Reset Squeez…" at bounding box center [341, 16] width 675 height 23
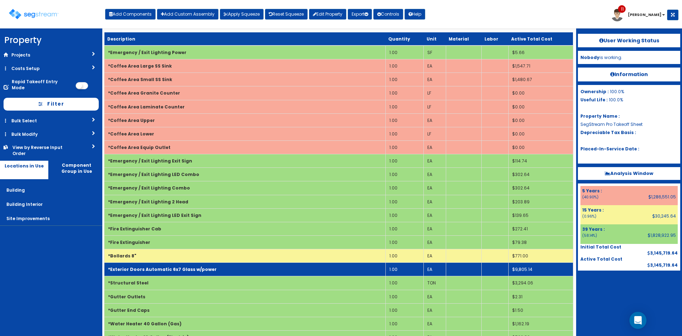
click at [279, 267] on td "*Exterior Doors Automatic 6x7 Glass w/power" at bounding box center [244, 269] width 281 height 13
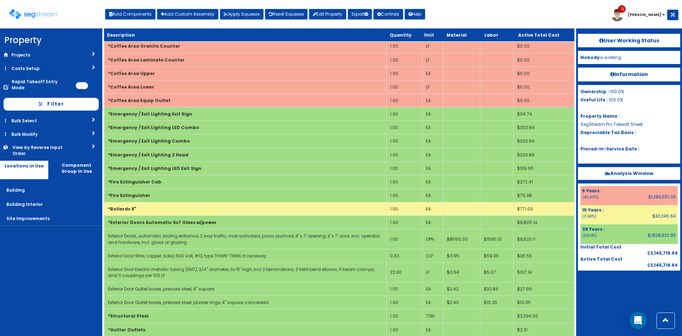
scroll to position [47, 0]
click at [67, 269] on nav "Property DB Projects Recent Properties SegStream Pro Temp Malvern Apartments Pr…" at bounding box center [51, 181] width 102 height 307
